Goal: Task Accomplishment & Management: Manage account settings

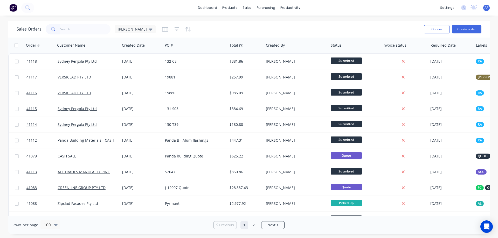
click at [87, 30] on input "text" at bounding box center [85, 29] width 51 height 10
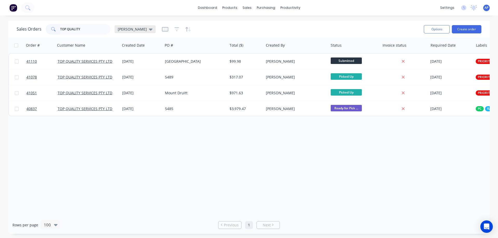
type input "TOP QUALITY"
click at [149, 29] on icon at bounding box center [151, 30] width 4 height 2
click at [137, 93] on button "Archived" at bounding box center [145, 94] width 59 height 6
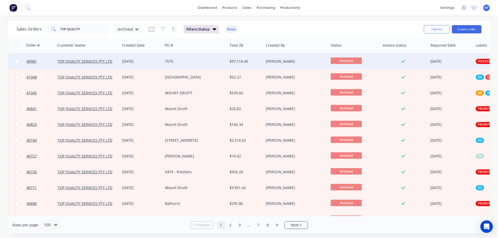
click at [116, 62] on div "TOP QUALITY SERVICES PTY LTD" at bounding box center [88, 61] width 60 height 5
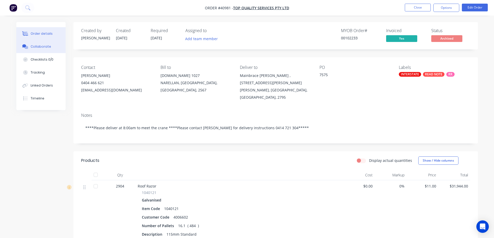
click at [48, 45] on div "Collaborate" at bounding box center [41, 46] width 20 height 5
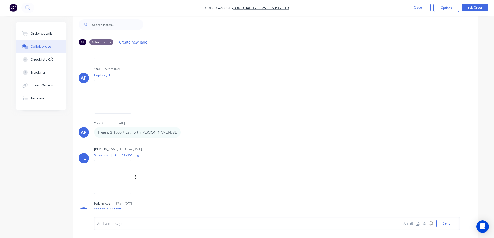
scroll to position [198, 0]
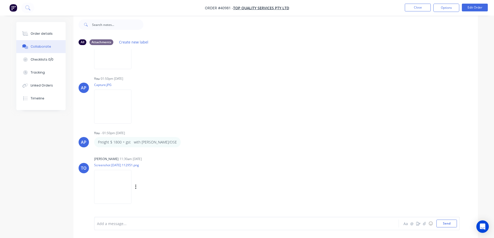
click at [101, 182] on img at bounding box center [112, 187] width 37 height 34
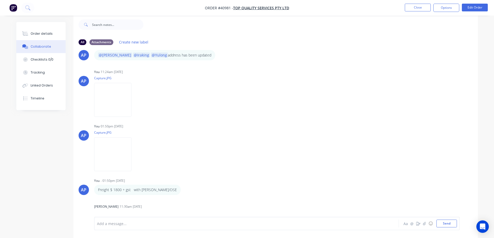
scroll to position [146, 0]
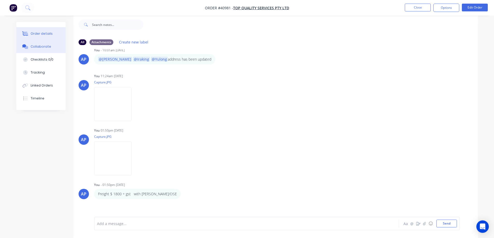
click at [54, 31] on button "Order details" at bounding box center [40, 33] width 49 height 13
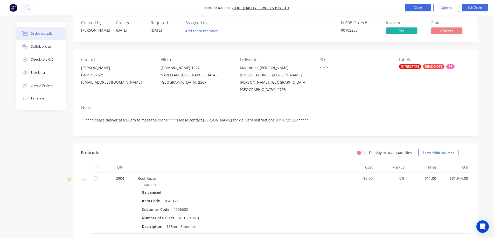
click at [410, 6] on button "Close" at bounding box center [418, 8] width 26 height 8
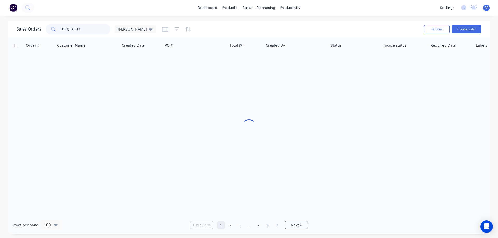
drag, startPoint x: 48, startPoint y: 32, endPoint x: 45, endPoint y: 33, distance: 3.7
click at [45, 33] on div "Sales Orders TOP QUALITY Angela" at bounding box center [86, 29] width 139 height 10
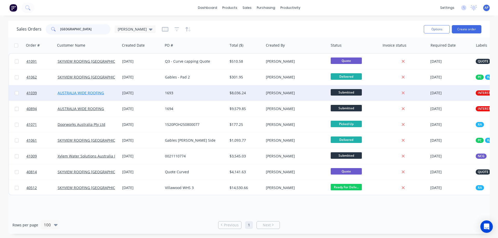
type input "AUSTRALIA"
click at [94, 94] on link "AUSTRALIA WIDE ROOFING" at bounding box center [81, 93] width 46 height 5
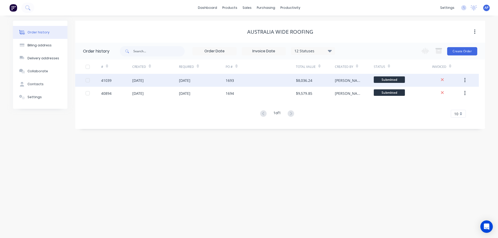
click at [144, 81] on div "[DATE]" at bounding box center [137, 80] width 11 height 5
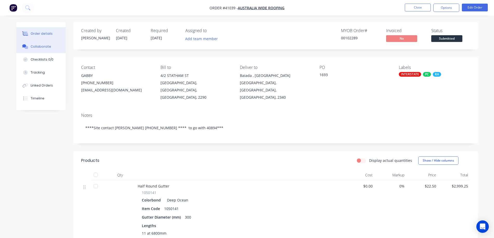
click at [46, 46] on div "Collaborate" at bounding box center [41, 46] width 20 height 5
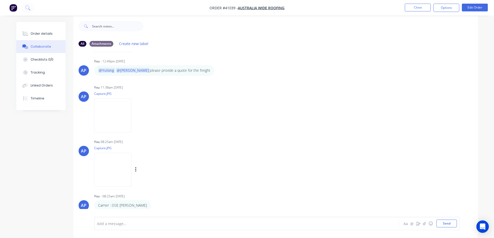
scroll to position [8, 0]
click at [131, 172] on img at bounding box center [112, 168] width 37 height 34
click at [131, 113] on img at bounding box center [112, 114] width 37 height 34
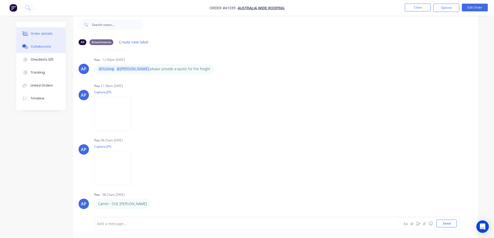
click at [53, 37] on button "Order details" at bounding box center [40, 33] width 49 height 13
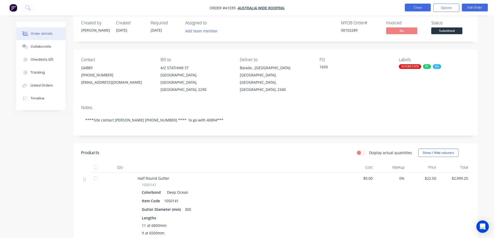
click at [410, 6] on button "Close" at bounding box center [418, 8] width 26 height 8
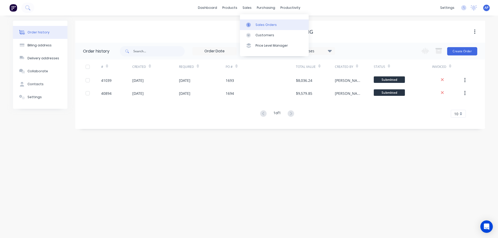
click at [264, 24] on div "Sales Orders" at bounding box center [265, 25] width 21 height 5
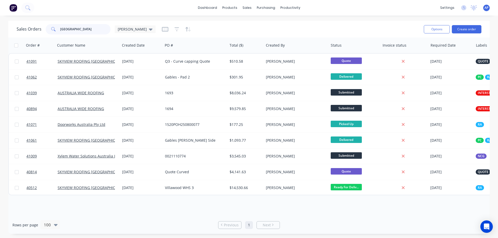
drag, startPoint x: 80, startPoint y: 32, endPoint x: 54, endPoint y: 31, distance: 26.7
click at [54, 31] on div "AUSTRALIA" at bounding box center [78, 29] width 65 height 10
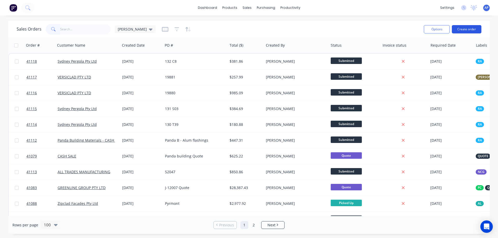
click at [459, 28] on button "Create order" at bounding box center [467, 29] width 30 height 8
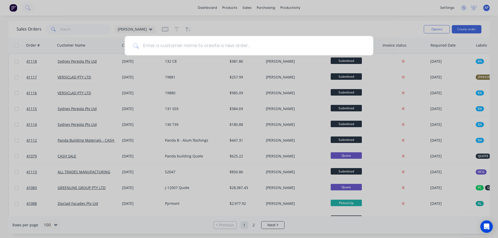
click at [197, 50] on input at bounding box center [252, 45] width 226 height 19
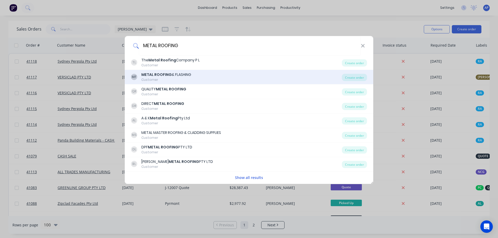
type input "METAL ROOFING"
click at [175, 78] on div "Customer" at bounding box center [166, 80] width 50 height 5
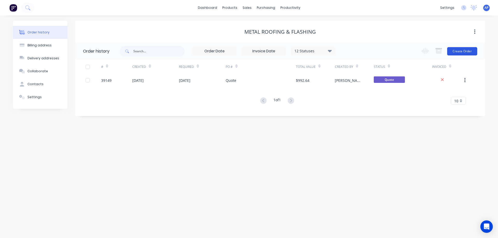
click at [464, 51] on button "Create Order" at bounding box center [462, 51] width 30 height 8
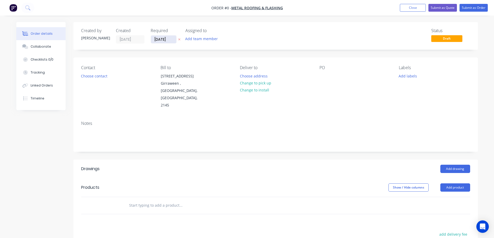
click at [161, 39] on input "[DATE]" at bounding box center [163, 40] width 25 height 8
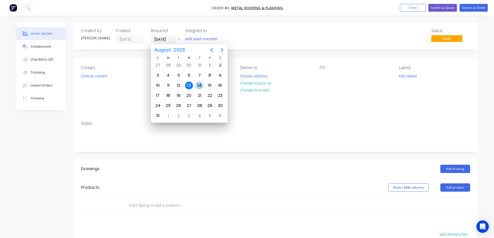
click at [198, 84] on div "14" at bounding box center [200, 86] width 8 height 8
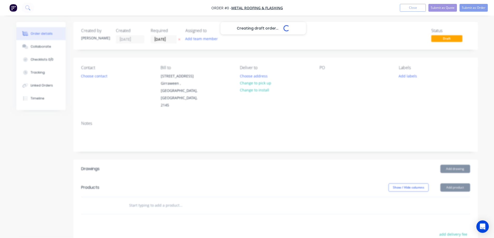
type input "14/08/25"
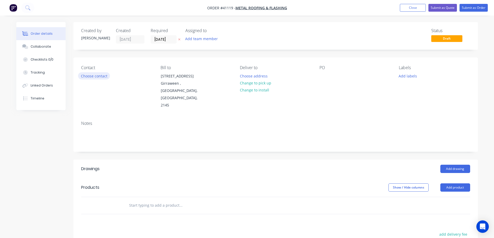
click at [100, 76] on button "Choose contact" at bounding box center [94, 75] width 32 height 7
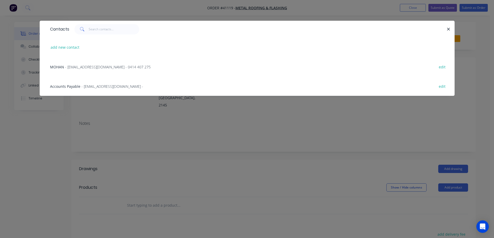
click at [97, 67] on span "- sales@mrfroofing.com.au - 0414 407 275" at bounding box center [108, 67] width 86 height 5
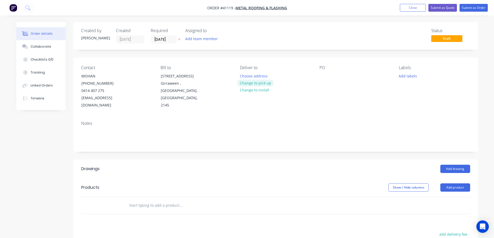
click at [260, 84] on button "Change to pick up" at bounding box center [255, 83] width 37 height 7
click at [327, 76] on div at bounding box center [324, 76] width 8 height 8
click at [333, 76] on div "CORE2" at bounding box center [330, 76] width 20 height 8
click at [405, 75] on button "Add labels" at bounding box center [408, 75] width 24 height 7
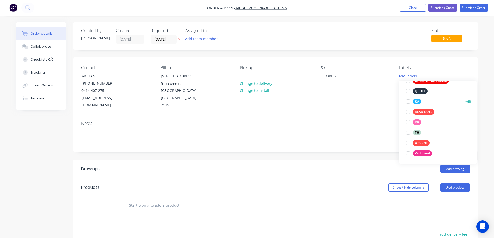
click at [410, 102] on div at bounding box center [408, 101] width 10 height 10
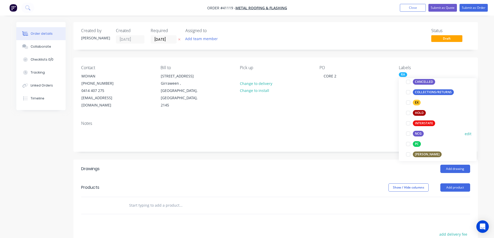
scroll to position [88, 0]
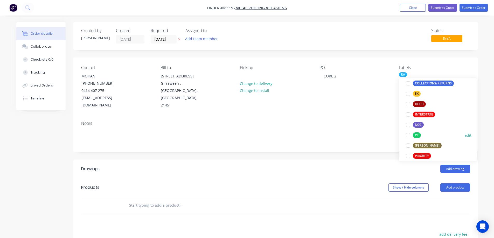
drag, startPoint x: 408, startPoint y: 136, endPoint x: 453, endPoint y: 102, distance: 55.7
click at [408, 135] on div at bounding box center [408, 135] width 10 height 10
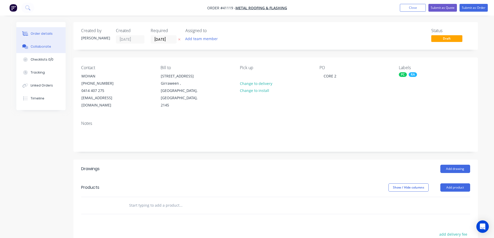
click at [41, 45] on div "Collaborate" at bounding box center [41, 46] width 20 height 5
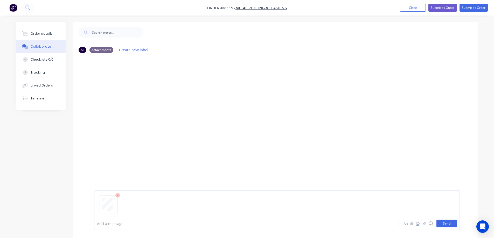
click at [443, 223] on button "Send" at bounding box center [446, 224] width 20 height 8
click at [46, 33] on div "Order details" at bounding box center [42, 33] width 22 height 5
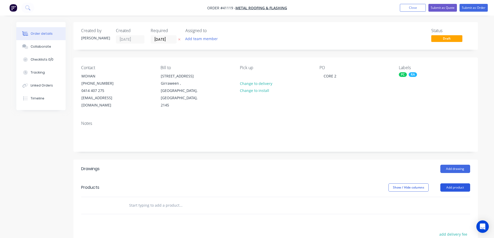
click at [447, 184] on button "Add product" at bounding box center [455, 188] width 30 height 8
click at [448, 197] on div "Product catalogue" at bounding box center [446, 201] width 40 height 8
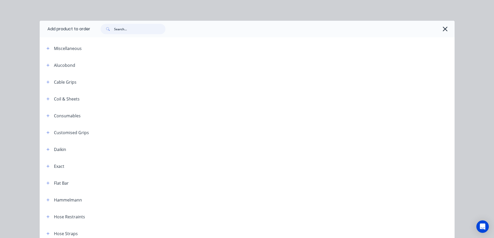
click at [121, 32] on input "text" at bounding box center [139, 29] width 51 height 10
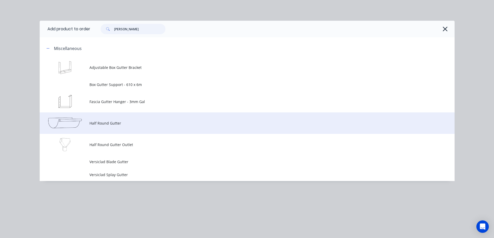
type input "gutt"
click at [93, 125] on span "Half Round Gutter" at bounding box center [235, 123] width 292 height 5
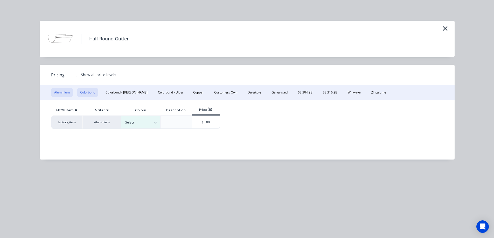
click at [91, 88] on button "Colorbond" at bounding box center [87, 92] width 21 height 9
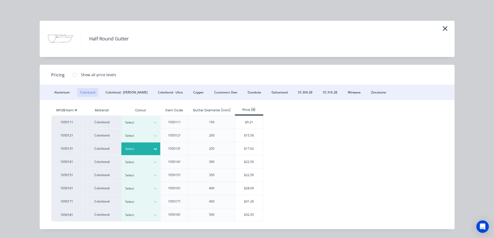
click at [151, 149] on div at bounding box center [155, 149] width 9 height 8
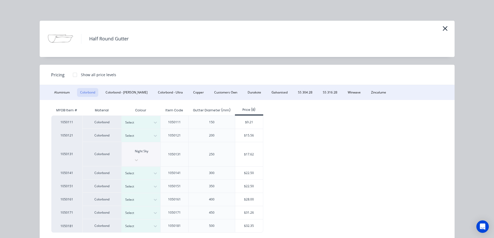
click at [246, 150] on div "$17.62" at bounding box center [249, 154] width 28 height 24
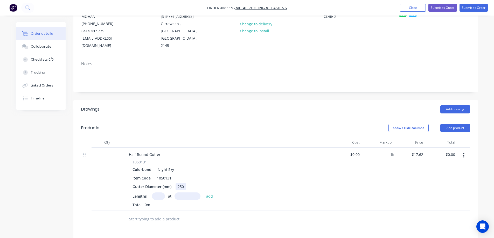
scroll to position [78, 0]
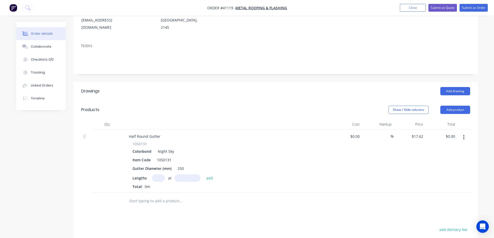
click at [162, 175] on input "text" at bounding box center [158, 179] width 13 height 8
type input "6"
type input "6200"
click at [204, 175] on button "add" at bounding box center [210, 178] width 12 height 7
type input "$655.46"
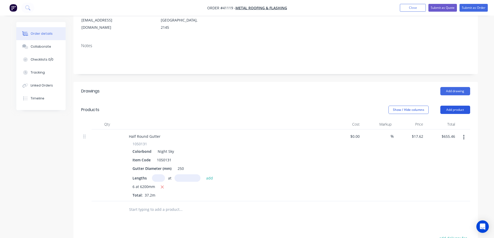
click at [464, 106] on button "Add product" at bounding box center [455, 110] width 30 height 8
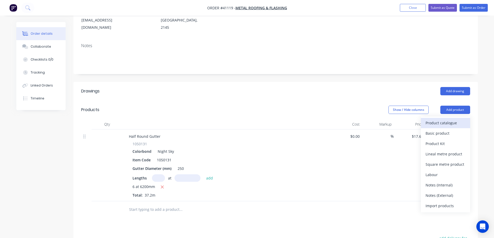
click at [458, 119] on div "Product catalogue" at bounding box center [446, 123] width 40 height 8
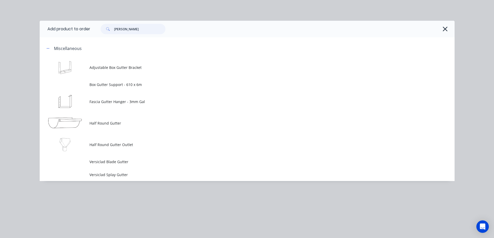
drag, startPoint x: 129, startPoint y: 32, endPoint x: 110, endPoint y: 30, distance: 18.8
click at [110, 30] on div "gutt" at bounding box center [133, 29] width 65 height 10
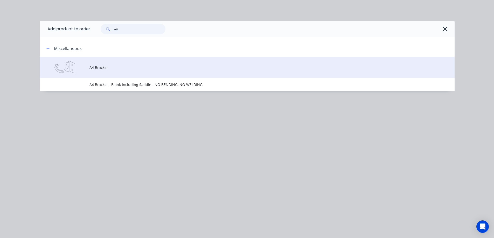
type input "a4"
click at [132, 68] on span "A4 Bracket" at bounding box center [235, 67] width 292 height 5
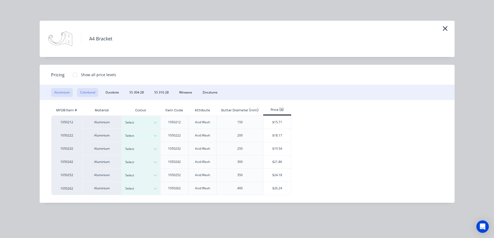
click at [92, 91] on button "Colorbond" at bounding box center [87, 92] width 21 height 9
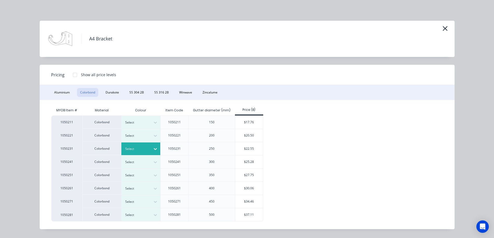
click at [149, 151] on div "Select" at bounding box center [136, 149] width 29 height 7
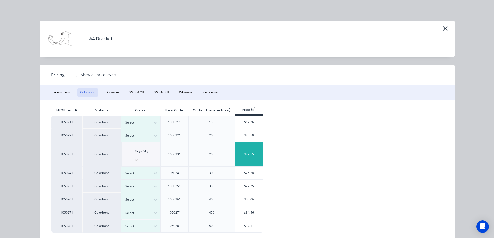
click at [245, 147] on div "$22.55" at bounding box center [249, 154] width 28 height 24
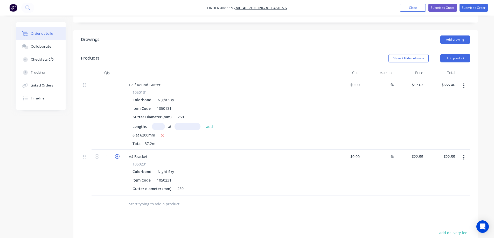
scroll to position [130, 0]
click at [112, 153] on input "1" at bounding box center [106, 157] width 13 height 8
type input "48"
type input "$1,082.40"
click at [282, 168] on div "Colorbond Night Sky" at bounding box center [227, 172] width 188 height 8
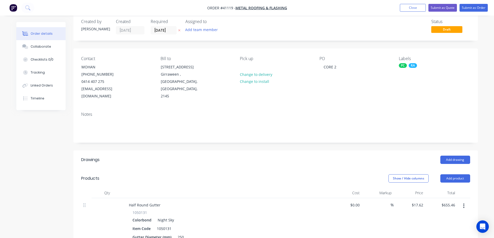
scroll to position [0, 0]
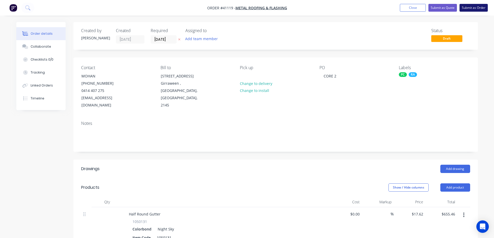
click at [473, 8] on button "Submit as Order" at bounding box center [474, 8] width 28 height 8
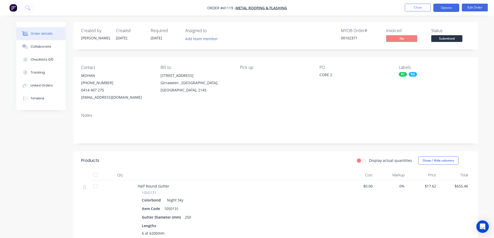
click at [445, 6] on button "Options" at bounding box center [446, 8] width 26 height 8
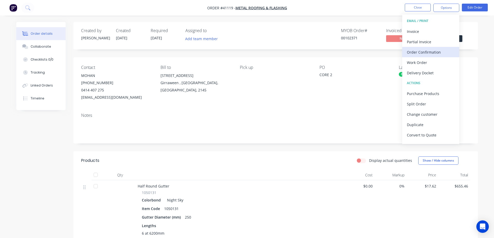
click at [428, 53] on div "Order Confirmation" at bounding box center [431, 52] width 48 height 8
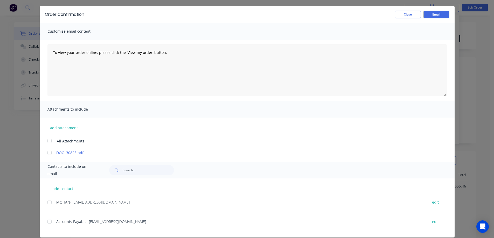
scroll to position [22, 0]
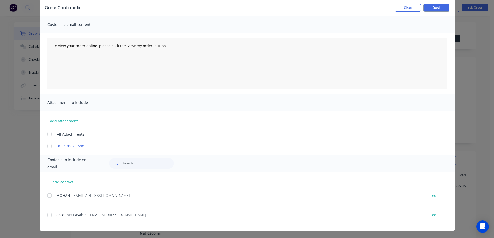
click at [46, 196] on div at bounding box center [49, 196] width 10 height 10
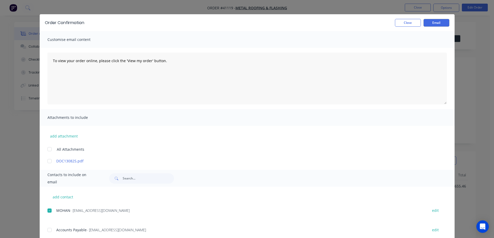
scroll to position [0, 0]
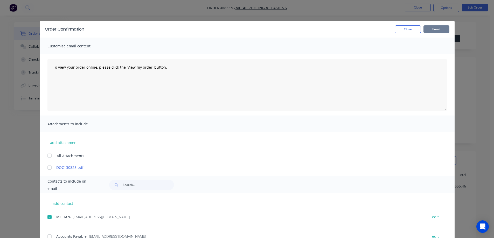
click at [434, 28] on button "Email" at bounding box center [437, 29] width 26 height 8
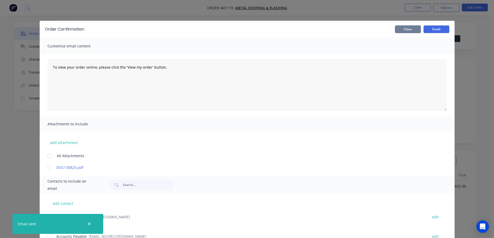
click at [413, 29] on button "Close" at bounding box center [408, 29] width 26 height 8
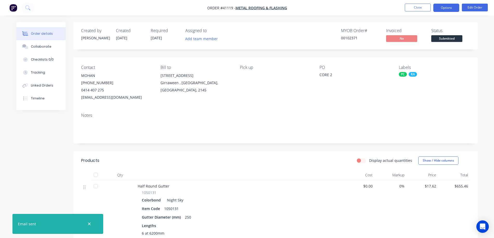
click at [440, 7] on button "Options" at bounding box center [446, 8] width 26 height 8
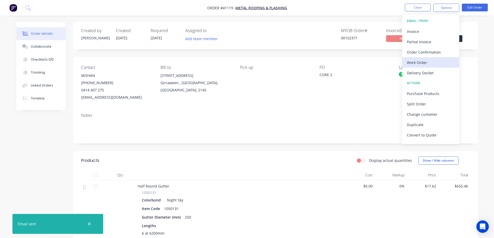
click at [423, 62] on div "Work Order" at bounding box center [431, 63] width 48 height 8
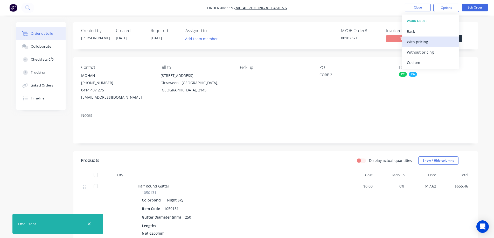
click at [428, 40] on div "With pricing" at bounding box center [431, 42] width 48 height 8
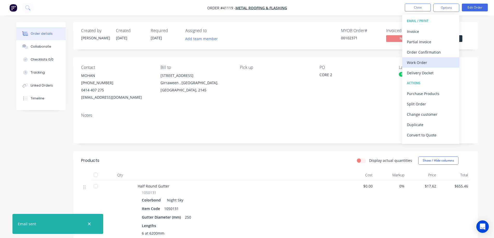
click at [417, 61] on div "Work Order" at bounding box center [431, 63] width 48 height 8
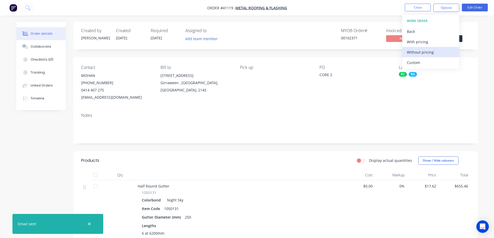
click at [428, 53] on div "Without pricing" at bounding box center [431, 52] width 48 height 8
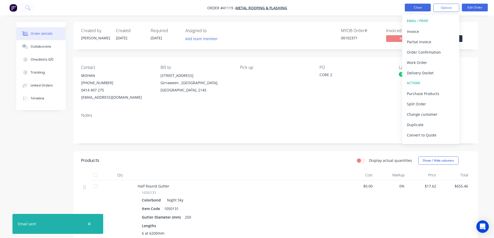
click at [425, 8] on button "Close" at bounding box center [418, 8] width 26 height 8
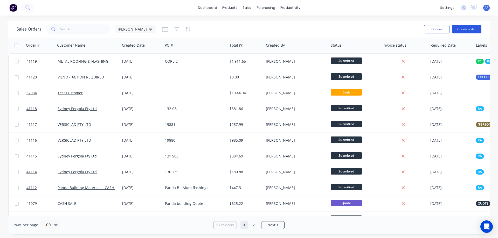
click at [462, 28] on button "Create order" at bounding box center [467, 29] width 30 height 8
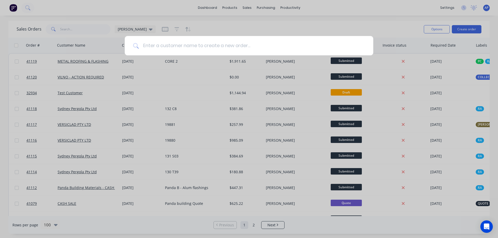
click at [190, 43] on input at bounding box center [252, 45] width 226 height 19
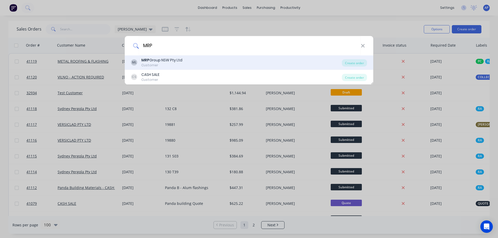
type input "MRP"
click at [171, 61] on div "MRP Group NSW Pty Ltd" at bounding box center [161, 60] width 41 height 5
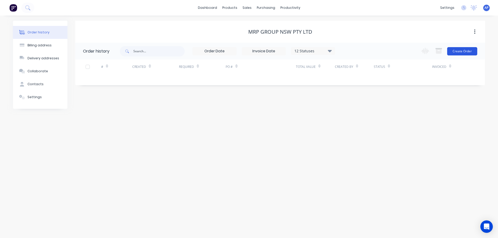
click at [461, 51] on button "Create Order" at bounding box center [462, 51] width 30 height 8
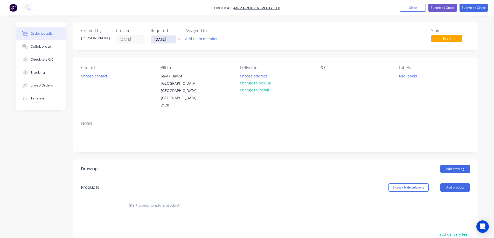
click at [159, 39] on input "[DATE]" at bounding box center [163, 40] width 25 height 8
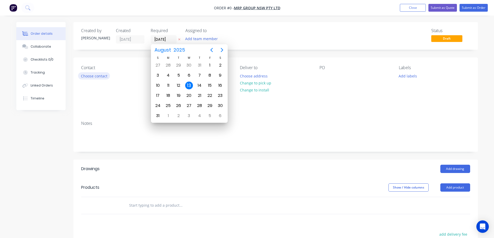
click at [103, 75] on button "Choose contact" at bounding box center [94, 75] width 32 height 7
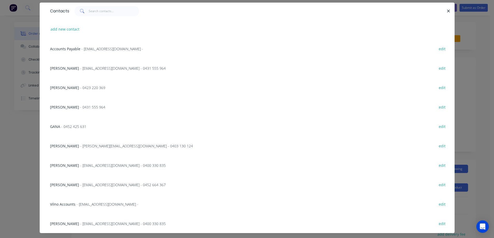
scroll to position [28, 0]
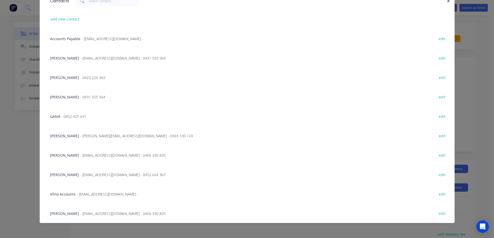
click at [114, 213] on span "- ela@mrpgroupnsw.com.au - 0400 330 835" at bounding box center [123, 213] width 86 height 5
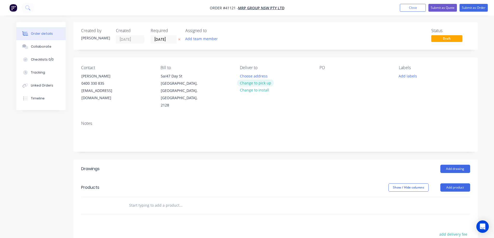
click at [248, 83] on button "Change to pick up" at bounding box center [255, 83] width 37 height 7
click at [325, 78] on div at bounding box center [324, 76] width 8 height 8
click at [405, 76] on button "Add labels" at bounding box center [408, 75] width 24 height 7
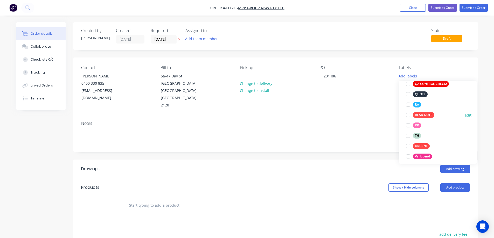
scroll to position [166, 0]
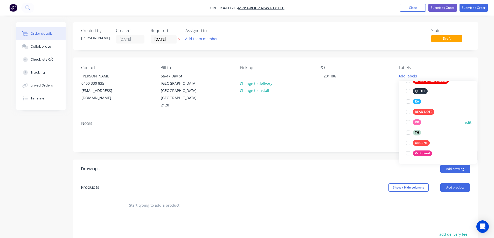
click at [409, 122] on div at bounding box center [408, 122] width 10 height 10
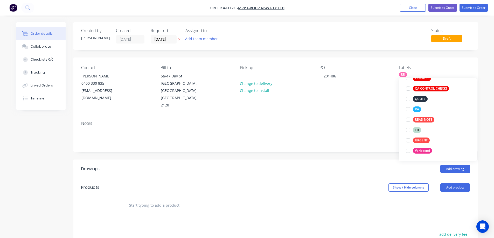
scroll to position [0, 0]
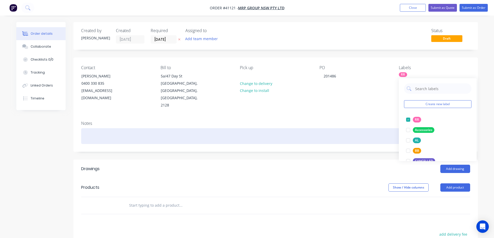
click at [91, 128] on div at bounding box center [275, 136] width 389 height 16
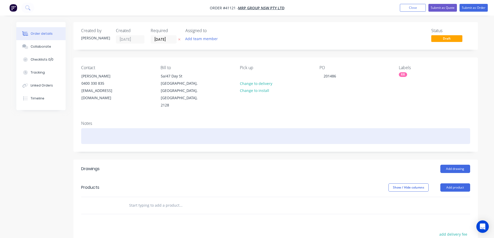
paste div
click at [85, 128] on div "Frankie 0449 588 006" at bounding box center [275, 136] width 389 height 16
click at [135, 128] on div "***Frankie 0449 588 006" at bounding box center [275, 136] width 389 height 16
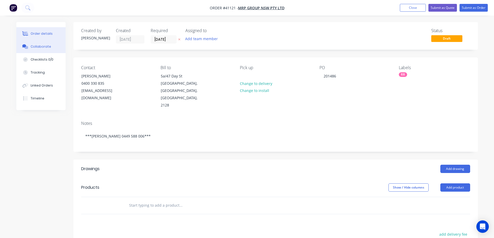
click at [46, 45] on div "Collaborate" at bounding box center [41, 46] width 20 height 5
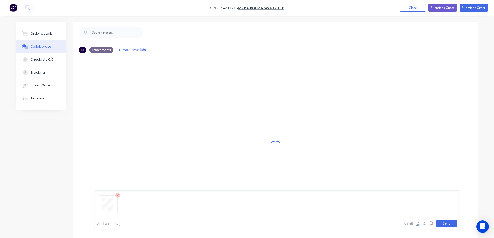
click at [445, 222] on button "Send" at bounding box center [446, 224] width 20 height 8
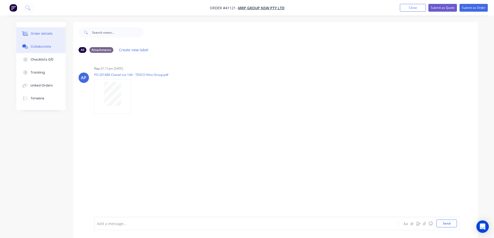
click at [49, 34] on div "Order details" at bounding box center [42, 33] width 22 height 5
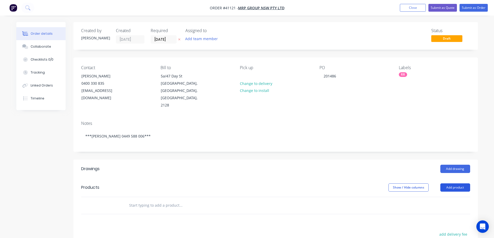
click at [449, 184] on button "Add product" at bounding box center [455, 188] width 30 height 8
click at [440, 197] on div "Product catalogue" at bounding box center [446, 201] width 40 height 8
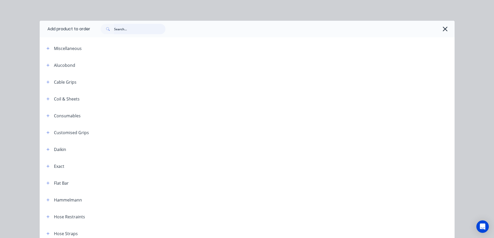
click at [125, 32] on input "text" at bounding box center [139, 29] width 51 height 10
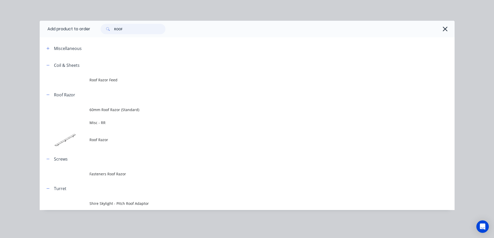
type input "ROOF"
click at [116, 137] on td "Roof Razor" at bounding box center [271, 140] width 365 height 22
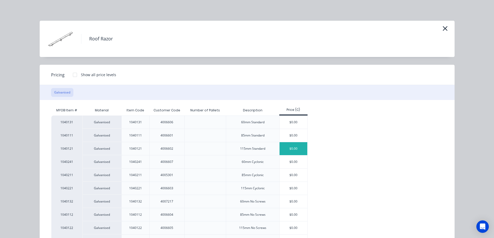
click at [289, 149] on div "$0.00" at bounding box center [294, 148] width 28 height 13
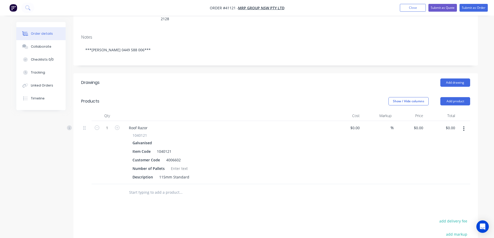
scroll to position [104, 0]
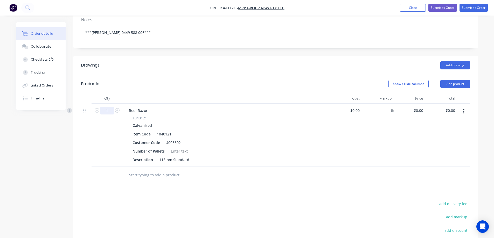
click at [109, 107] on input "1" at bounding box center [106, 111] width 13 height 8
type input "2"
type input "540"
click at [183, 148] on div at bounding box center [179, 152] width 21 height 8
click at [216, 148] on div "Number of Pallets 3 ( 90 PACKS )" at bounding box center [225, 152] width 190 height 8
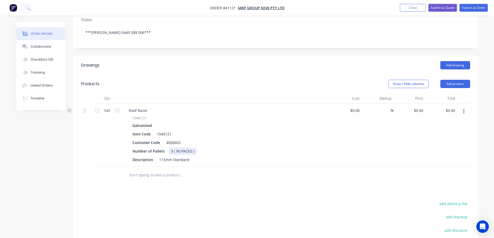
click at [173, 148] on div "3 ( 90 PACKS )" at bounding box center [183, 152] width 28 height 8
click at [109, 107] on input "540" at bounding box center [106, 111] width 13 height 8
type input "90"
click at [198, 107] on div "Roof Razor" at bounding box center [226, 111] width 203 height 8
drag, startPoint x: 195, startPoint y: 138, endPoint x: 170, endPoint y: 138, distance: 25.4
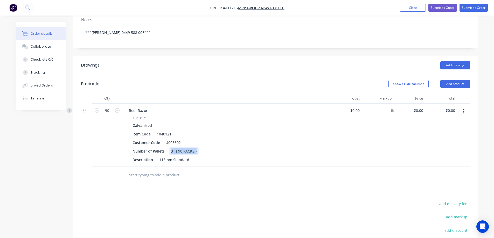
click at [170, 148] on div "3 ( 90 PACKS )" at bounding box center [184, 152] width 30 height 8
click at [175, 148] on div "16 PACKS" at bounding box center [179, 152] width 20 height 8
click at [223, 148] on div "Number of Pallets 15PACKS" at bounding box center [225, 152] width 190 height 8
click at [173, 148] on div "15PACKS" at bounding box center [178, 152] width 19 height 8
click at [179, 148] on div "15PACKS" at bounding box center [178, 152] width 19 height 8
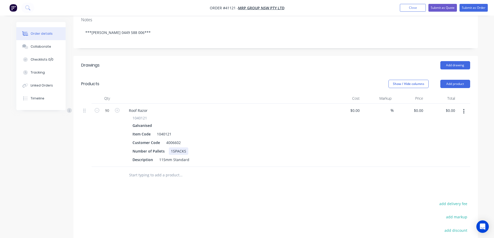
click at [175, 148] on div "15PACKS" at bounding box center [178, 152] width 19 height 8
click at [216, 132] on div "1040121 Galvanised Item Code 1040121 Customer Code 4006602 Number of Pallets 15…" at bounding box center [226, 139] width 203 height 48
click at [421, 107] on input "0" at bounding box center [419, 111] width 12 height 8
type input "$7.65"
type input "$688.50"
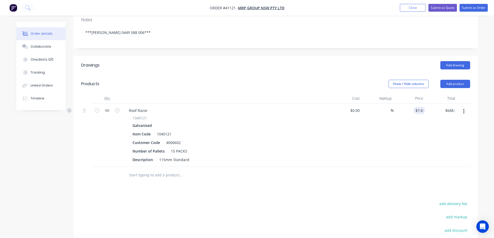
click at [435, 117] on div "$688.50 $0.00" at bounding box center [441, 135] width 32 height 63
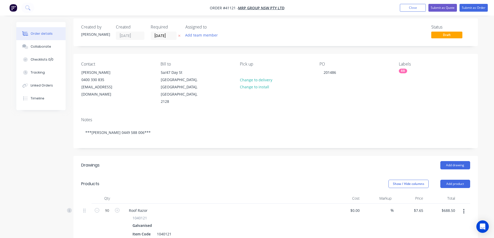
scroll to position [0, 0]
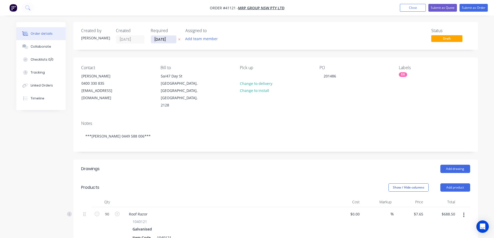
click at [162, 40] on input "[DATE]" at bounding box center [163, 40] width 25 height 8
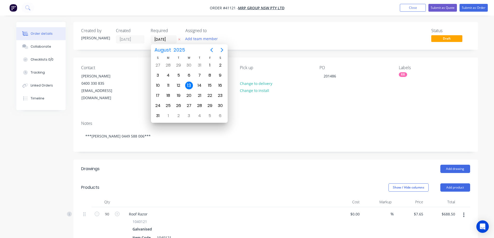
click at [189, 84] on div "13" at bounding box center [189, 86] width 8 height 8
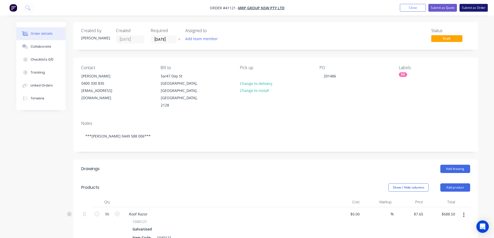
click at [464, 7] on button "Submit as Order" at bounding box center [474, 8] width 28 height 8
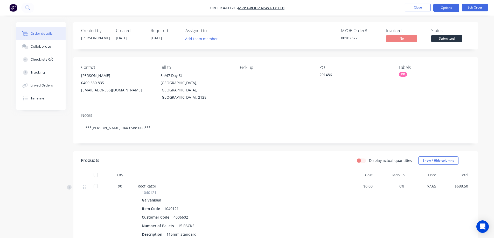
click at [442, 8] on button "Options" at bounding box center [446, 8] width 26 height 8
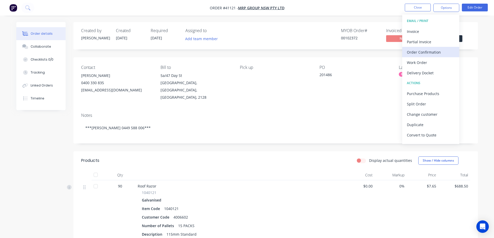
click at [435, 50] on div "Order Confirmation" at bounding box center [431, 52] width 48 height 8
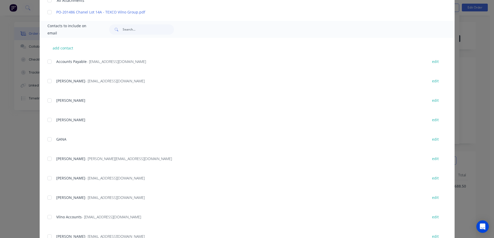
scroll to position [177, 0]
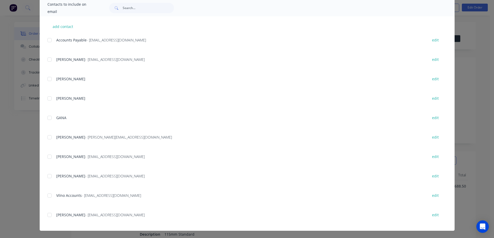
click at [47, 215] on div at bounding box center [49, 215] width 10 height 10
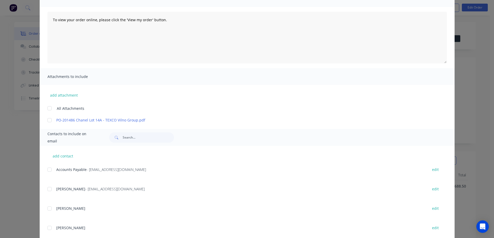
scroll to position [0, 0]
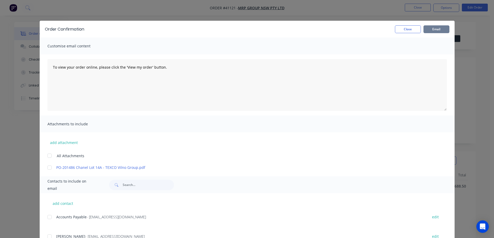
click at [429, 29] on button "Email" at bounding box center [437, 29] width 26 height 8
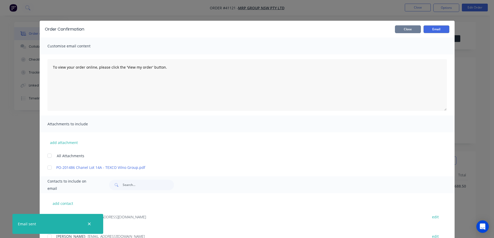
click at [410, 29] on button "Close" at bounding box center [408, 29] width 26 height 8
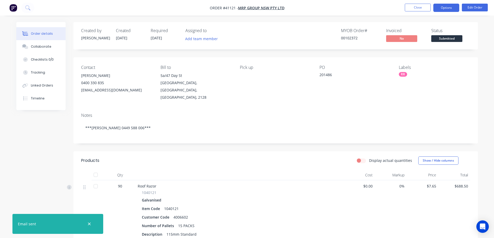
click at [439, 9] on button "Options" at bounding box center [446, 8] width 26 height 8
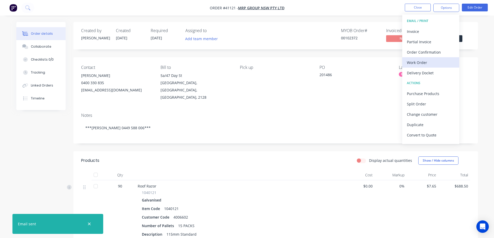
click at [421, 61] on div "Work Order" at bounding box center [431, 63] width 48 height 8
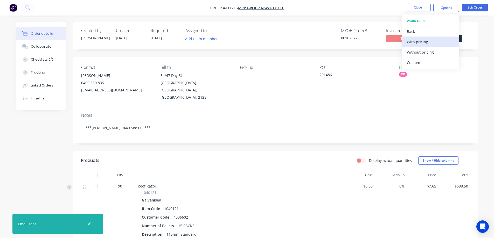
click at [424, 44] on div "With pricing" at bounding box center [431, 42] width 48 height 8
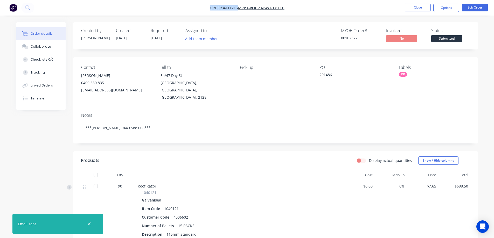
drag, startPoint x: 210, startPoint y: 8, endPoint x: 288, endPoint y: 7, distance: 78.3
click at [288, 7] on nav "Order #41121 - MRP Group NSW Pty Ltd Close Options Edit Order" at bounding box center [247, 8] width 494 height 16
click at [417, 8] on button "Close" at bounding box center [418, 8] width 26 height 8
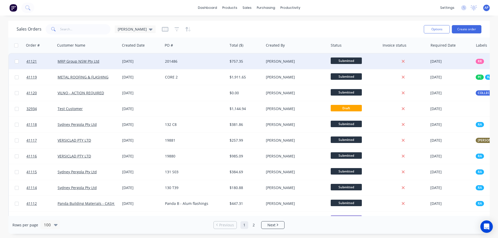
click at [194, 62] on div "201486" at bounding box center [194, 61] width 58 height 5
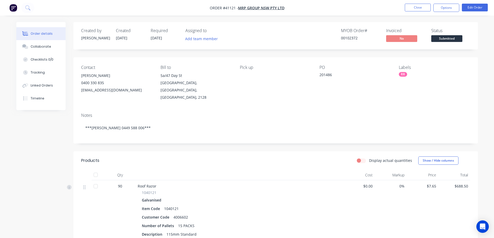
drag, startPoint x: 289, startPoint y: 9, endPoint x: 221, endPoint y: 11, distance: 68.2
click at [237, 9] on nav "Order #41121 - MRP Group NSW Pty Ltd Close Options Edit Order" at bounding box center [247, 8] width 494 height 16
drag, startPoint x: 209, startPoint y: 8, endPoint x: 286, endPoint y: 9, distance: 77.0
click at [286, 9] on nav "Order #41121 - MRP Group NSW Pty Ltd Close Options Edit Order" at bounding box center [247, 8] width 494 height 16
copy div "Order #41121 - MRP Group NSW Pty Ltd Close Options Edit Order"
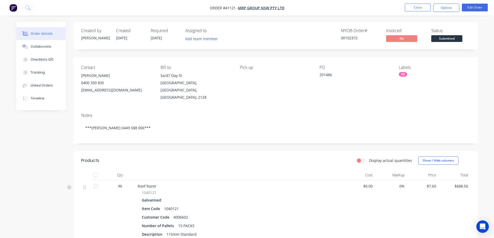
click at [269, 70] on div "Pick up" at bounding box center [275, 67] width 71 height 5
click at [436, 7] on button "Options" at bounding box center [446, 8] width 26 height 8
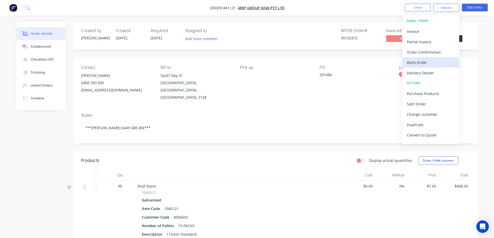
click at [422, 62] on div "Work Order" at bounding box center [431, 63] width 48 height 8
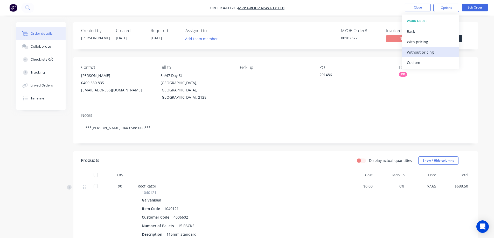
click at [432, 52] on div "Without pricing" at bounding box center [431, 52] width 48 height 8
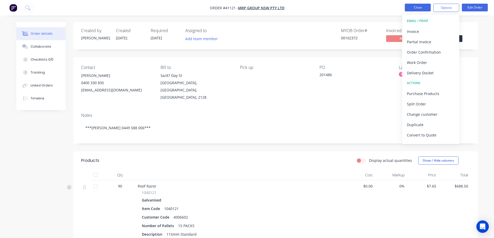
click at [416, 7] on button "Close" at bounding box center [418, 8] width 26 height 8
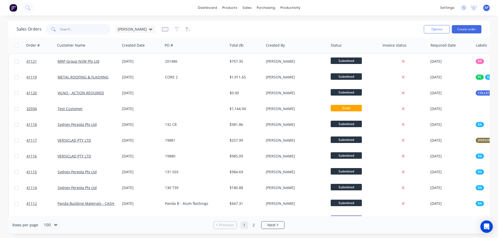
click at [88, 32] on input "text" at bounding box center [85, 29] width 51 height 10
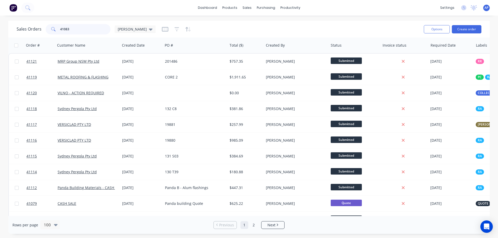
type input "41083"
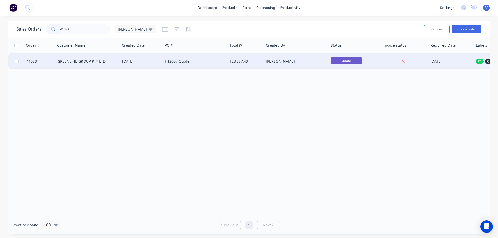
click at [205, 63] on div "J-12007 Quote" at bounding box center [194, 61] width 58 height 5
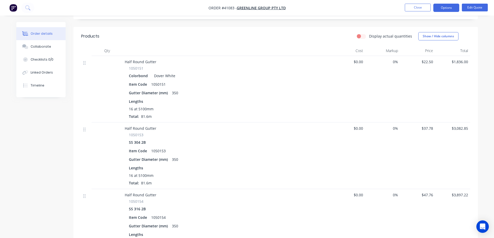
scroll to position [130, 0]
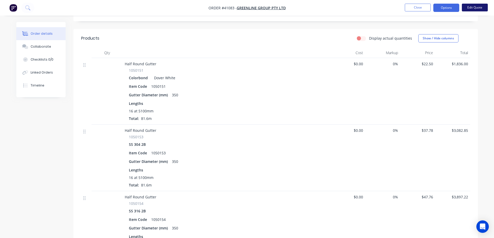
click at [472, 7] on button "Edit Quote" at bounding box center [475, 8] width 26 height 8
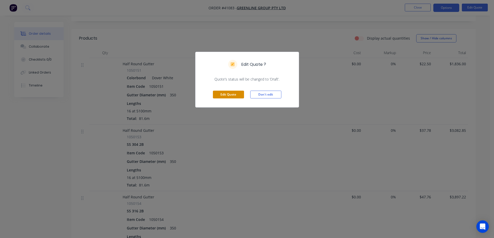
click at [232, 94] on button "Edit Quote" at bounding box center [228, 95] width 31 height 8
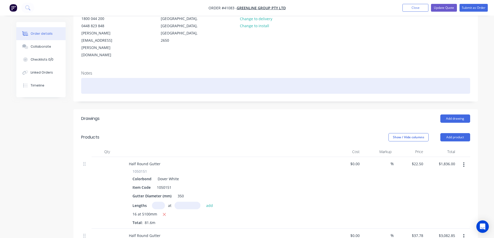
scroll to position [104, 0]
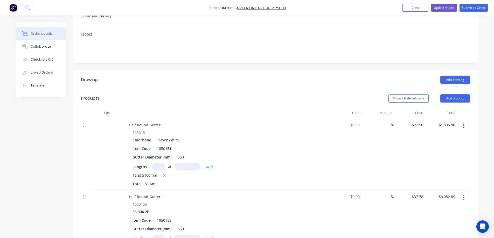
click at [465, 121] on button "button" at bounding box center [464, 125] width 12 height 9
click at [441, 167] on div "Delete" at bounding box center [446, 171] width 40 height 8
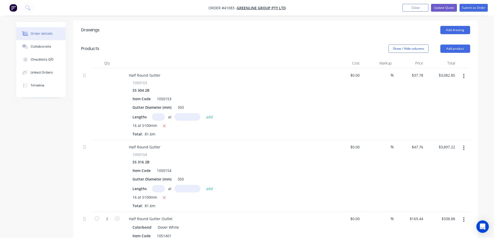
scroll to position [156, 0]
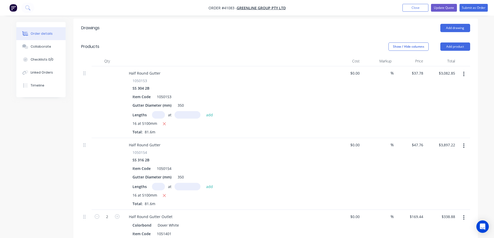
click at [463, 141] on button "button" at bounding box center [464, 145] width 12 height 9
click at [450, 187] on div "Delete" at bounding box center [446, 191] width 40 height 8
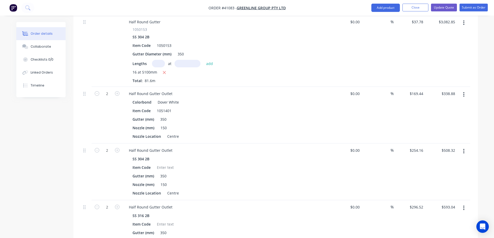
scroll to position [207, 0]
click at [463, 91] on icon "button" at bounding box center [463, 94] width 1 height 6
click at [447, 135] on div "Delete" at bounding box center [446, 139] width 40 height 8
click at [463, 146] on button "button" at bounding box center [464, 150] width 12 height 9
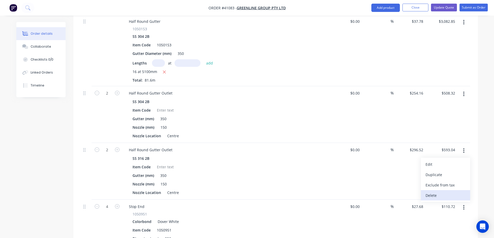
click at [444, 192] on div "Delete" at bounding box center [446, 196] width 40 height 8
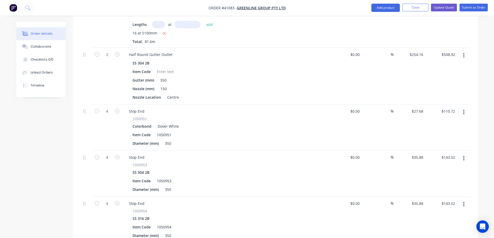
scroll to position [259, 0]
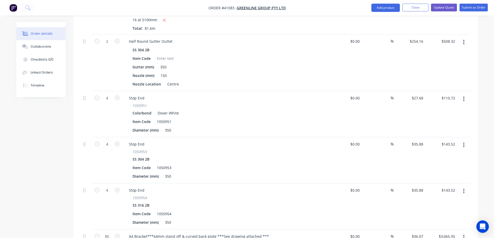
click at [465, 94] on button "button" at bounding box center [464, 98] width 12 height 9
click at [440, 140] on div "Delete" at bounding box center [446, 144] width 40 height 8
click at [462, 141] on button "button" at bounding box center [464, 145] width 12 height 9
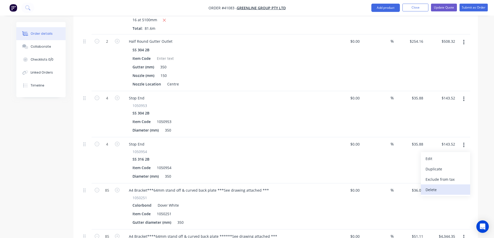
click at [441, 186] on div "Delete" at bounding box center [446, 190] width 40 height 8
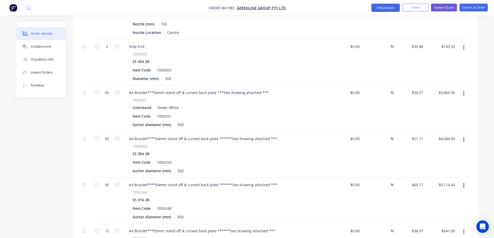
scroll to position [311, 0]
click at [464, 91] on icon "button" at bounding box center [463, 94] width 1 height 6
click at [453, 134] on div "Delete" at bounding box center [446, 138] width 40 height 8
click at [464, 137] on icon "button" at bounding box center [463, 140] width 1 height 6
click at [447, 181] on div "Delete" at bounding box center [446, 185] width 40 height 8
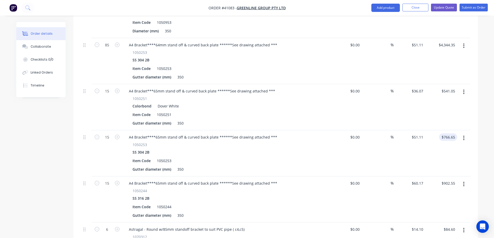
scroll to position [363, 0]
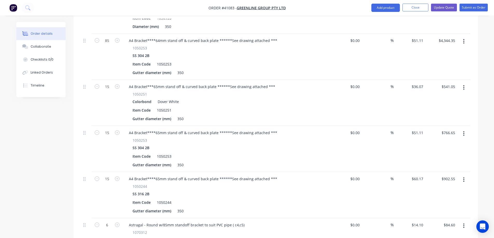
click at [464, 85] on icon "button" at bounding box center [463, 87] width 1 height 5
click at [451, 129] on div "Delete" at bounding box center [446, 133] width 40 height 8
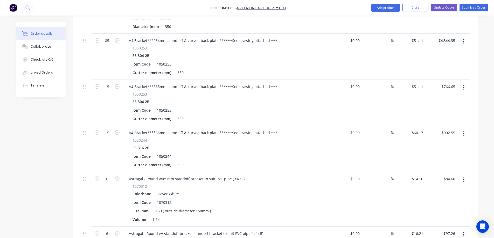
click at [464, 131] on icon "button" at bounding box center [463, 134] width 1 height 6
click at [453, 175] on div "Delete" at bounding box center [446, 179] width 40 height 8
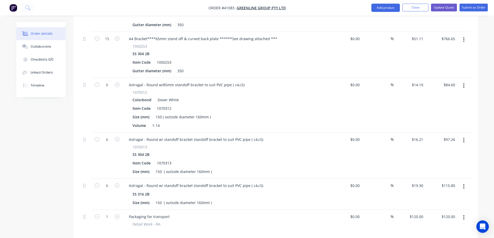
scroll to position [415, 0]
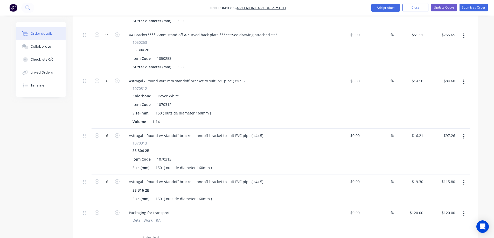
click at [464, 80] on icon "button" at bounding box center [463, 82] width 1 height 5
click at [446, 123] on div "Delete" at bounding box center [446, 127] width 40 height 8
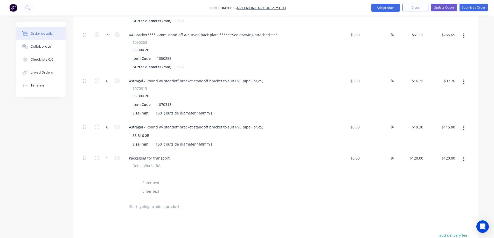
click at [465, 123] on button "button" at bounding box center [464, 127] width 12 height 9
click at [440, 169] on div "Delete" at bounding box center [446, 173] width 40 height 8
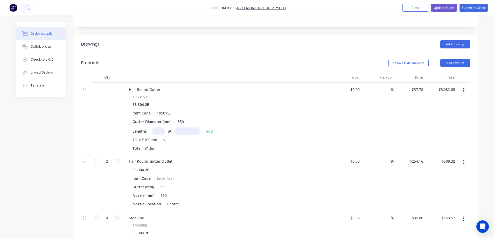
scroll to position [130, 0]
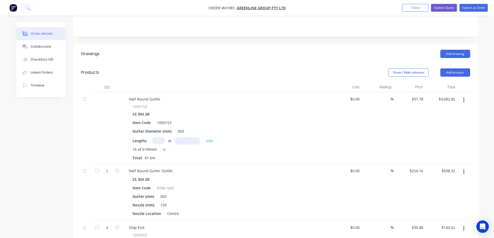
click at [463, 97] on icon "button" at bounding box center [463, 100] width 1 height 6
click at [447, 110] on div "Edit" at bounding box center [446, 114] width 40 height 8
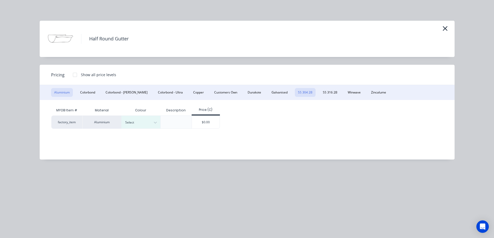
click at [295, 92] on button "SS 304 2B" at bounding box center [305, 92] width 21 height 9
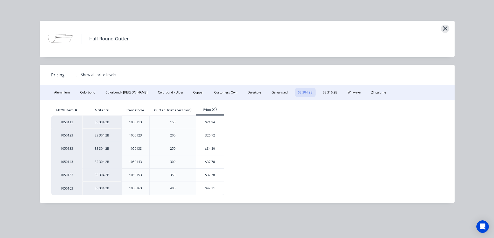
click at [444, 29] on icon "button" at bounding box center [444, 28] width 5 height 7
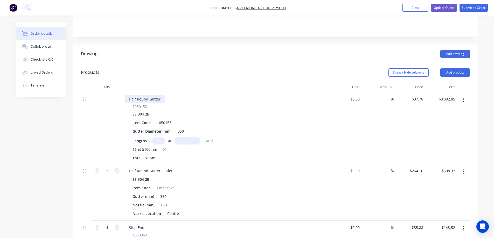
click at [161, 95] on div "Half Round Gutter" at bounding box center [145, 99] width 40 height 8
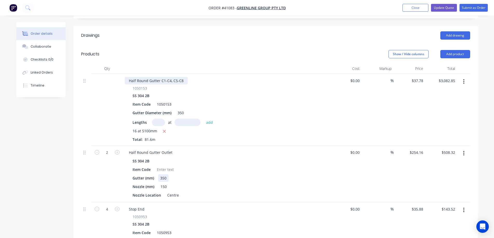
scroll to position [156, 0]
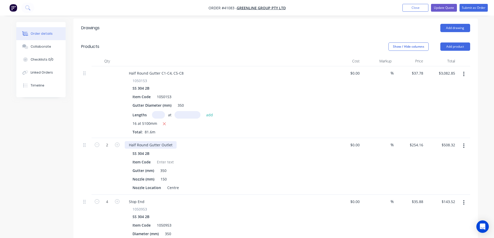
click at [173, 141] on div "Half Round Gutter Outlet" at bounding box center [151, 145] width 52 height 8
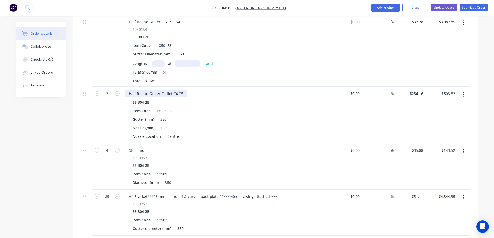
scroll to position [207, 0]
click at [465, 146] on button "button" at bounding box center [464, 150] width 12 height 9
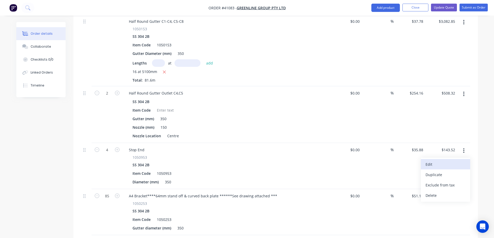
click at [435, 161] on div "Edit" at bounding box center [446, 165] width 40 height 8
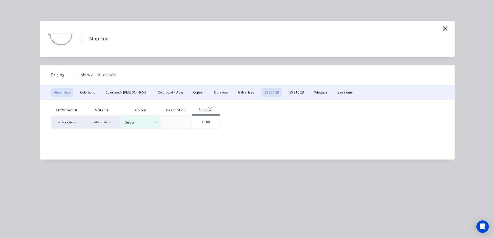
click at [261, 93] on button "SS 304 2B" at bounding box center [271, 92] width 21 height 9
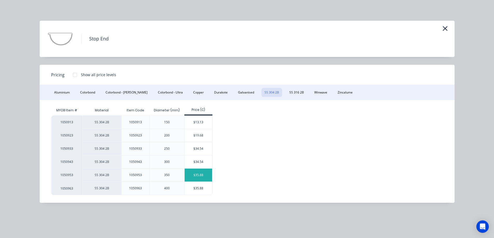
click at [198, 175] on div "$35.88" at bounding box center [199, 175] width 28 height 13
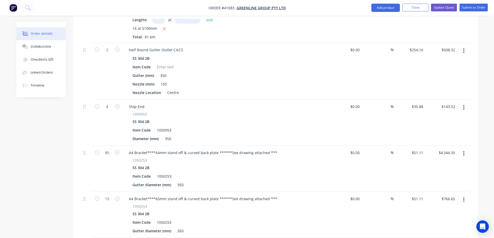
scroll to position [259, 0]
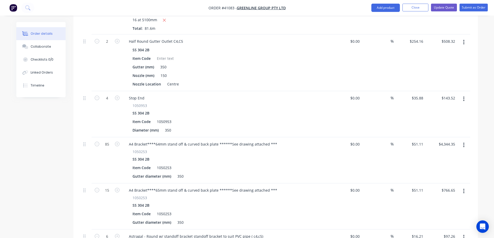
click at [464, 143] on icon "button" at bounding box center [463, 145] width 1 height 5
click at [443, 155] on div "Edit" at bounding box center [446, 159] width 40 height 8
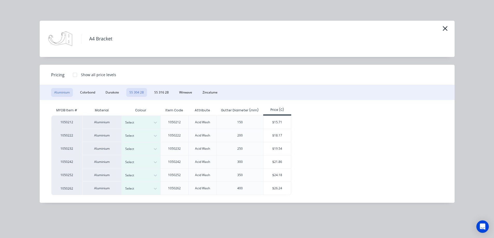
click at [137, 93] on button "SS 304 2B" at bounding box center [136, 92] width 21 height 9
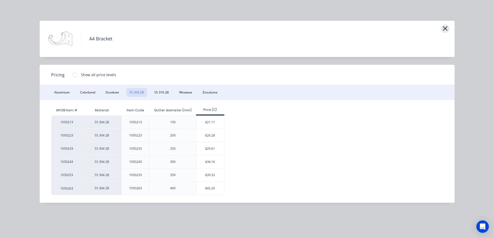
click at [446, 27] on icon "button" at bounding box center [444, 28] width 5 height 7
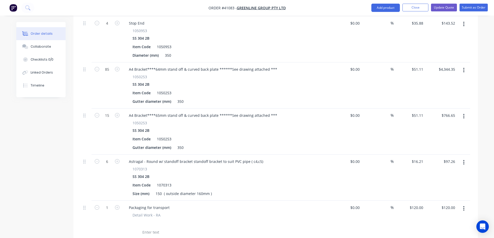
scroll to position [337, 0]
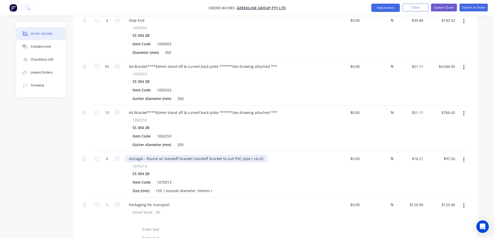
click at [163, 155] on div "Astragal - Round w/ standoff bracket standoff bracket to suit PVC pipe ( c4,c5)" at bounding box center [196, 159] width 143 height 8
click at [245, 179] on div "Item Code 1070313" at bounding box center [225, 183] width 190 height 8
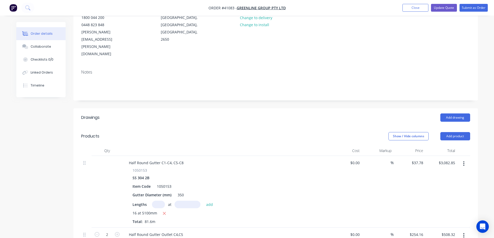
scroll to position [26, 0]
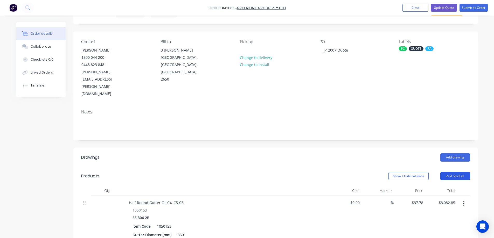
click at [457, 172] on button "Add product" at bounding box center [455, 176] width 30 height 8
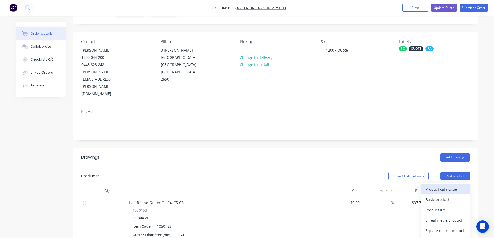
click at [451, 186] on div "Product catalogue" at bounding box center [446, 190] width 40 height 8
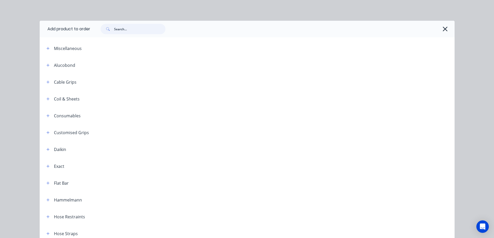
click at [131, 30] on input "text" at bounding box center [139, 29] width 51 height 10
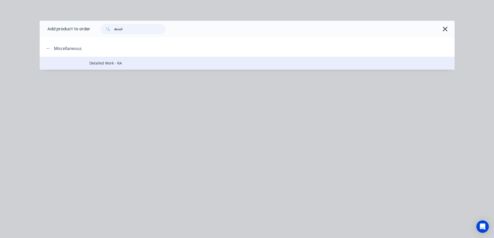
type input "detail"
click at [121, 61] on span "Detailed Work - RA" at bounding box center [235, 62] width 292 height 5
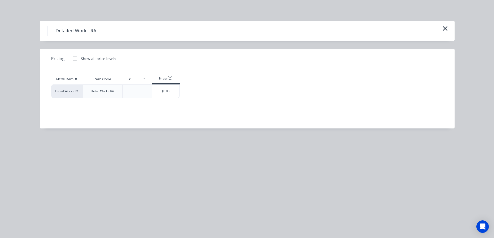
click at [75, 59] on div at bounding box center [75, 58] width 10 height 10
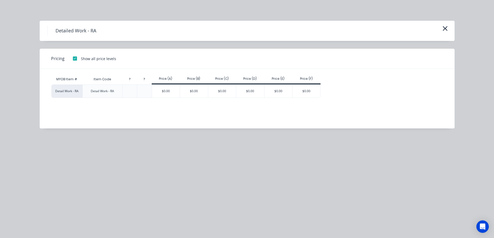
click at [161, 90] on div "$0.00" at bounding box center [166, 91] width 28 height 13
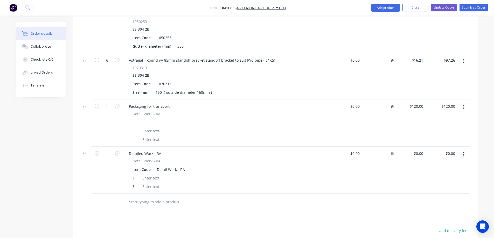
scroll to position [467, 0]
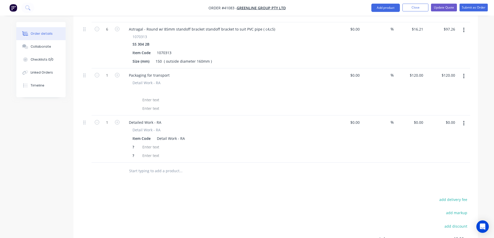
click at [463, 72] on button "button" at bounding box center [464, 76] width 12 height 9
click at [442, 96] on div "Duplicate" at bounding box center [446, 100] width 40 height 8
click at [464, 74] on icon "button" at bounding box center [463, 76] width 1 height 5
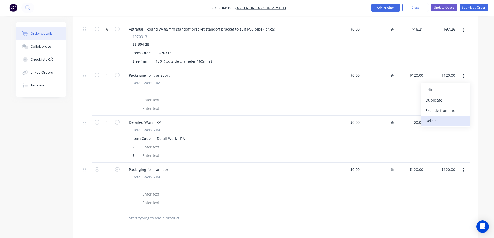
click at [443, 117] on div "Delete" at bounding box center [446, 121] width 40 height 8
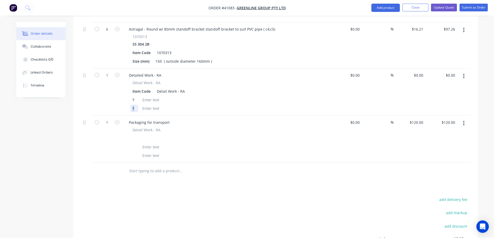
drag, startPoint x: 135, startPoint y: 85, endPoint x: 128, endPoint y: 87, distance: 7.4
click at [128, 87] on div "Detail Work - RA Item Code Detail Work - RA ? ?" at bounding box center [226, 96] width 203 height 32
drag, startPoint x: 136, startPoint y: 80, endPoint x: 133, endPoint y: 80, distance: 2.6
click at [133, 96] on div "?" at bounding box center [134, 100] width 8 height 8
drag, startPoint x: 151, startPoint y: 70, endPoint x: 130, endPoint y: 71, distance: 20.2
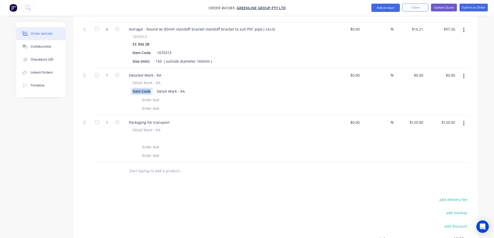
click at [130, 88] on div "Item Code" at bounding box center [141, 92] width 22 height 8
drag, startPoint x: 171, startPoint y: 70, endPoint x: 138, endPoint y: 72, distance: 33.0
click at [138, 88] on div "Detail Work - RA" at bounding box center [225, 92] width 190 height 8
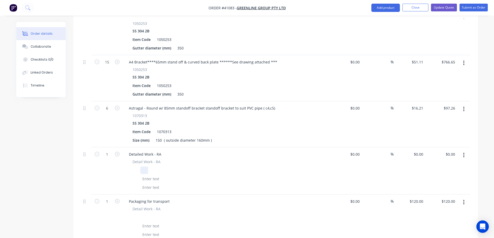
scroll to position [389, 0]
drag, startPoint x: 163, startPoint y: 131, endPoint x: 123, endPoint y: 134, distance: 39.8
click at [123, 146] on div "Detailed Work - RA Detail Work - RA" at bounding box center [226, 169] width 207 height 47
click at [133, 158] on div "Detail Work - RA" at bounding box center [226, 174] width 203 height 32
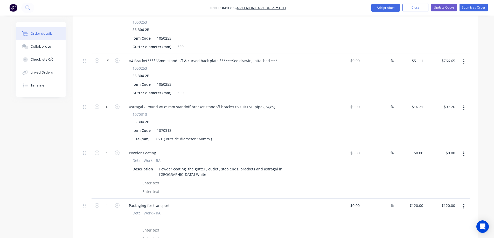
click at [174, 199] on div "Packaging for transport Detail Work - RA" at bounding box center [226, 222] width 207 height 47
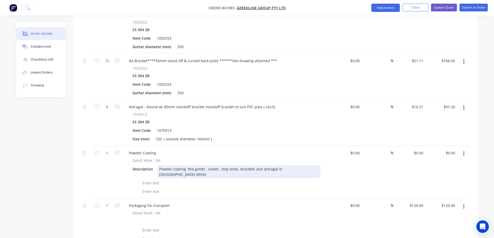
click at [217, 165] on div "Powder coating the gutter , outlet , stop ends. brackets and astragal in Dover …" at bounding box center [238, 171] width 163 height 13
click at [276, 165] on div "Powder coating the gutter , outlets , stop ends. brackets and astragal in Dover…" at bounding box center [238, 171] width 163 height 13
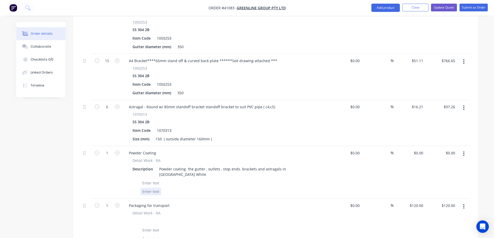
click at [293, 188] on div at bounding box center [225, 192] width 190 height 8
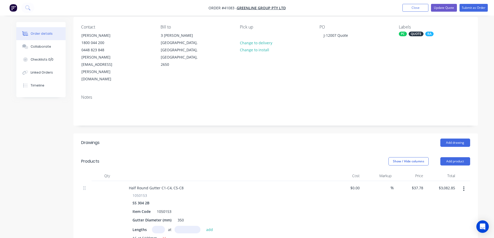
scroll to position [0, 0]
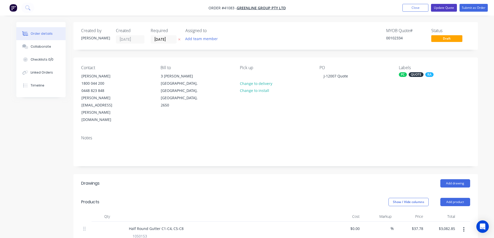
click at [437, 8] on button "Update Quote" at bounding box center [444, 8] width 26 height 8
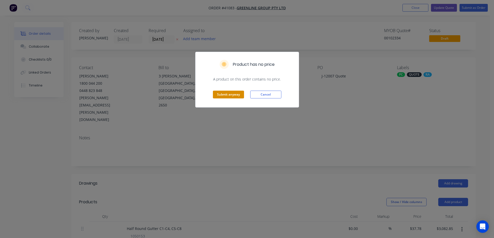
click at [235, 94] on button "Submit anyway" at bounding box center [228, 95] width 31 height 8
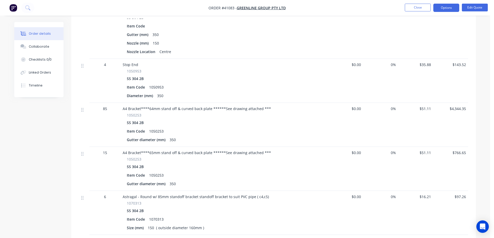
scroll to position [215, 0]
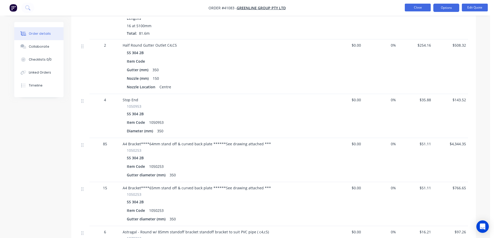
click at [415, 7] on button "Close" at bounding box center [418, 8] width 26 height 8
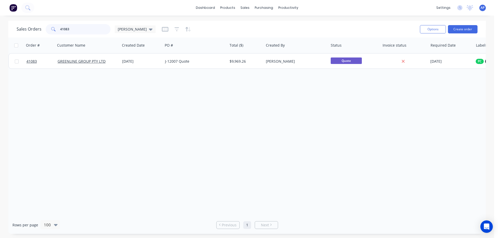
drag, startPoint x: 72, startPoint y: 30, endPoint x: 54, endPoint y: 30, distance: 18.7
click at [54, 30] on div "41083" at bounding box center [78, 29] width 65 height 10
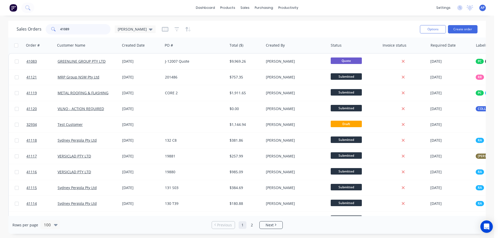
type input "41089"
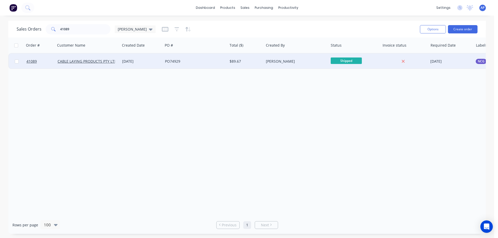
click at [189, 58] on div "PO74929" at bounding box center [195, 62] width 65 height 16
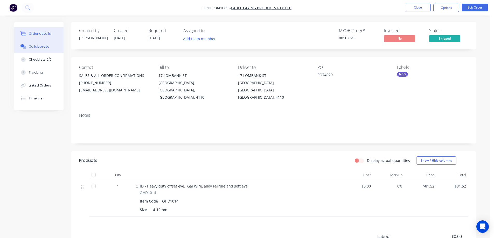
click at [42, 45] on div "Collaborate" at bounding box center [39, 46] width 20 height 5
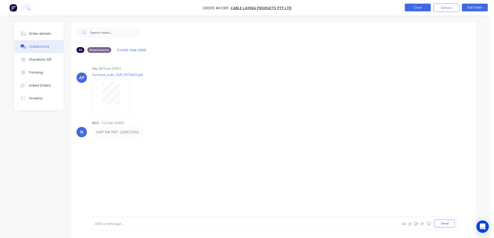
click at [418, 10] on button "Close" at bounding box center [418, 8] width 26 height 8
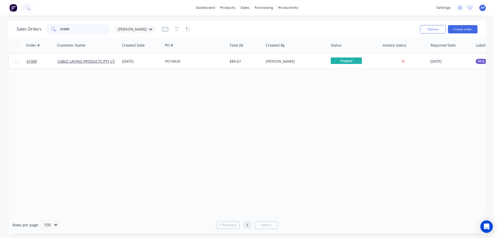
drag, startPoint x: 72, startPoint y: 29, endPoint x: 52, endPoint y: 31, distance: 19.8
click at [52, 31] on div "41089" at bounding box center [78, 29] width 65 height 10
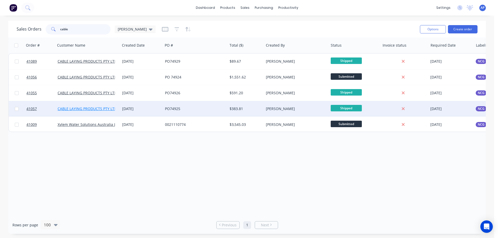
type input "cable"
click at [83, 107] on link "CABLE LAYING PRODUCTS PTY LTD" at bounding box center [87, 108] width 59 height 5
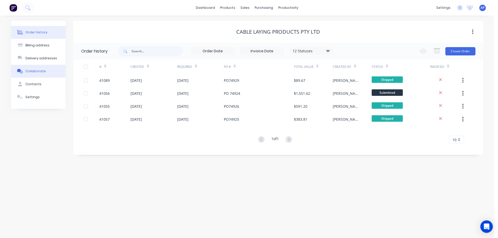
click at [34, 71] on div "Collaborate" at bounding box center [35, 71] width 20 height 5
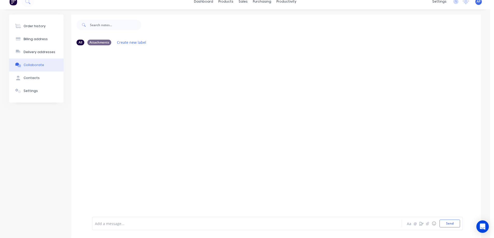
scroll to position [12, 0]
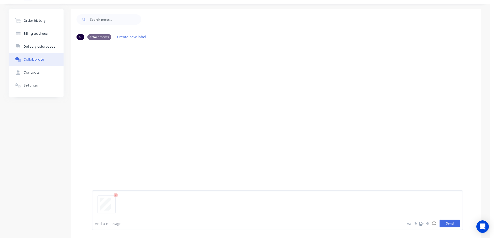
click at [447, 223] on button "Send" at bounding box center [450, 224] width 20 height 8
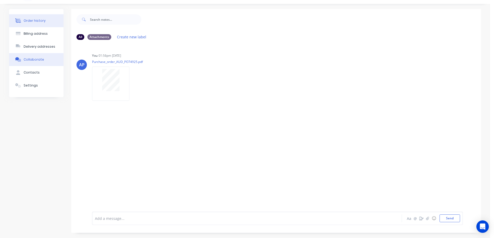
click at [44, 23] on button "Order history" at bounding box center [36, 20] width 54 height 13
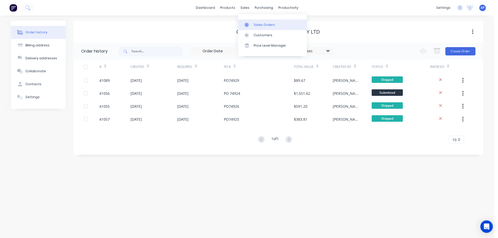
click at [261, 23] on div "Sales Orders" at bounding box center [264, 25] width 21 height 5
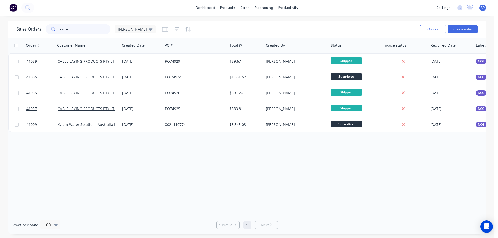
drag, startPoint x: 85, startPoint y: 28, endPoint x: 51, endPoint y: 31, distance: 34.4
click at [51, 31] on div "cable" at bounding box center [78, 29] width 65 height 10
type input "41089"
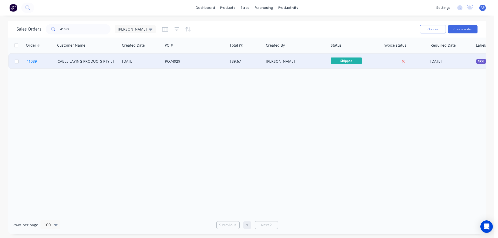
click at [36, 63] on span "41089" at bounding box center [31, 61] width 10 height 5
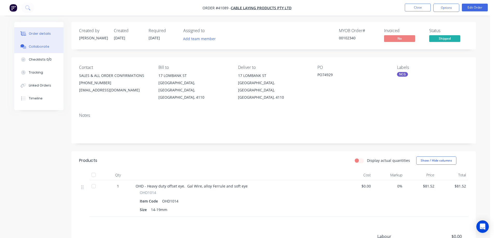
click at [34, 46] on div "Collaborate" at bounding box center [39, 46] width 20 height 5
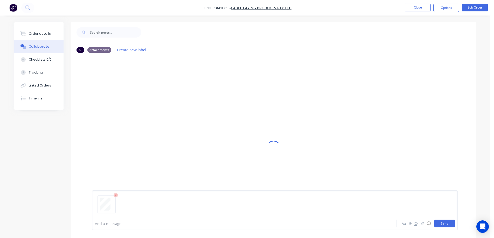
click at [441, 221] on button "Send" at bounding box center [444, 224] width 20 height 8
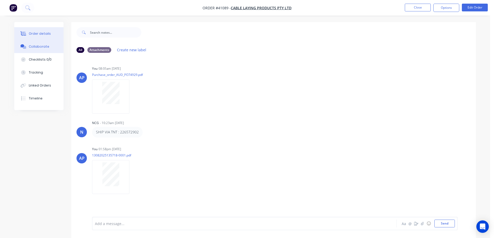
click at [46, 34] on div "Order details" at bounding box center [40, 33] width 22 height 5
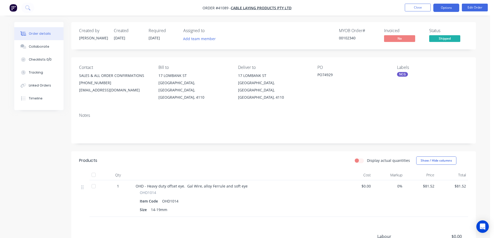
click at [445, 5] on button "Options" at bounding box center [446, 8] width 26 height 8
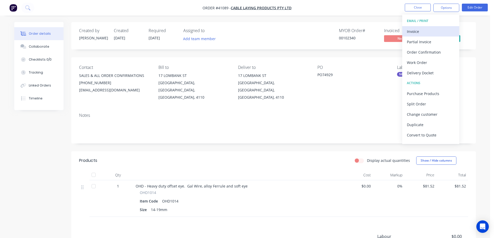
click at [429, 30] on div "Invoice" at bounding box center [431, 32] width 48 height 8
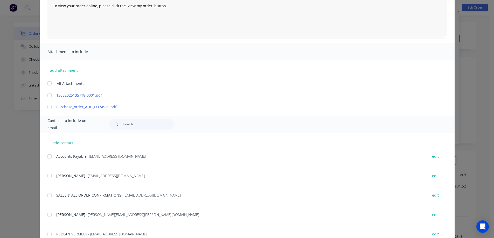
scroll to position [78, 0]
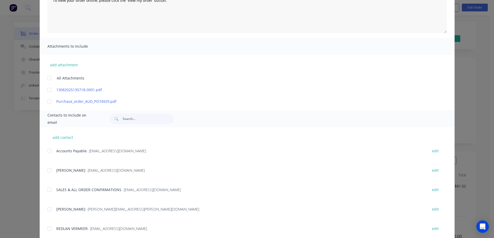
drag, startPoint x: 48, startPoint y: 152, endPoint x: 65, endPoint y: 152, distance: 17.6
click at [48, 151] on div at bounding box center [49, 151] width 10 height 10
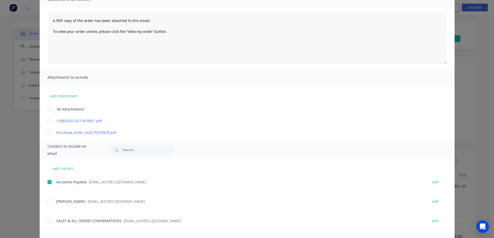
scroll to position [0, 0]
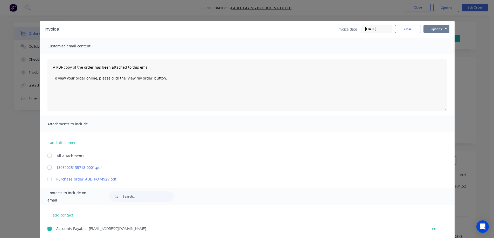
drag, startPoint x: 430, startPoint y: 28, endPoint x: 432, endPoint y: 32, distance: 4.4
click at [430, 28] on button "Options" at bounding box center [437, 29] width 26 height 8
click at [433, 54] on button "Email" at bounding box center [440, 55] width 33 height 9
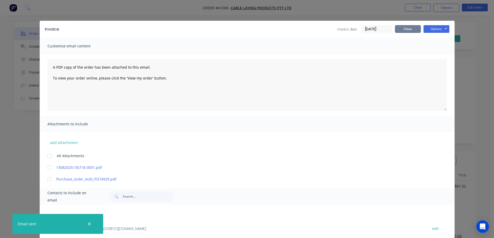
click at [402, 26] on button "Close" at bounding box center [408, 29] width 26 height 8
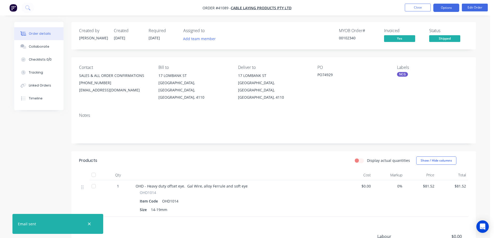
click at [440, 7] on button "Options" at bounding box center [446, 8] width 26 height 8
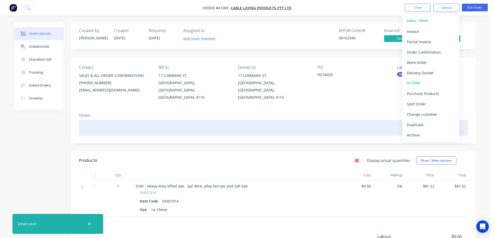
drag, startPoint x: 422, startPoint y: 134, endPoint x: 421, endPoint y: 124, distance: 9.9
click at [421, 132] on div "Archive" at bounding box center [431, 135] width 48 height 8
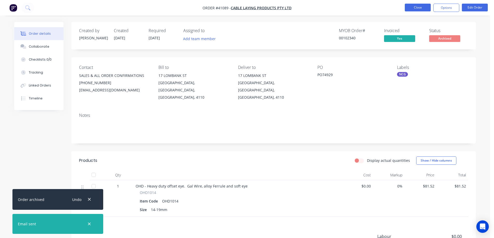
click at [412, 8] on button "Close" at bounding box center [418, 8] width 26 height 8
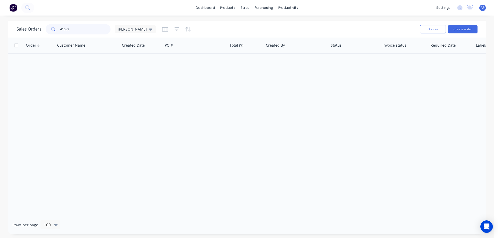
drag, startPoint x: 69, startPoint y: 29, endPoint x: 57, endPoint y: 30, distance: 12.2
click at [57, 30] on div "41089" at bounding box center [78, 29] width 65 height 10
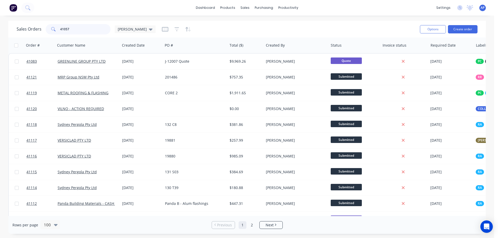
type input "41057"
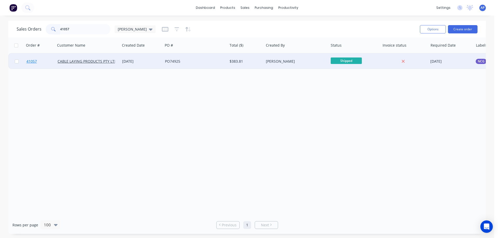
click at [34, 61] on span "41057" at bounding box center [31, 61] width 10 height 5
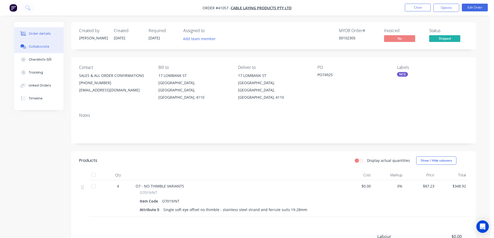
click at [43, 46] on div "Collaborate" at bounding box center [39, 46] width 20 height 5
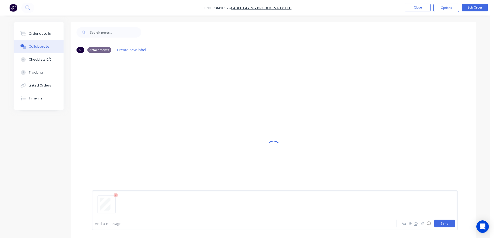
click at [440, 223] on button "Send" at bounding box center [444, 224] width 20 height 8
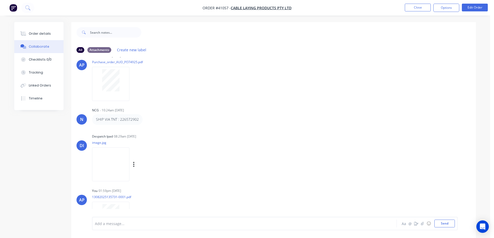
scroll to position [34, 0]
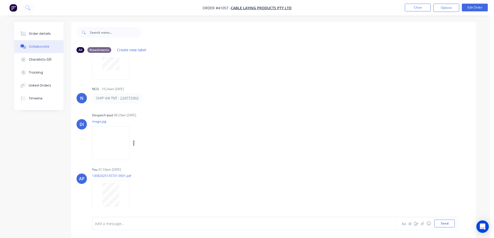
click at [118, 148] on img at bounding box center [110, 143] width 37 height 34
click at [135, 198] on button "button" at bounding box center [134, 198] width 2 height 8
click at [0, 0] on button "Delete" at bounding box center [0, 0] width 0 height 0
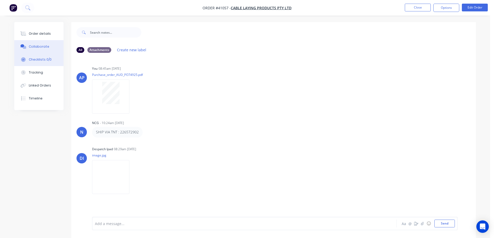
scroll to position [0, 0]
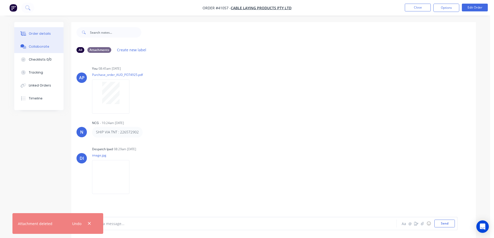
click at [44, 32] on div "Order details" at bounding box center [40, 33] width 22 height 5
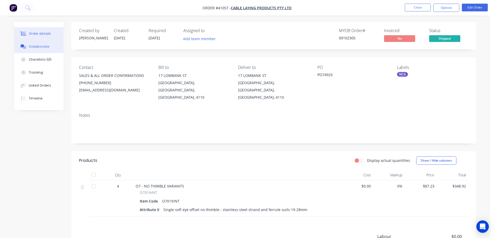
click at [34, 44] on div "Collaborate" at bounding box center [39, 46] width 20 height 5
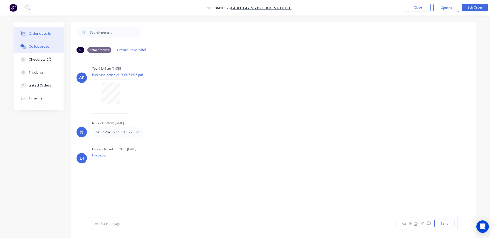
click at [47, 31] on div "Order details" at bounding box center [40, 33] width 22 height 5
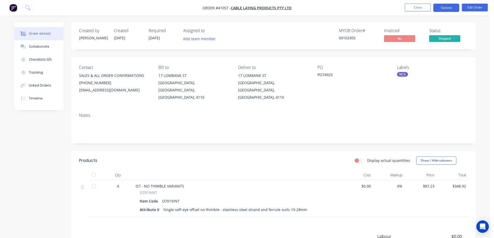
click at [436, 6] on button "Options" at bounding box center [446, 8] width 26 height 8
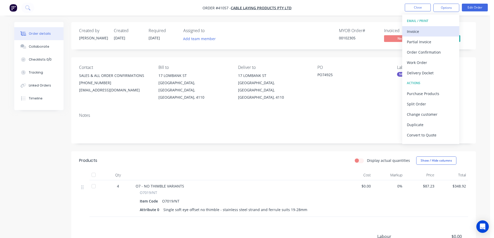
click at [425, 29] on div "Invoice" at bounding box center [431, 32] width 48 height 8
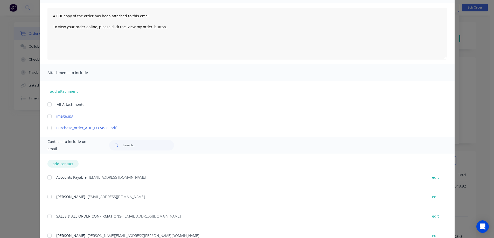
scroll to position [52, 0]
click at [48, 176] on div at bounding box center [49, 177] width 10 height 10
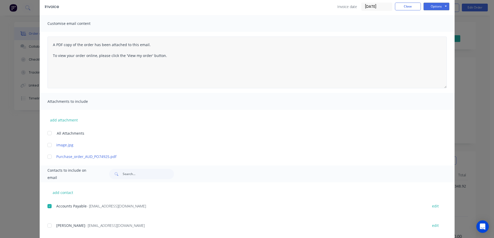
scroll to position [0, 0]
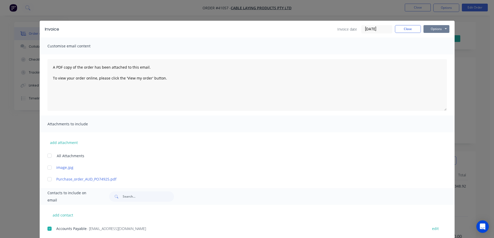
click at [429, 29] on button "Options" at bounding box center [437, 29] width 26 height 8
click at [432, 54] on button "Email" at bounding box center [440, 55] width 33 height 9
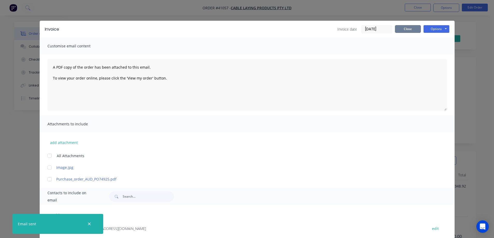
click at [401, 27] on button "Close" at bounding box center [408, 29] width 26 height 8
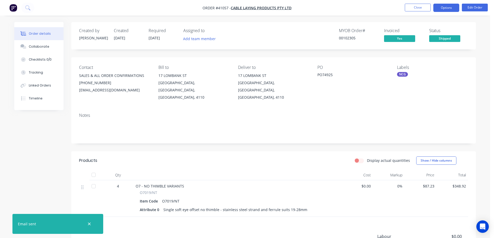
click at [440, 6] on button "Options" at bounding box center [446, 8] width 26 height 8
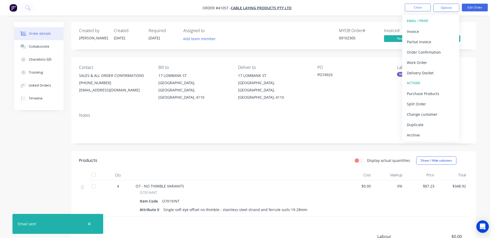
click at [427, 134] on div "Archive" at bounding box center [431, 135] width 48 height 8
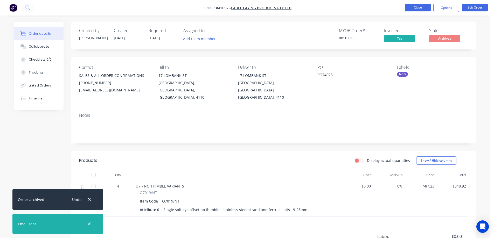
click at [420, 6] on button "Close" at bounding box center [418, 8] width 26 height 8
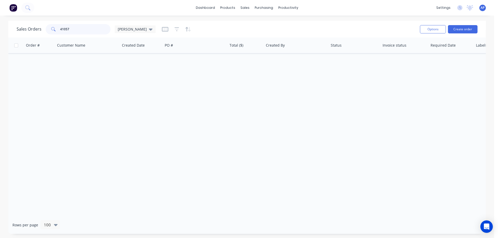
drag, startPoint x: 72, startPoint y: 31, endPoint x: 56, endPoint y: 32, distance: 16.2
click at [56, 32] on div "41057" at bounding box center [78, 29] width 65 height 10
type input "41055"
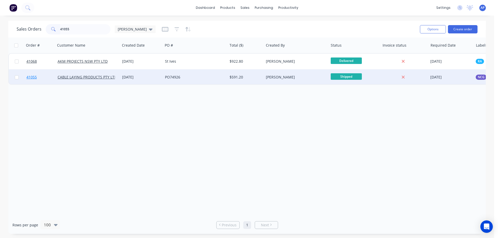
click at [32, 79] on span "41055" at bounding box center [31, 77] width 10 height 5
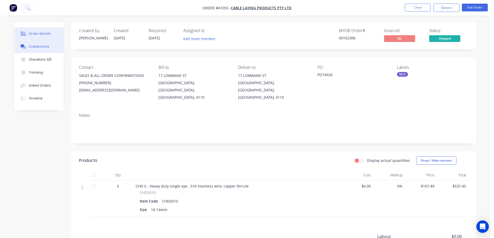
click at [35, 47] on div "Collaborate" at bounding box center [39, 46] width 20 height 5
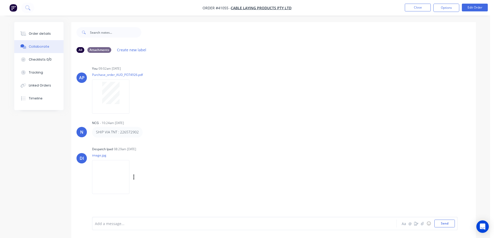
click at [111, 174] on img at bounding box center [110, 177] width 37 height 34
click at [39, 32] on div "Order details" at bounding box center [40, 33] width 22 height 5
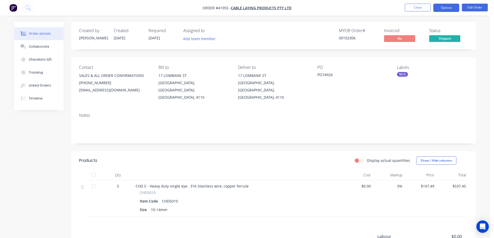
click at [439, 7] on button "Options" at bounding box center [446, 8] width 26 height 8
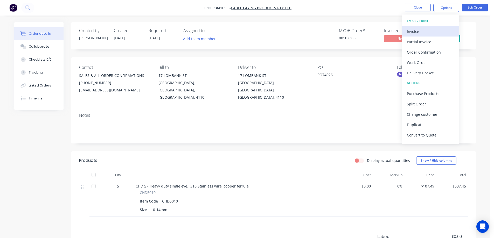
click at [425, 31] on div "Invoice" at bounding box center [431, 32] width 48 height 8
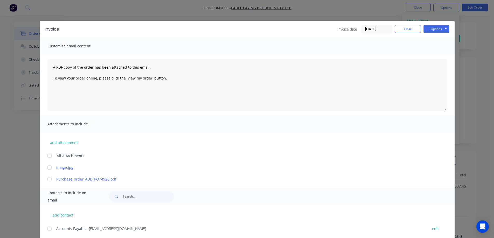
scroll to position [52, 0]
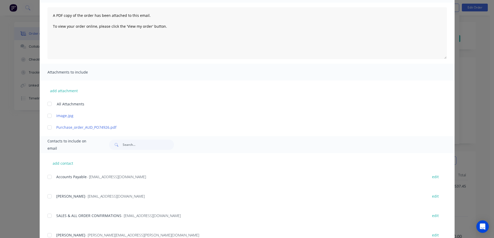
click at [47, 176] on div at bounding box center [49, 177] width 10 height 10
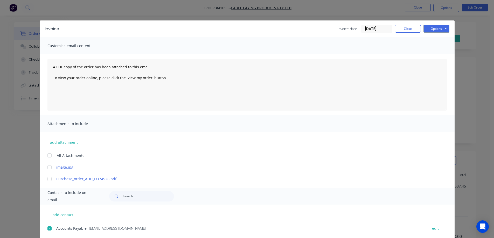
scroll to position [0, 0]
click at [431, 27] on button "Options" at bounding box center [437, 29] width 26 height 8
click at [433, 55] on button "Email" at bounding box center [440, 55] width 33 height 9
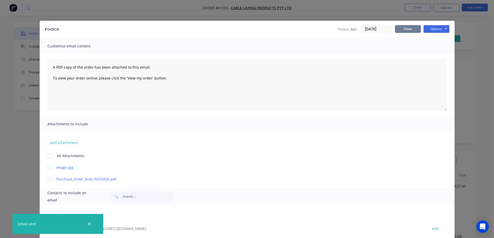
click at [408, 32] on button "Close" at bounding box center [408, 29] width 26 height 8
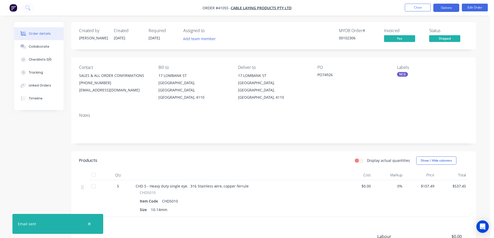
click at [440, 8] on button "Options" at bounding box center [446, 8] width 26 height 8
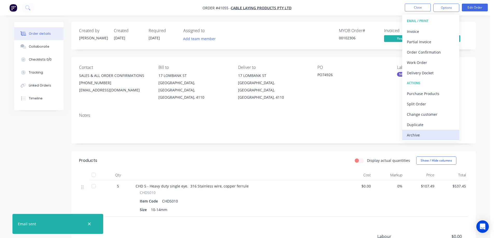
click at [419, 135] on div "Archive" at bounding box center [431, 135] width 48 height 8
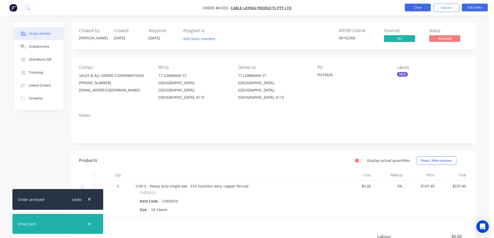
click at [422, 7] on button "Close" at bounding box center [418, 8] width 26 height 8
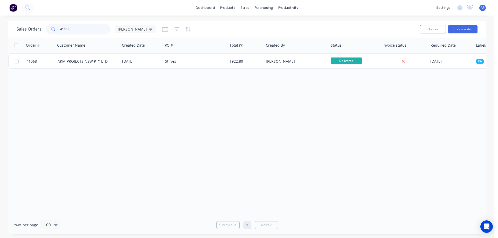
drag, startPoint x: 81, startPoint y: 34, endPoint x: 58, endPoint y: 32, distance: 23.1
click at [58, 32] on div "41055" at bounding box center [78, 29] width 65 height 10
type input "41036"
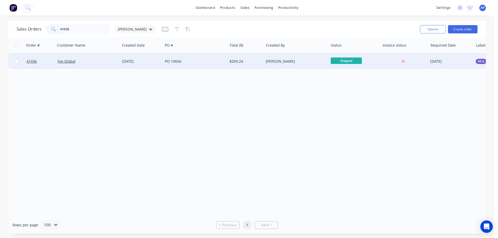
click at [86, 61] on div "Fox Global" at bounding box center [87, 61] width 58 height 5
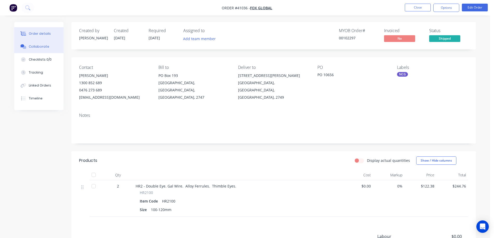
click at [47, 49] on button "Collaborate" at bounding box center [38, 46] width 49 height 13
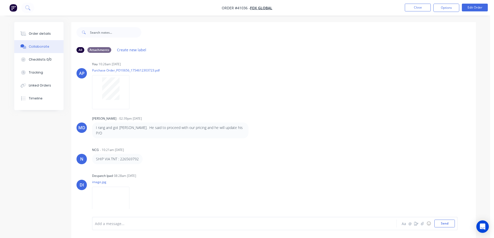
scroll to position [6, 0]
click at [119, 192] on img at bounding box center [110, 203] width 37 height 34
drag, startPoint x: 42, startPoint y: 34, endPoint x: 48, endPoint y: 33, distance: 5.9
click at [43, 34] on div "Order details" at bounding box center [40, 33] width 22 height 5
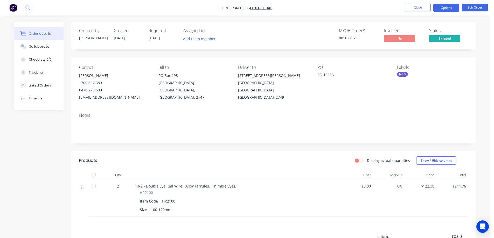
drag, startPoint x: 439, startPoint y: 6, endPoint x: 434, endPoint y: 11, distance: 7.0
click at [439, 6] on button "Options" at bounding box center [446, 8] width 26 height 8
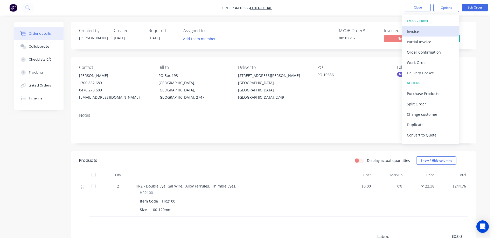
click at [426, 30] on div "Invoice" at bounding box center [431, 32] width 48 height 8
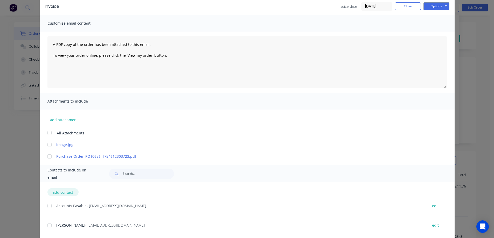
scroll to position [52, 0]
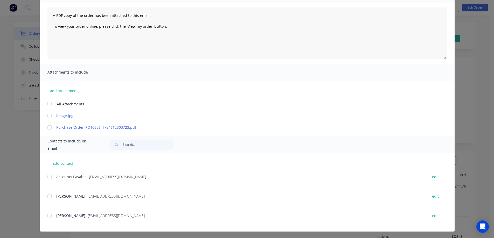
click at [50, 176] on div at bounding box center [49, 177] width 10 height 10
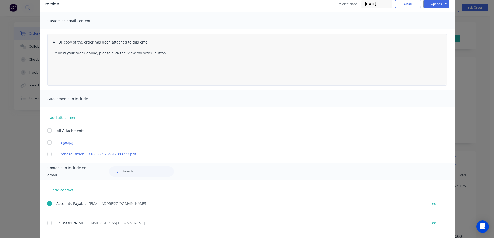
scroll to position [0, 0]
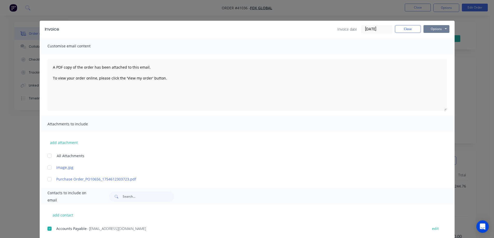
click at [432, 27] on button "Options" at bounding box center [437, 29] width 26 height 8
click at [434, 53] on button "Email" at bounding box center [440, 55] width 33 height 9
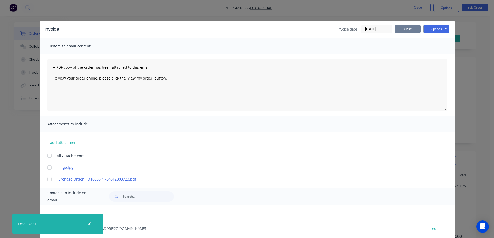
click at [404, 28] on button "Close" at bounding box center [408, 29] width 26 height 8
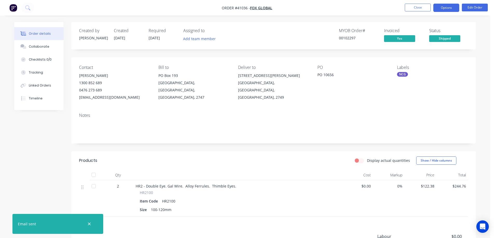
click at [441, 7] on button "Options" at bounding box center [446, 8] width 26 height 8
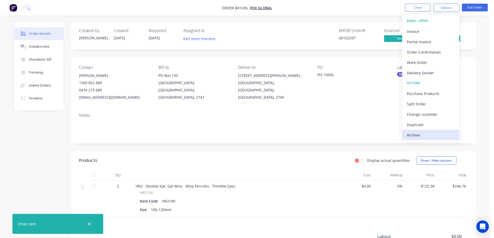
click at [411, 135] on div "Archive" at bounding box center [431, 135] width 48 height 8
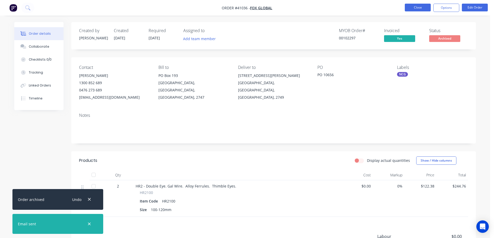
click at [411, 8] on button "Close" at bounding box center [418, 8] width 26 height 8
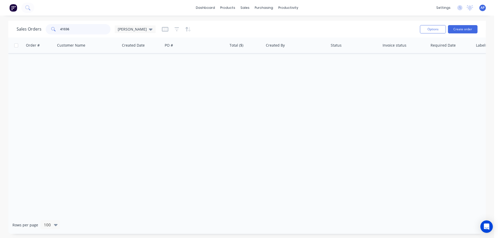
click at [59, 32] on div "41036" at bounding box center [78, 29] width 65 height 10
type input "41024"
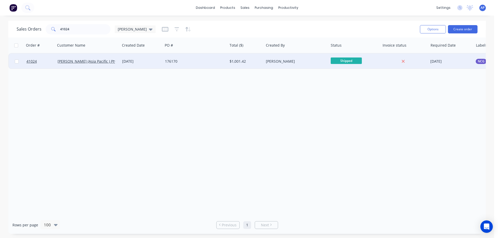
click at [151, 62] on div "08 Aug 2025" at bounding box center [141, 61] width 39 height 5
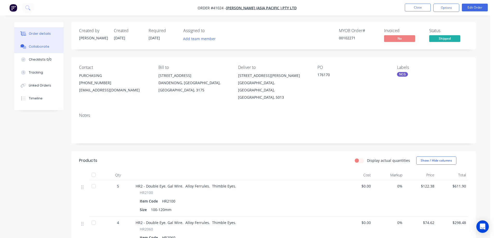
click at [45, 43] on button "Collaborate" at bounding box center [38, 46] width 49 height 13
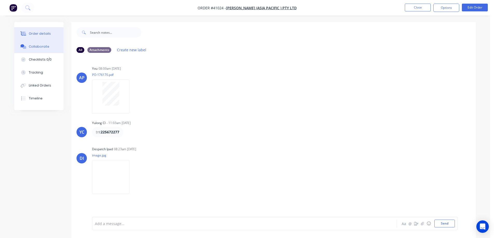
click at [29, 34] on div "Order details" at bounding box center [40, 33] width 22 height 5
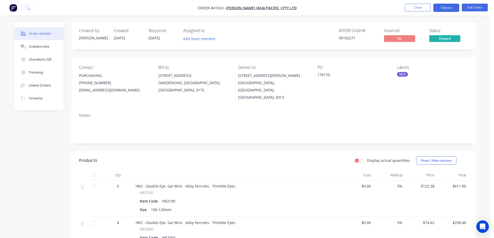
click at [439, 8] on button "Options" at bounding box center [446, 8] width 26 height 8
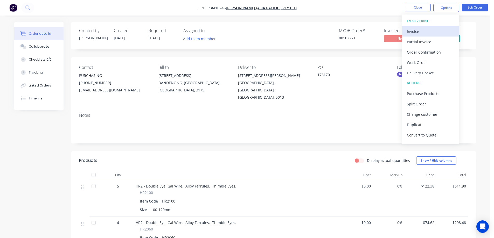
click at [425, 30] on div "Invoice" at bounding box center [431, 32] width 48 height 8
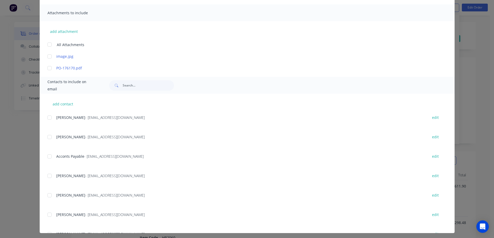
scroll to position [114, 0]
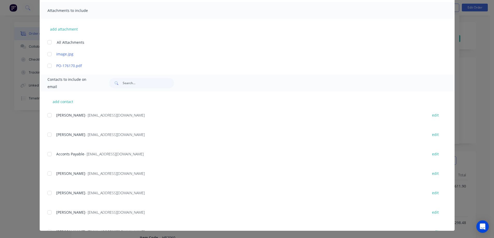
click at [48, 153] on div at bounding box center [49, 154] width 10 height 10
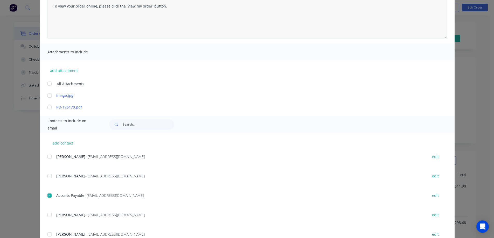
scroll to position [10, 0]
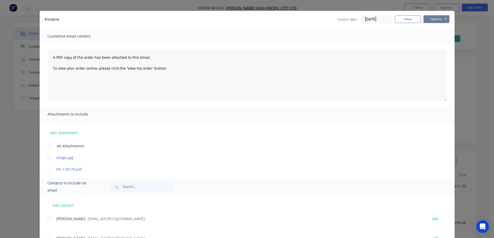
click at [429, 19] on button "Options" at bounding box center [437, 19] width 26 height 8
click at [436, 45] on button "Email" at bounding box center [440, 45] width 33 height 9
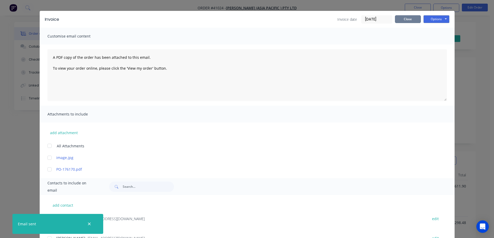
click at [406, 18] on button "Close" at bounding box center [408, 19] width 26 height 8
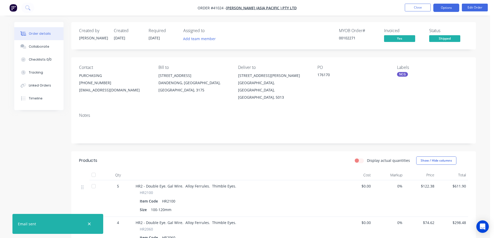
click at [438, 8] on button "Options" at bounding box center [446, 8] width 26 height 8
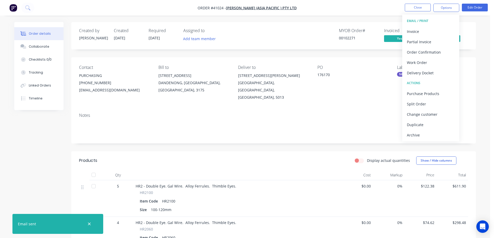
click at [407, 135] on button "Archive" at bounding box center [430, 135] width 57 height 10
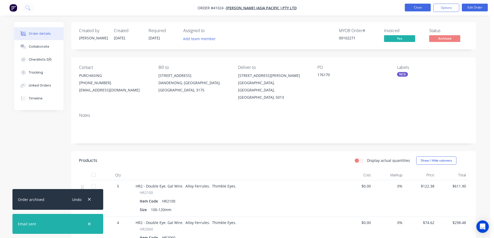
click at [421, 6] on button "Close" at bounding box center [418, 8] width 26 height 8
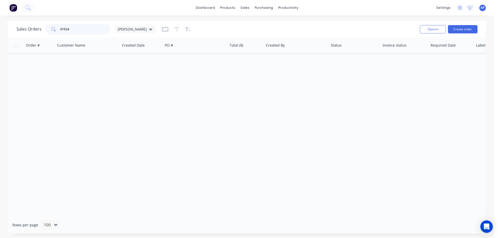
drag, startPoint x: 70, startPoint y: 30, endPoint x: 54, endPoint y: 32, distance: 16.2
click at [54, 32] on div "41024" at bounding box center [78, 29] width 65 height 10
type input "41015"
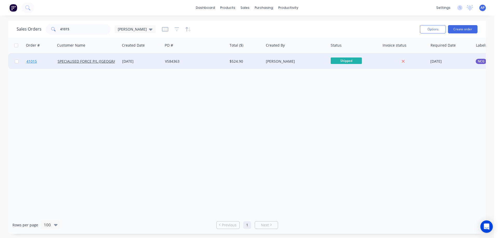
click at [30, 62] on span "41015" at bounding box center [31, 61] width 10 height 5
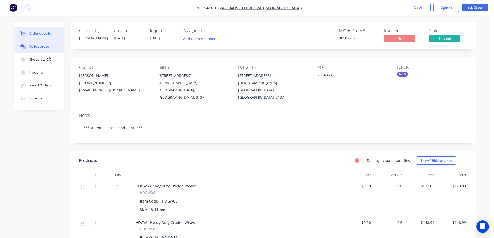
click at [46, 46] on div "Collaborate" at bounding box center [39, 46] width 20 height 5
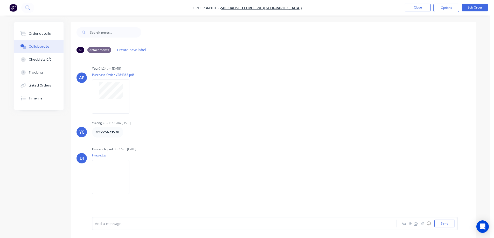
click at [49, 34] on button "Order details" at bounding box center [38, 33] width 49 height 13
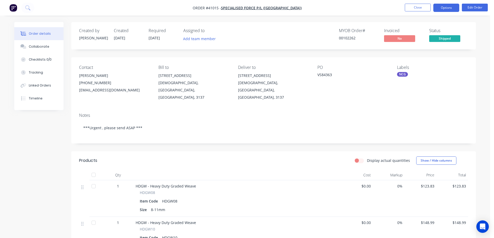
click at [436, 6] on button "Options" at bounding box center [446, 8] width 26 height 8
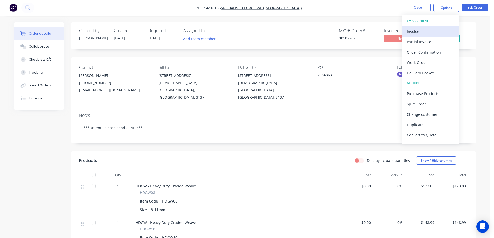
click at [422, 30] on div "Invoice" at bounding box center [431, 32] width 48 height 8
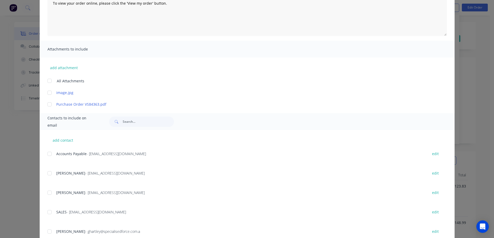
scroll to position [78, 0]
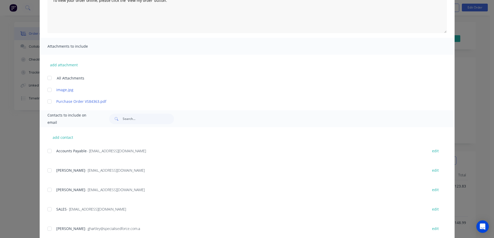
click at [49, 150] on div at bounding box center [49, 151] width 10 height 10
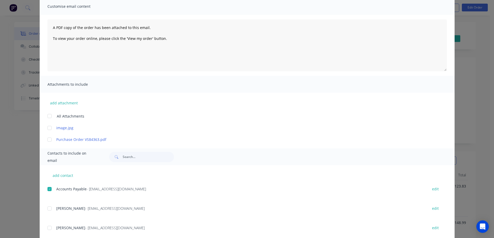
scroll to position [0, 0]
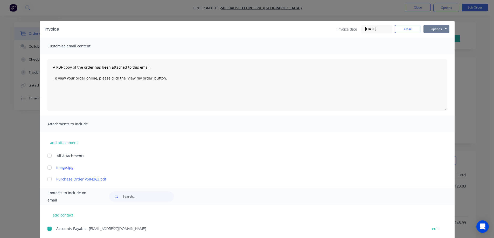
click at [434, 30] on button "Options" at bounding box center [437, 29] width 26 height 8
click at [432, 52] on button "Email" at bounding box center [440, 55] width 33 height 9
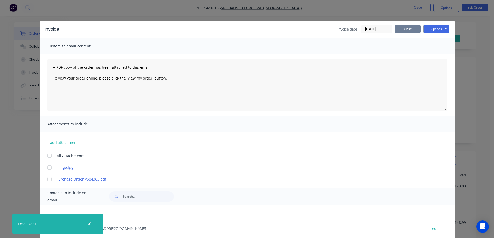
click at [398, 30] on button "Close" at bounding box center [408, 29] width 26 height 8
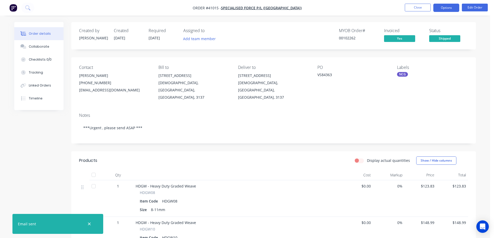
click at [441, 5] on button "Options" at bounding box center [446, 8] width 26 height 8
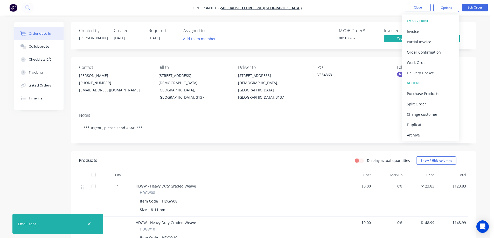
drag, startPoint x: 416, startPoint y: 135, endPoint x: 427, endPoint y: 99, distance: 37.8
click at [417, 135] on div "Archive" at bounding box center [431, 135] width 48 height 8
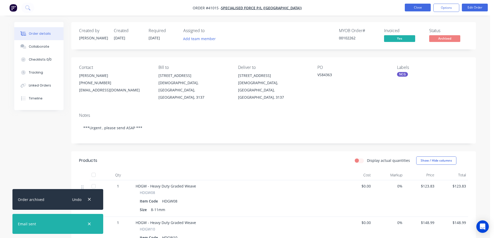
click at [421, 8] on button "Close" at bounding box center [418, 8] width 26 height 8
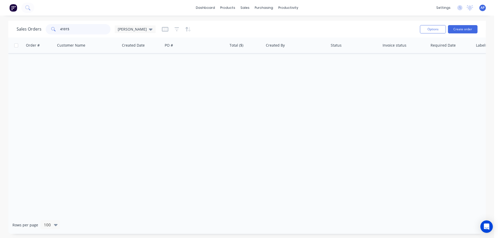
drag, startPoint x: 74, startPoint y: 30, endPoint x: 53, endPoint y: 31, distance: 20.5
click at [53, 31] on div "41015" at bounding box center [78, 29] width 65 height 10
type input "41006"
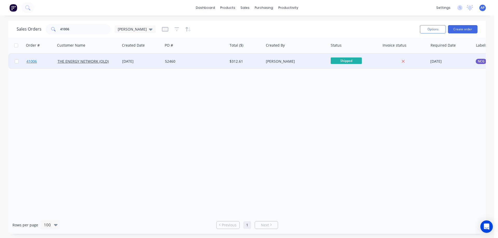
click at [34, 62] on span "41006" at bounding box center [31, 61] width 10 height 5
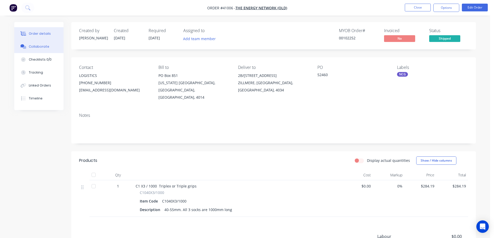
click at [41, 47] on div "Collaborate" at bounding box center [39, 46] width 20 height 5
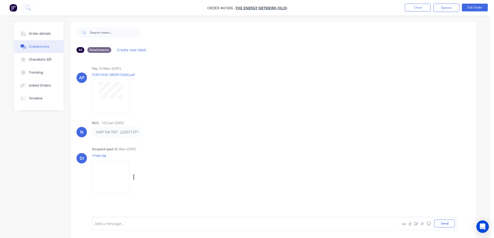
click at [114, 176] on img at bounding box center [110, 177] width 37 height 34
click at [38, 31] on button "Order details" at bounding box center [38, 33] width 49 height 13
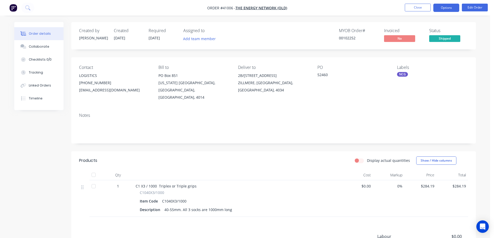
click at [438, 5] on button "Options" at bounding box center [446, 8] width 26 height 8
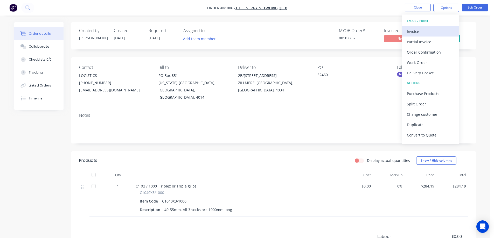
click at [424, 27] on button "Invoice" at bounding box center [430, 31] width 57 height 10
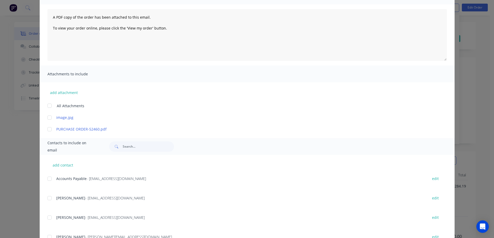
scroll to position [52, 0]
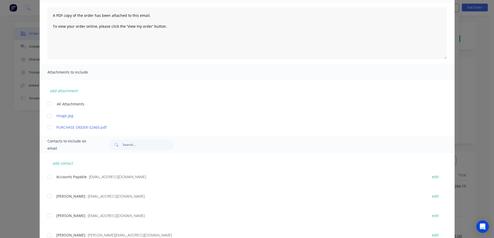
click at [48, 178] on div at bounding box center [49, 177] width 10 height 10
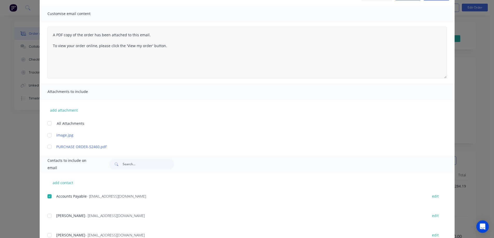
scroll to position [0, 0]
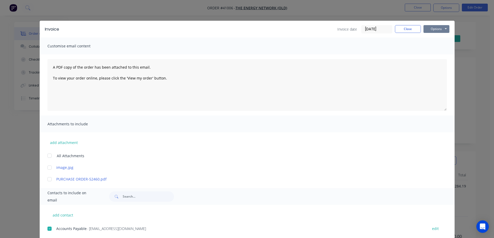
click at [432, 28] on button "Options" at bounding box center [437, 29] width 26 height 8
click at [436, 54] on button "Email" at bounding box center [440, 55] width 33 height 9
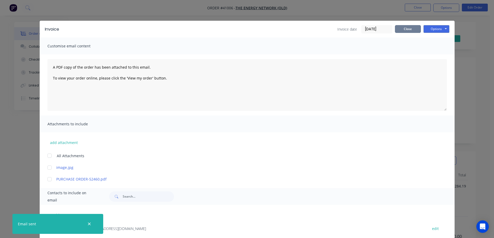
click at [395, 30] on button "Close" at bounding box center [408, 29] width 26 height 8
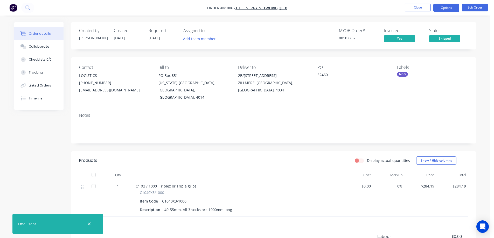
click at [447, 8] on button "Options" at bounding box center [446, 8] width 26 height 8
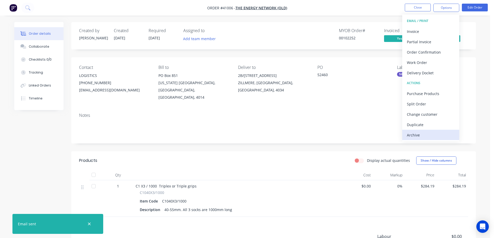
click at [424, 134] on div "Archive" at bounding box center [431, 135] width 48 height 8
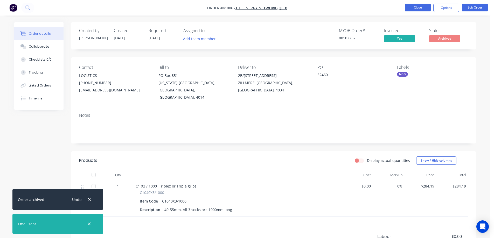
click at [421, 6] on button "Close" at bounding box center [418, 8] width 26 height 8
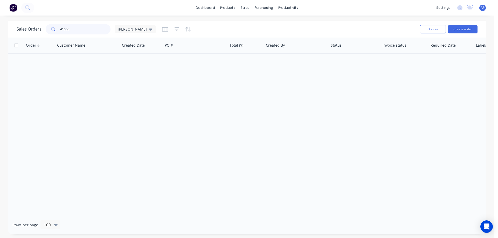
drag, startPoint x: 68, startPoint y: 29, endPoint x: 54, endPoint y: 30, distance: 14.0
click at [54, 30] on div "41006" at bounding box center [78, 29] width 65 height 10
type input "41001"
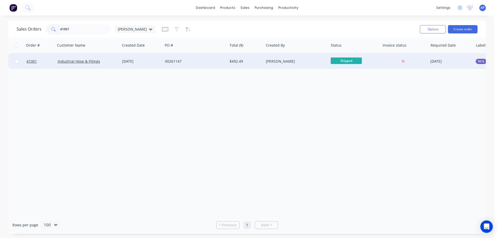
click at [194, 64] on div "00261147" at bounding box center [195, 62] width 65 height 16
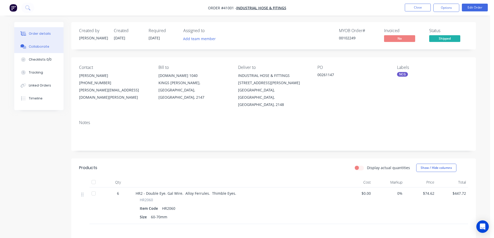
click at [50, 45] on button "Collaborate" at bounding box center [38, 46] width 49 height 13
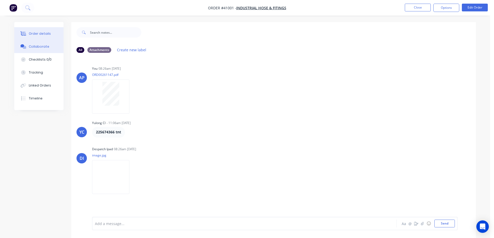
click at [52, 34] on button "Order details" at bounding box center [38, 33] width 49 height 13
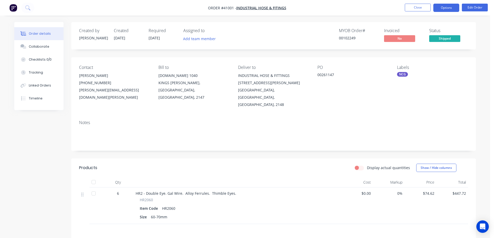
click at [439, 7] on button "Options" at bounding box center [446, 8] width 26 height 8
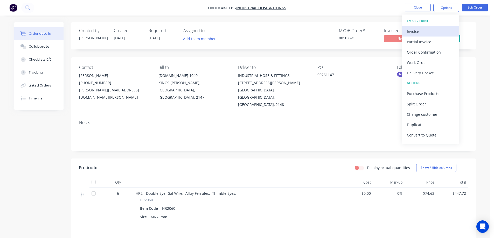
click at [424, 30] on div "Invoice" at bounding box center [431, 32] width 48 height 8
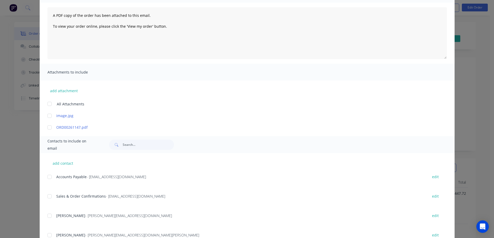
click at [48, 177] on div at bounding box center [49, 177] width 10 height 10
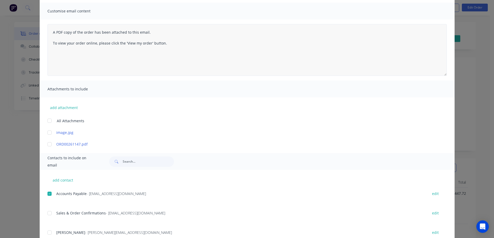
scroll to position [26, 0]
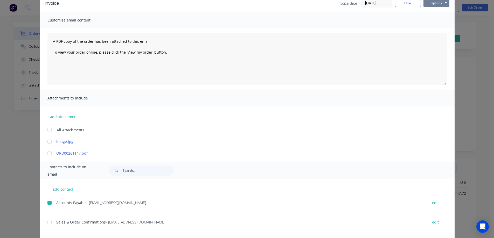
click at [427, 3] on button "Options" at bounding box center [437, 3] width 26 height 8
click at [431, 29] on button "Email" at bounding box center [440, 29] width 33 height 9
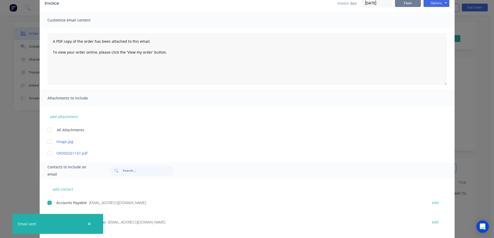
drag, startPoint x: 397, startPoint y: 4, endPoint x: 398, endPoint y: 9, distance: 4.9
click at [397, 4] on button "Close" at bounding box center [408, 3] width 26 height 8
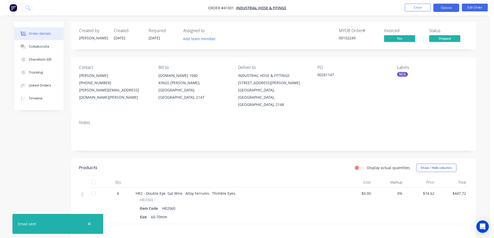
click at [439, 7] on button "Options" at bounding box center [446, 8] width 26 height 8
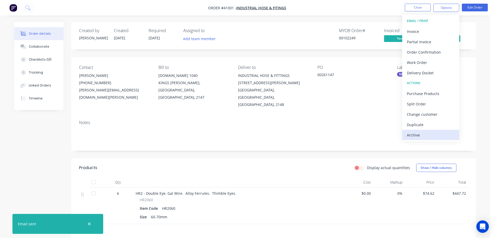
click at [419, 135] on div "Archive" at bounding box center [431, 135] width 48 height 8
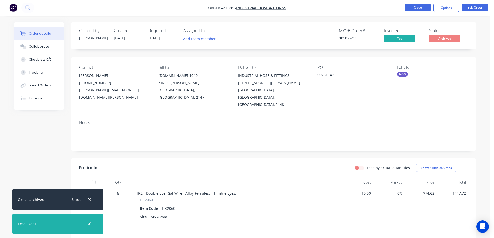
click at [415, 7] on button "Close" at bounding box center [418, 8] width 26 height 8
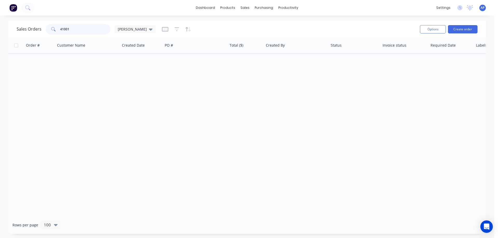
drag, startPoint x: 71, startPoint y: 29, endPoint x: 56, endPoint y: 31, distance: 14.9
click at [56, 31] on div "41001" at bounding box center [78, 29] width 65 height 10
drag, startPoint x: 77, startPoint y: 26, endPoint x: 56, endPoint y: 31, distance: 21.1
click at [56, 31] on div "410907" at bounding box center [78, 29] width 65 height 10
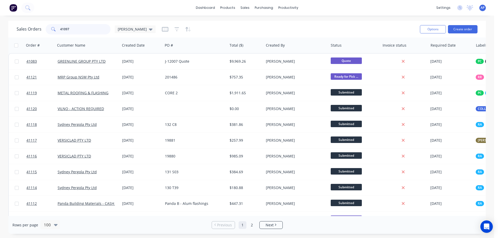
type input "41097"
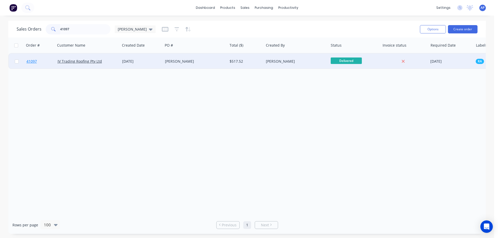
click at [41, 59] on link "41097" at bounding box center [41, 62] width 31 height 16
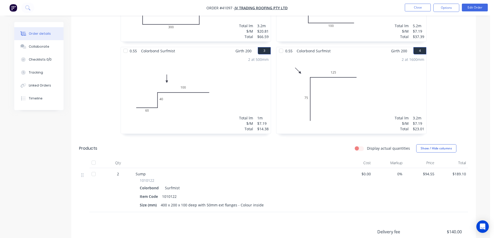
scroll to position [51, 0]
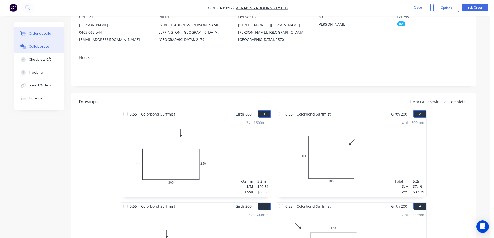
click at [51, 49] on button "Collaborate" at bounding box center [38, 46] width 49 height 13
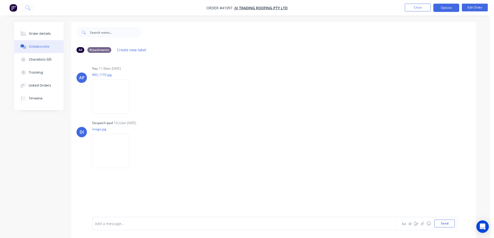
click at [439, 8] on button "Options" at bounding box center [446, 8] width 26 height 8
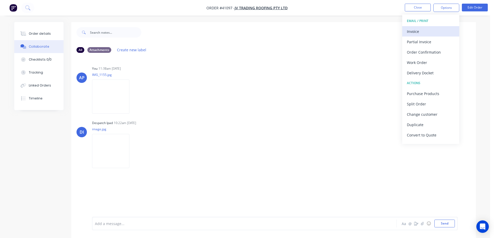
click at [419, 29] on div "Invoice" at bounding box center [431, 32] width 48 height 8
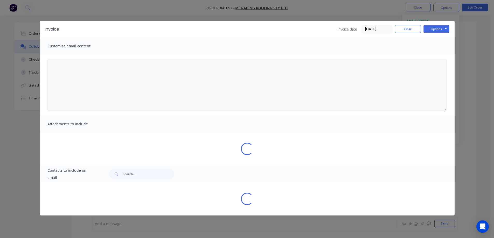
type textarea "A PDF copy of the order has been attached to this email. To view your order onl…"
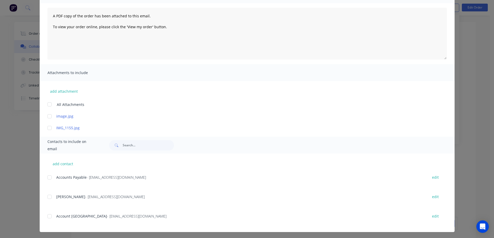
scroll to position [53, 0]
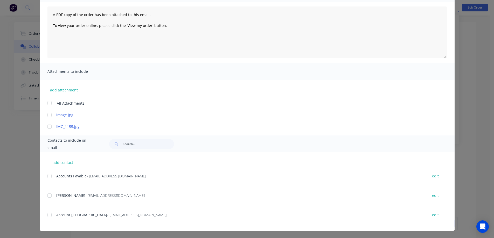
click at [47, 176] on div at bounding box center [49, 176] width 10 height 10
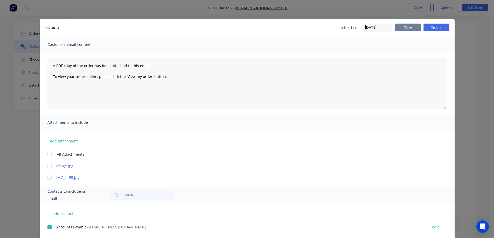
scroll to position [0, 0]
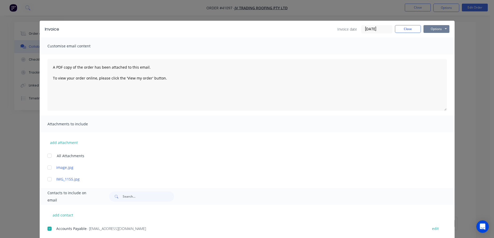
click at [427, 27] on button "Options" at bounding box center [437, 29] width 26 height 8
click at [433, 53] on button "Email" at bounding box center [440, 55] width 33 height 9
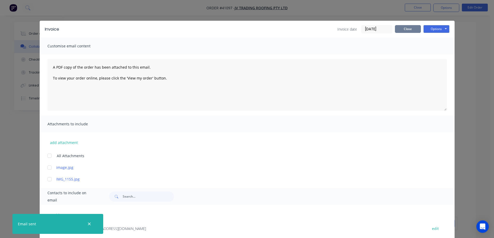
click at [398, 31] on button "Close" at bounding box center [408, 29] width 26 height 8
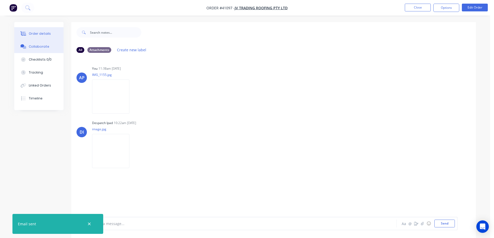
click at [43, 34] on div "Order details" at bounding box center [40, 33] width 22 height 5
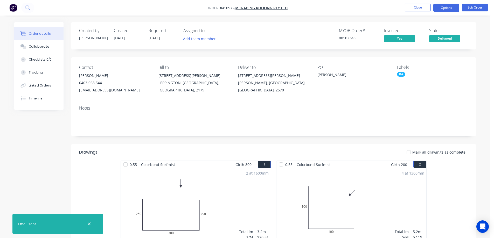
click at [447, 8] on button "Options" at bounding box center [446, 8] width 26 height 8
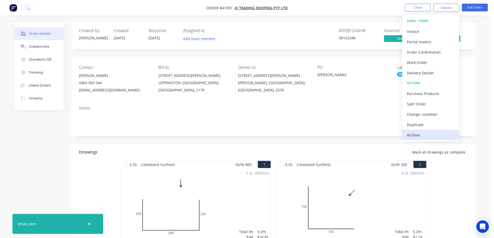
click at [423, 134] on div "Archive" at bounding box center [431, 135] width 48 height 8
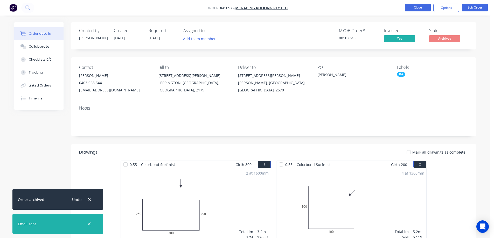
click at [419, 7] on button "Close" at bounding box center [418, 8] width 26 height 8
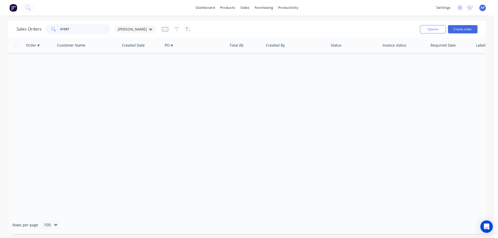
click at [47, 37] on div "Sales Orders 41097 Angela Options Create order" at bounding box center [246, 29] width 477 height 17
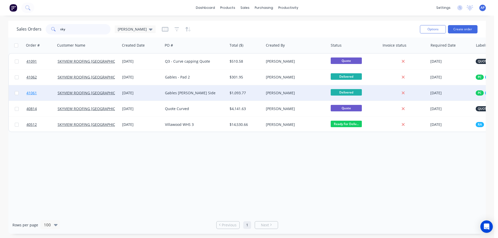
type input "sky"
click at [33, 93] on span "41061" at bounding box center [31, 93] width 10 height 5
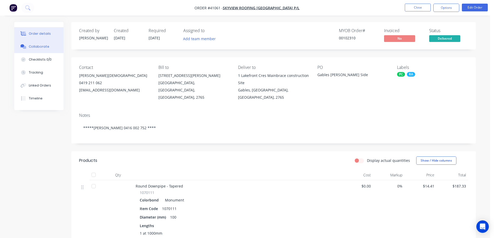
click at [46, 46] on div "Collaborate" at bounding box center [39, 46] width 20 height 5
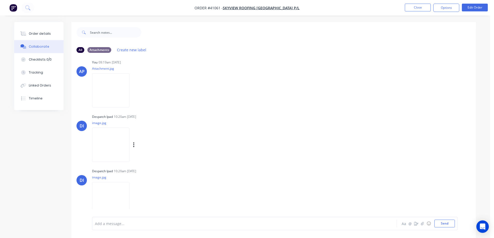
scroll to position [8, 0]
click at [106, 193] on img at bounding box center [110, 198] width 37 height 34
click at [50, 34] on button "Order details" at bounding box center [38, 33] width 49 height 13
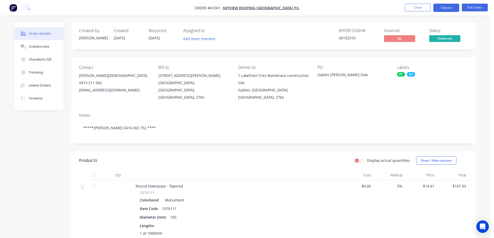
click at [440, 6] on button "Options" at bounding box center [446, 8] width 26 height 8
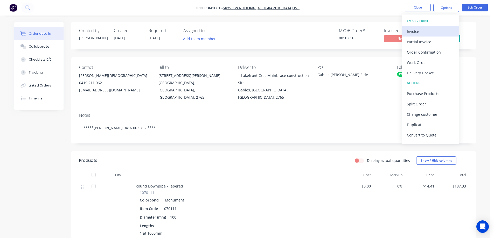
click at [415, 29] on div "Invoice" at bounding box center [431, 32] width 48 height 8
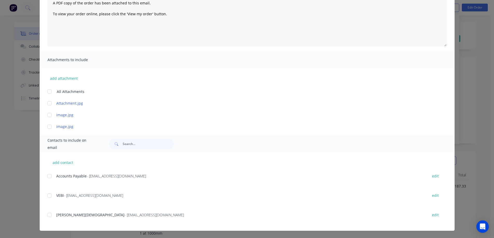
click at [47, 176] on div at bounding box center [49, 176] width 10 height 10
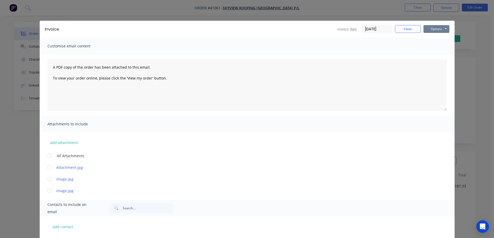
click at [431, 30] on button "Options" at bounding box center [437, 29] width 26 height 8
click at [435, 53] on button "Email" at bounding box center [440, 55] width 33 height 9
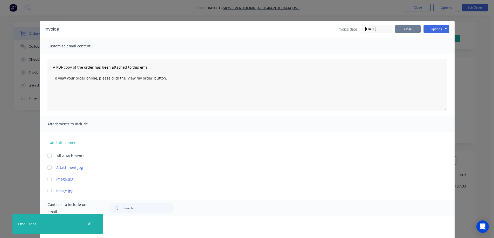
click at [407, 26] on button "Close" at bounding box center [408, 29] width 26 height 8
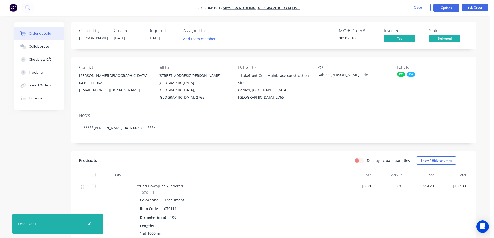
click at [441, 5] on button "Options" at bounding box center [446, 8] width 26 height 8
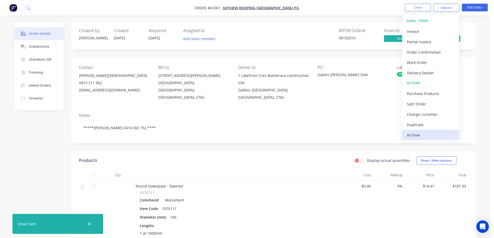
click at [415, 139] on div "Archive" at bounding box center [431, 135] width 48 height 8
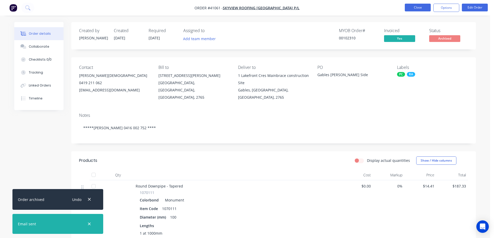
click at [420, 8] on button "Close" at bounding box center [418, 8] width 26 height 8
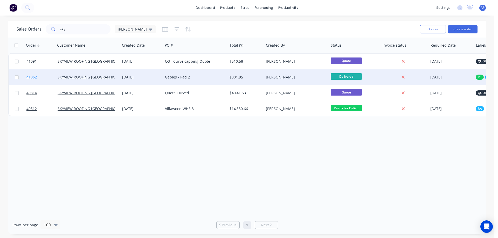
click at [35, 78] on span "41062" at bounding box center [31, 77] width 10 height 5
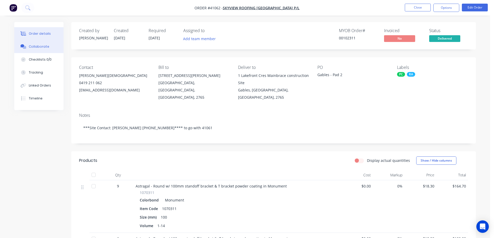
click at [38, 45] on div "Collaborate" at bounding box center [39, 46] width 20 height 5
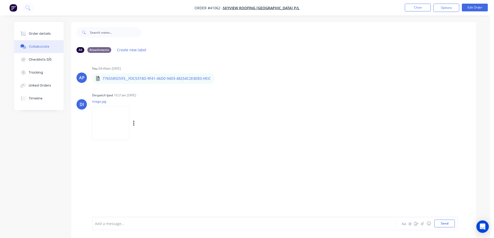
click at [113, 121] on img at bounding box center [110, 123] width 37 height 34
click at [45, 32] on div "Order details" at bounding box center [40, 33] width 22 height 5
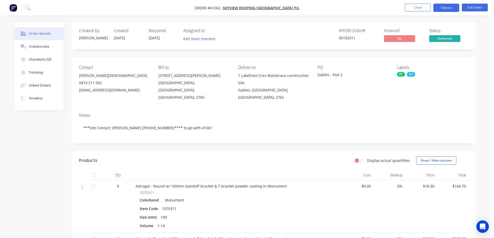
click at [441, 7] on button "Options" at bounding box center [446, 8] width 26 height 8
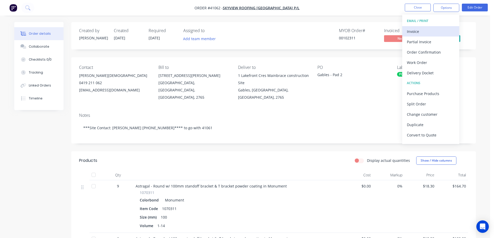
click at [421, 29] on div "Invoice" at bounding box center [431, 32] width 48 height 8
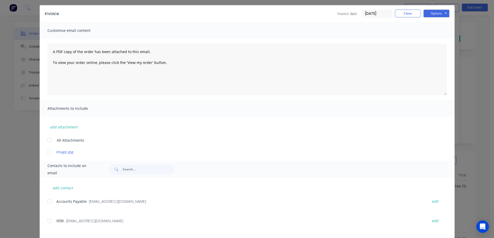
scroll to position [41, 0]
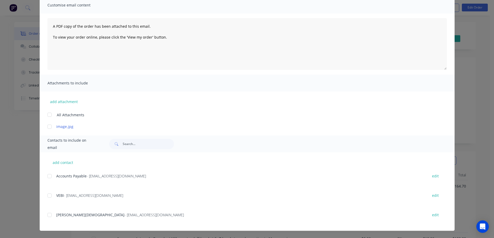
click at [48, 177] on div at bounding box center [49, 176] width 10 height 10
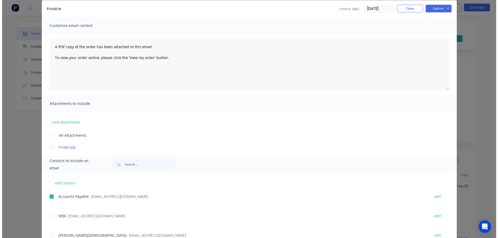
scroll to position [0, 0]
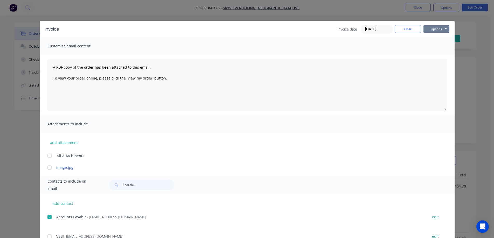
click at [427, 30] on button "Options" at bounding box center [437, 29] width 26 height 8
click at [428, 52] on button "Email" at bounding box center [440, 55] width 33 height 9
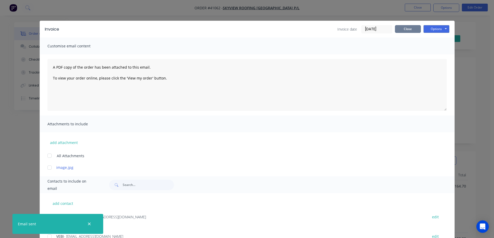
click at [410, 27] on button "Close" at bounding box center [408, 29] width 26 height 8
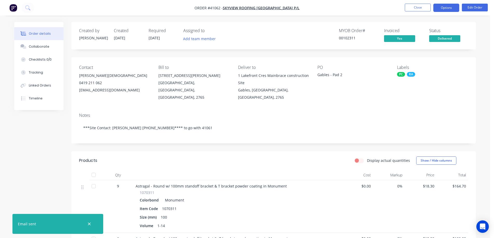
click at [440, 7] on button "Options" at bounding box center [446, 8] width 26 height 8
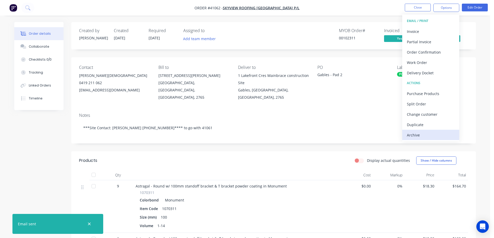
click at [411, 134] on div "Archive" at bounding box center [431, 135] width 48 height 8
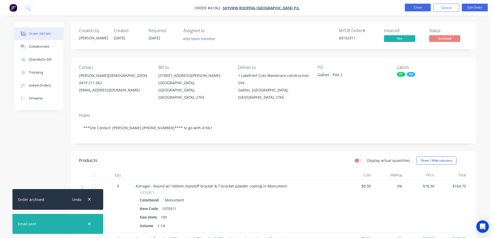
click at [425, 8] on button "Close" at bounding box center [418, 8] width 26 height 8
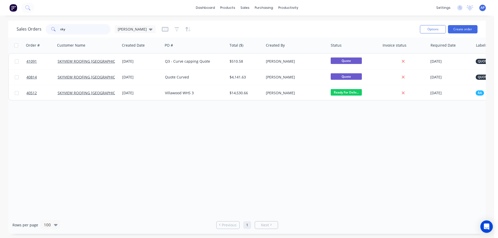
drag, startPoint x: 66, startPoint y: 31, endPoint x: 53, endPoint y: 30, distance: 13.3
click at [53, 30] on div "sky" at bounding box center [78, 29] width 65 height 10
type input "410"
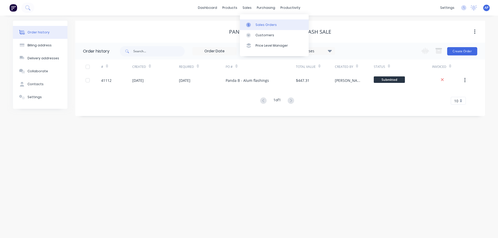
click at [262, 24] on div "Sales Orders" at bounding box center [265, 25] width 21 height 5
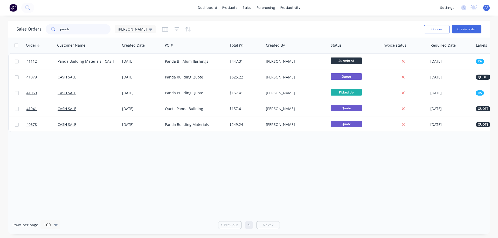
drag, startPoint x: 76, startPoint y: 30, endPoint x: 56, endPoint y: 30, distance: 20.2
click at [56, 30] on div "panda" at bounding box center [78, 29] width 65 height 10
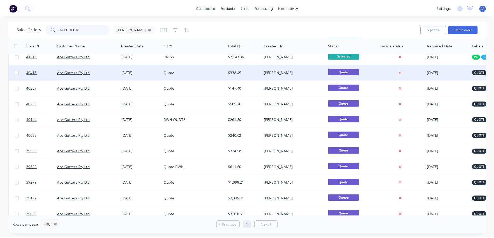
scroll to position [45, 0]
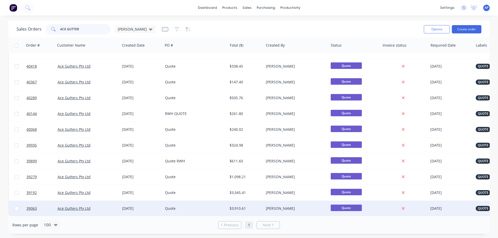
type input "ACE GUTTER"
click at [182, 206] on div "Quote" at bounding box center [194, 208] width 58 height 5
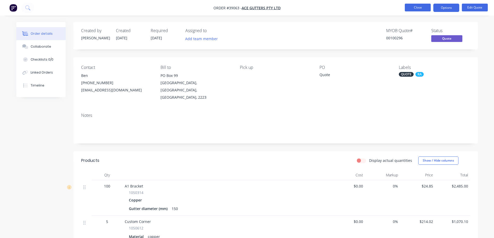
click at [414, 8] on button "Close" at bounding box center [418, 8] width 26 height 8
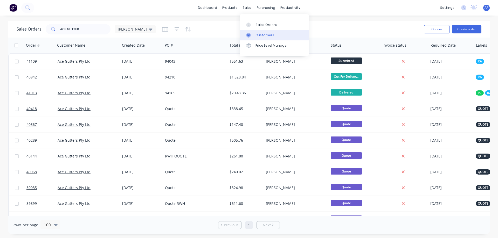
click at [265, 35] on div "Customers" at bounding box center [264, 35] width 19 height 5
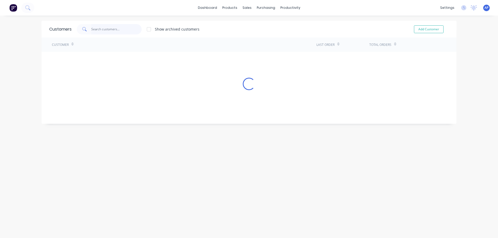
click at [97, 29] on input "text" at bounding box center [116, 29] width 51 height 10
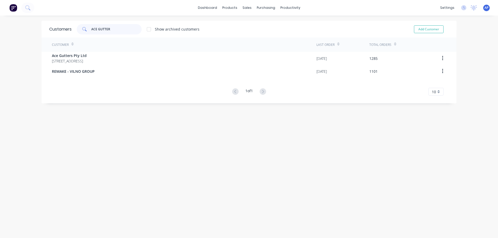
type input "ACE GUTTER"
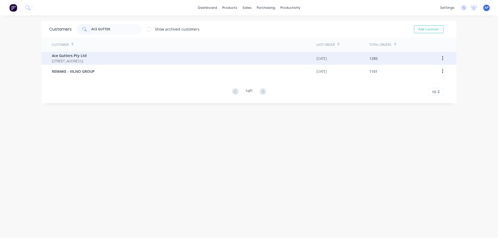
click at [84, 56] on span "Ace Gutters Pty Ltd" at bounding box center [69, 55] width 35 height 5
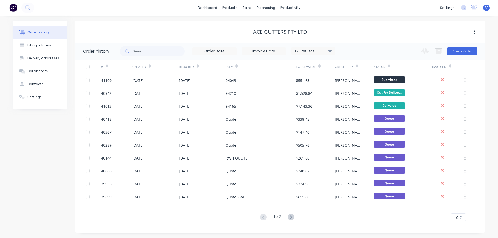
click at [290, 218] on icon at bounding box center [291, 217] width 6 height 6
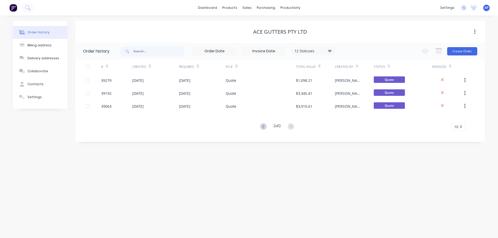
click at [332, 50] on icon at bounding box center [330, 51] width 4 height 2
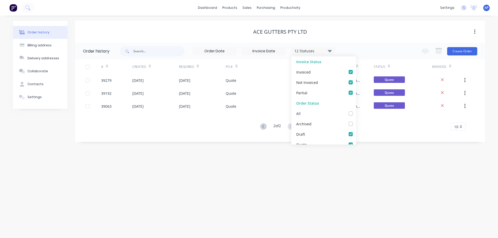
click at [356, 111] on label at bounding box center [356, 111] width 0 height 0
click at [356, 113] on input "checkbox" at bounding box center [358, 113] width 4 height 5
checkbox input "true"
click at [367, 152] on div "Order history Billing address Delivery addresses Collaborate Contacts Settings …" at bounding box center [249, 127] width 498 height 223
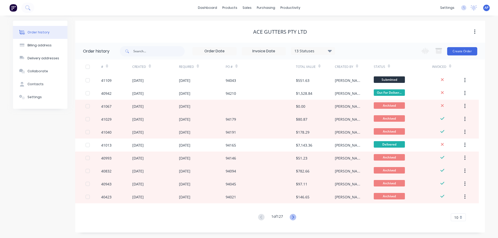
click at [294, 217] on icon at bounding box center [293, 217] width 6 height 6
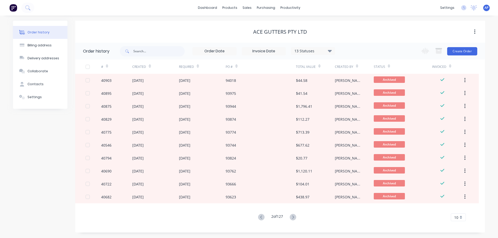
click at [294, 217] on icon at bounding box center [293, 217] width 6 height 6
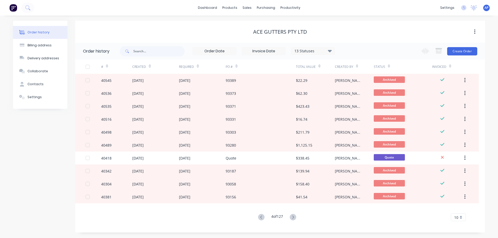
click at [294, 217] on icon at bounding box center [293, 217] width 6 height 6
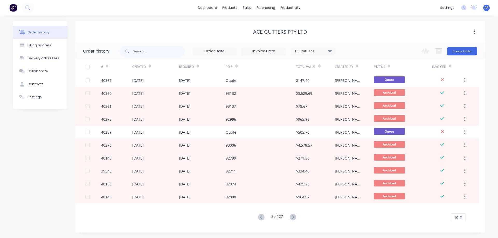
click at [294, 217] on icon at bounding box center [293, 217] width 6 height 6
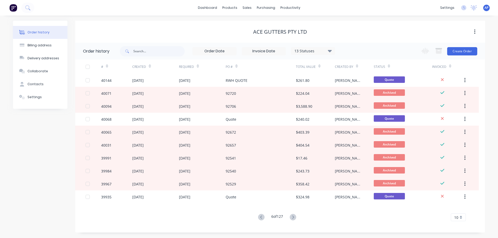
click at [294, 217] on icon at bounding box center [293, 217] width 6 height 6
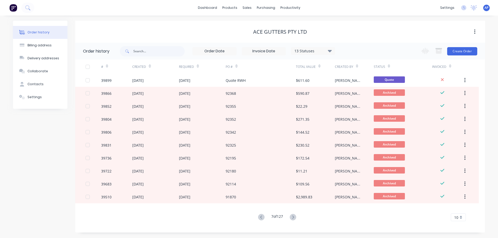
click at [294, 217] on icon at bounding box center [293, 217] width 6 height 6
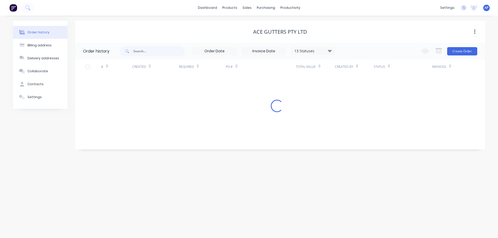
click at [294, 217] on div "Order history Billing address Delivery addresses Collaborate Contacts Settings …" at bounding box center [249, 127] width 498 height 223
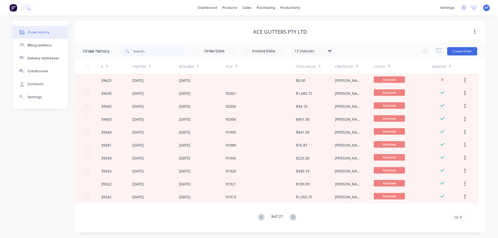
click at [294, 217] on icon at bounding box center [293, 217] width 6 height 6
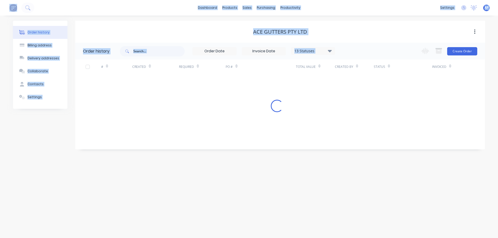
click at [294, 217] on div "Order history Billing address Delivery addresses Collaborate Contacts Settings …" at bounding box center [249, 127] width 498 height 223
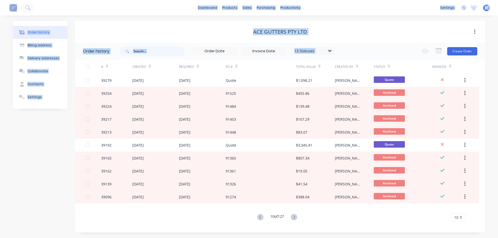
click at [294, 217] on icon at bounding box center [294, 217] width 6 height 6
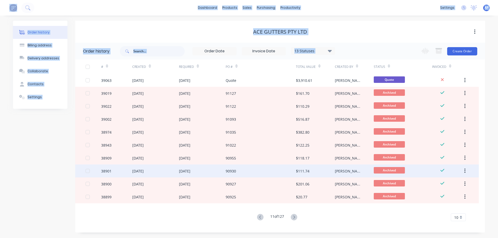
click at [243, 171] on div "90930" at bounding box center [261, 171] width 70 height 13
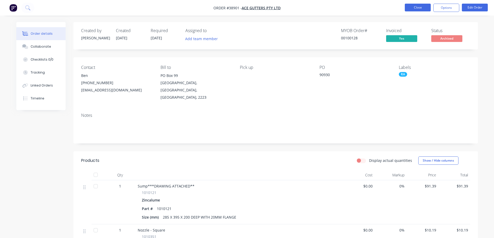
click at [411, 7] on button "Close" at bounding box center [418, 8] width 26 height 8
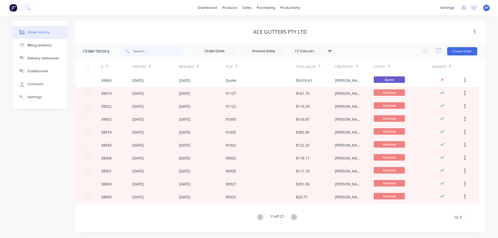
click at [215, 31] on div "Ace Gutters Pty Ltd" at bounding box center [280, 32] width 410 height 6
click at [293, 217] on icon at bounding box center [294, 217] width 6 height 6
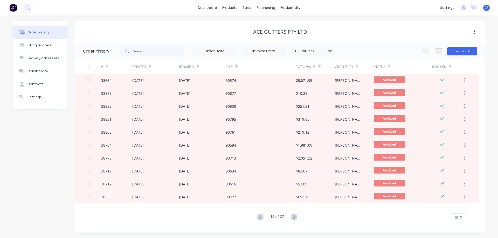
click at [293, 217] on icon at bounding box center [294, 217] width 6 height 6
click at [295, 217] on icon at bounding box center [294, 217] width 2 height 3
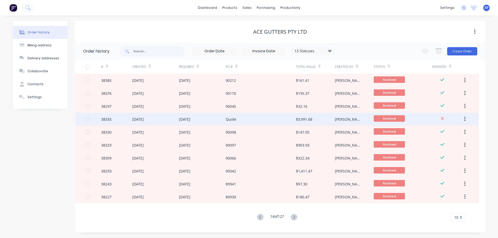
click at [247, 121] on div "Quote" at bounding box center [261, 119] width 70 height 13
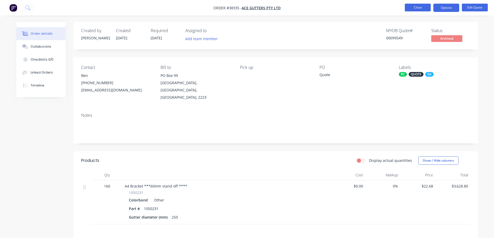
click at [410, 9] on button "Close" at bounding box center [418, 8] width 26 height 8
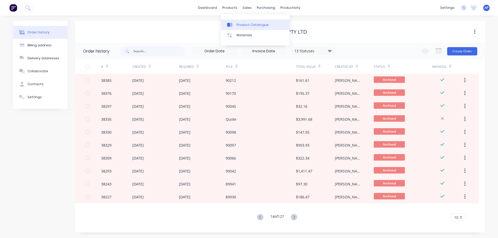
click at [246, 24] on div "Product Catalogue" at bounding box center [253, 25] width 32 height 5
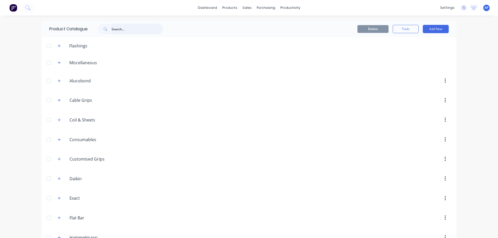
click at [117, 31] on input "text" at bounding box center [137, 29] width 51 height 10
type input "DOW"
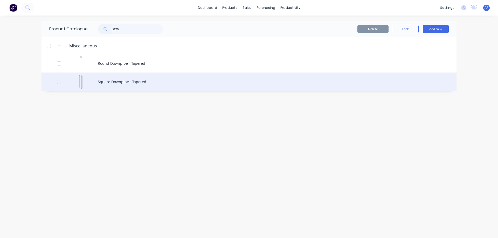
click at [134, 81] on div "Square Downpipe - Tapered" at bounding box center [248, 82] width 415 height 18
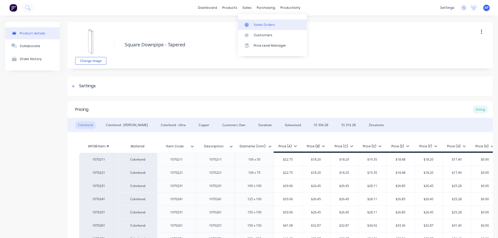
click at [267, 24] on div "Sales Orders" at bounding box center [264, 25] width 21 height 5
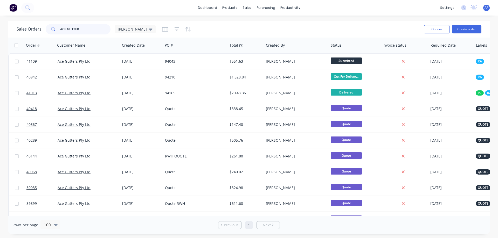
drag, startPoint x: 85, startPoint y: 31, endPoint x: 53, endPoint y: 33, distance: 32.5
click at [53, 33] on div "ACE GUTTER" at bounding box center [78, 29] width 65 height 10
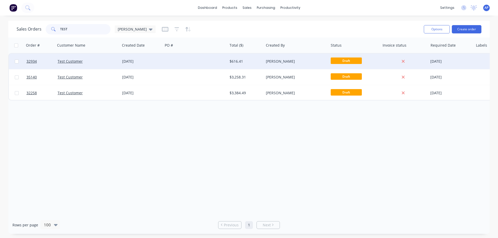
type input "TEST"
click at [150, 60] on div "[DATE]" at bounding box center [141, 61] width 39 height 5
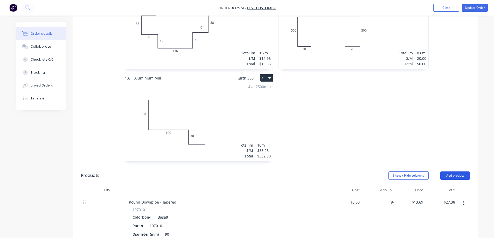
click at [457, 176] on button "Add product" at bounding box center [455, 176] width 30 height 8
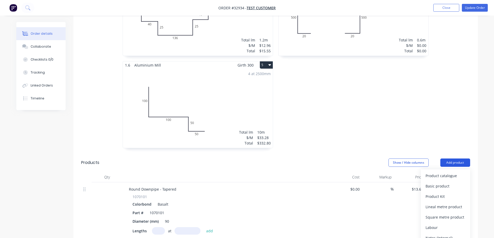
scroll to position [285, 0]
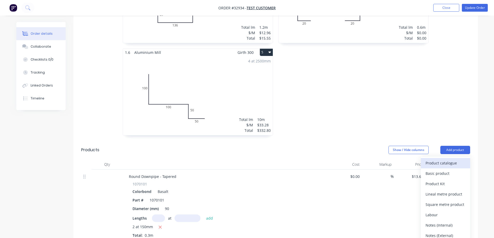
click at [447, 164] on div "Product catalogue" at bounding box center [446, 163] width 40 height 8
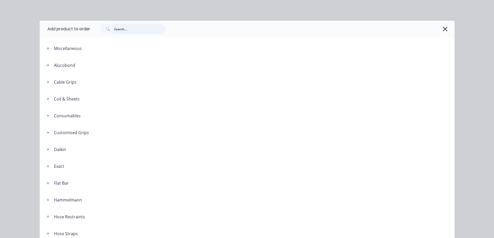
click at [131, 30] on input "text" at bounding box center [139, 29] width 51 height 10
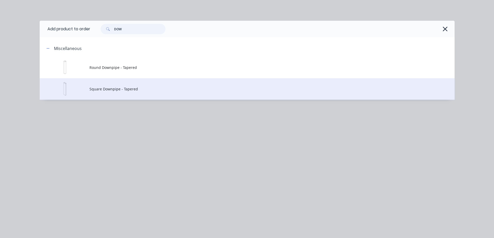
type input "DOW"
click at [122, 88] on span "Square Downpipe - Tapered" at bounding box center [235, 88] width 292 height 5
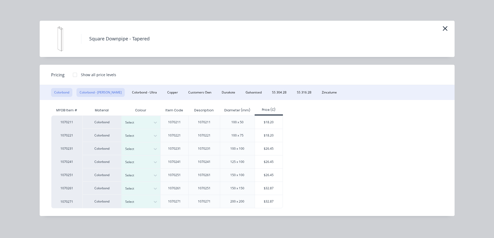
click at [87, 92] on button "Colorbond - Matt" at bounding box center [101, 92] width 48 height 9
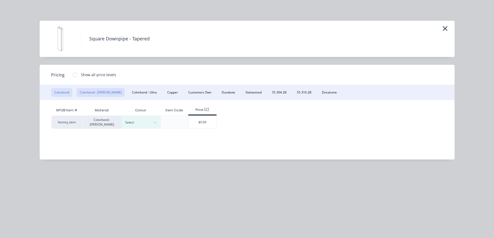
click at [64, 91] on button "Colorbond" at bounding box center [61, 92] width 21 height 9
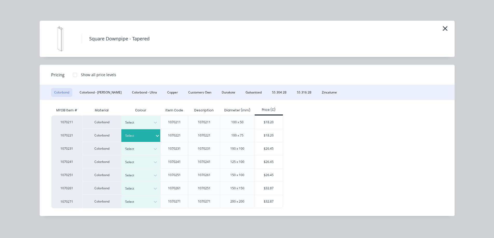
click at [155, 134] on icon at bounding box center [157, 135] width 5 height 5
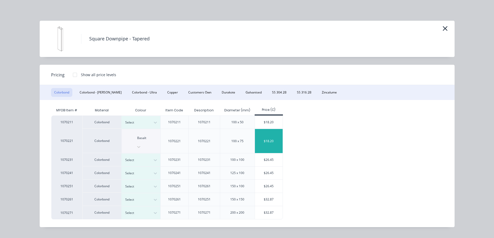
click at [266, 136] on div "$18.20" at bounding box center [269, 141] width 28 height 24
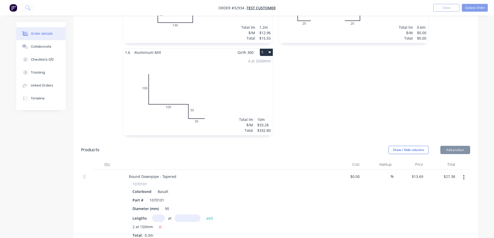
type input "$18.20"
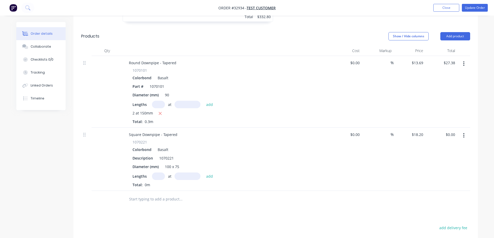
scroll to position [415, 0]
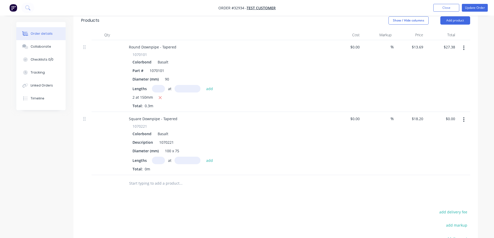
click at [159, 160] on input "text" at bounding box center [158, 161] width 13 height 8
type input "11"
type input "2400"
click at [204, 157] on button "add" at bounding box center [210, 160] width 12 height 7
type input "$480.48"
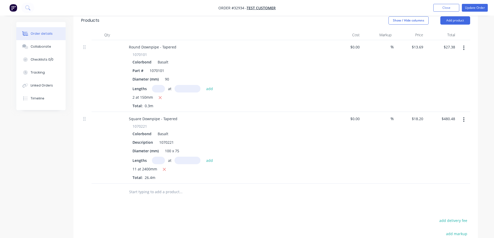
click at [464, 119] on icon "button" at bounding box center [463, 120] width 1 height 6
click at [445, 131] on div "Edit" at bounding box center [446, 134] width 40 height 8
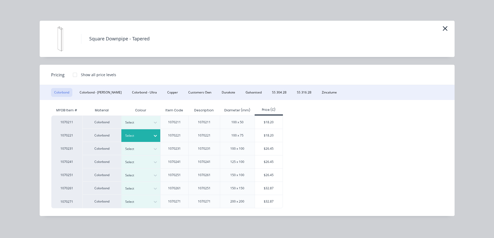
click at [154, 136] on icon at bounding box center [155, 135] width 5 height 5
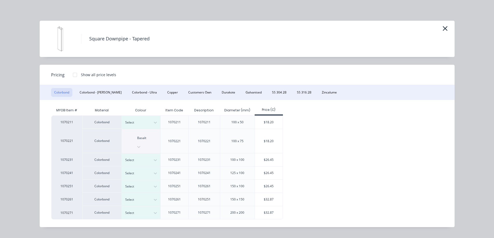
click div
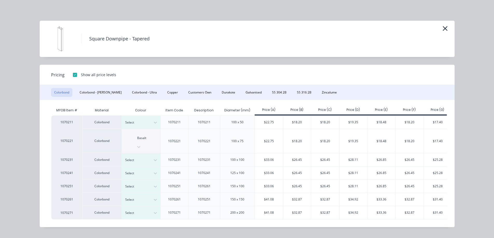
click icon "button"
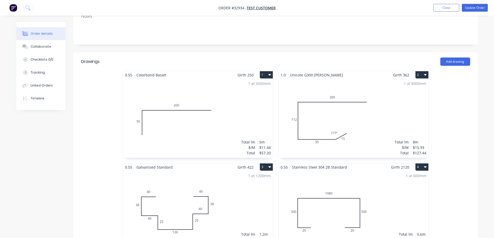
scroll to position [78, 0]
click button "Close"
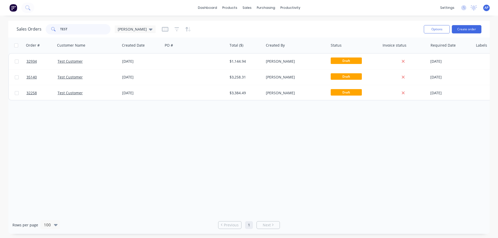
drag, startPoint x: 74, startPoint y: 31, endPoint x: 56, endPoint y: 29, distance: 18.3
click div "TEST"
type input "40583"
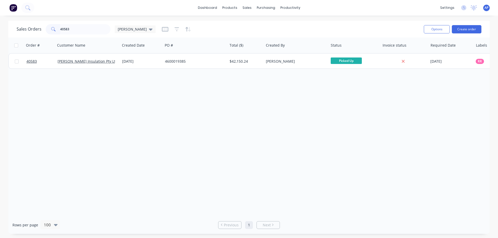
drag, startPoint x: 196, startPoint y: 123, endPoint x: 234, endPoint y: 120, distance: 38.2
click div "Order # Customer Name Created Date PO # Total ($) Created By Status Invoice sta…"
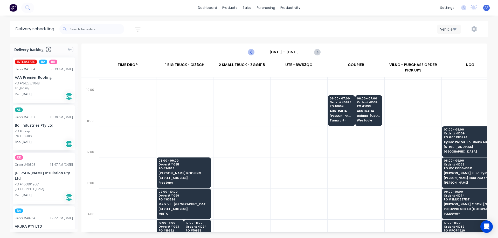
click at [251, 50] on icon "Previous page" at bounding box center [251, 52] width 6 height 6
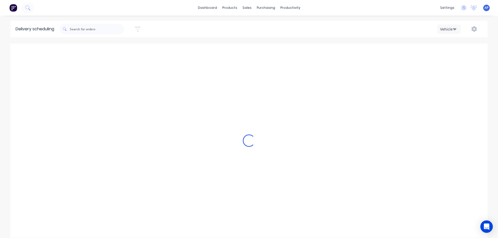
type input "Wednesday - 13/08/25"
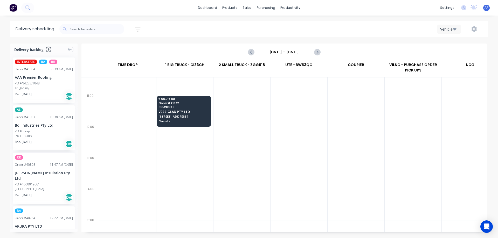
scroll to position [130, 0]
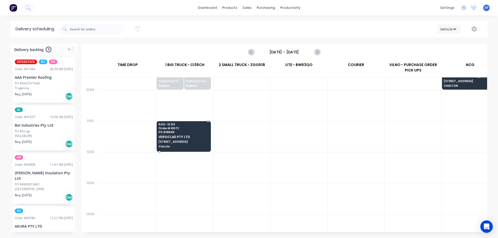
click at [190, 135] on span "VERSICLAD PTY LTD" at bounding box center [183, 136] width 50 height 3
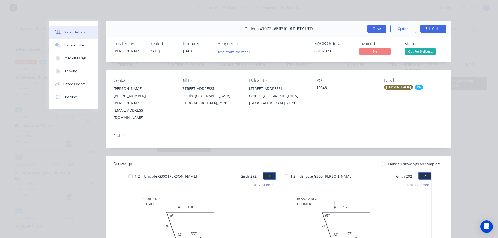
click at [372, 29] on button "Close" at bounding box center [376, 29] width 19 height 8
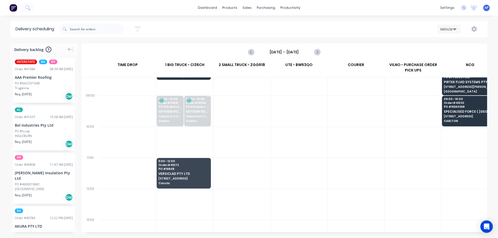
scroll to position [104, 0]
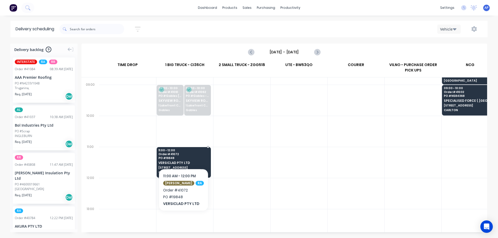
click at [180, 153] on span "Order # 41072" at bounding box center [183, 154] width 50 height 3
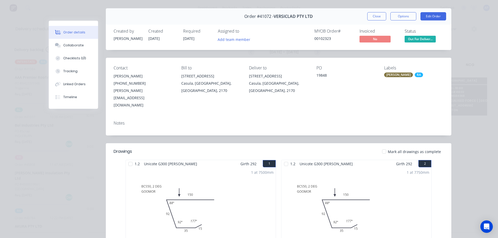
scroll to position [0, 0]
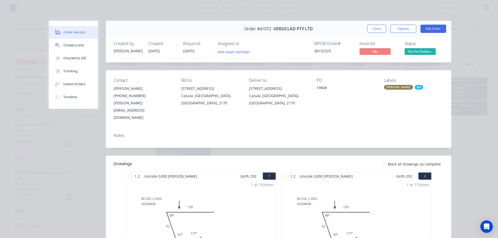
drag, startPoint x: 375, startPoint y: 29, endPoint x: 192, endPoint y: 116, distance: 202.8
click at [375, 29] on button "Close" at bounding box center [376, 29] width 19 height 8
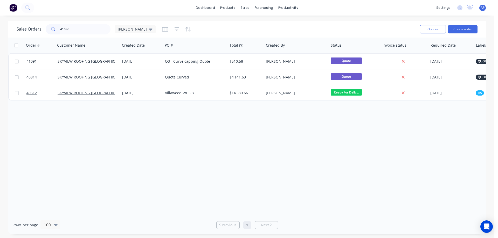
type input "41086"
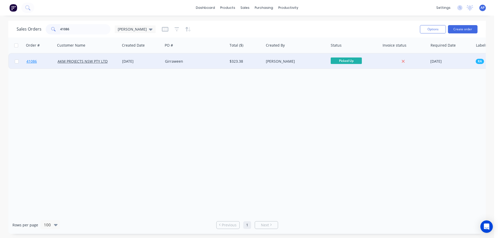
click at [30, 61] on span "41086" at bounding box center [31, 61] width 10 height 5
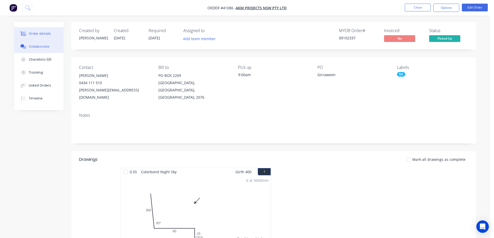
click at [34, 45] on div "Collaborate" at bounding box center [39, 46] width 20 height 5
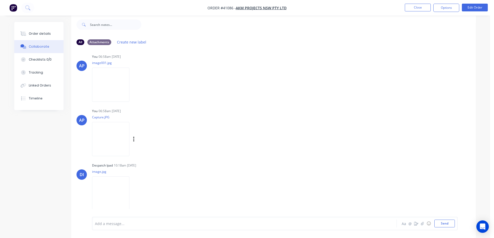
scroll to position [8, 0]
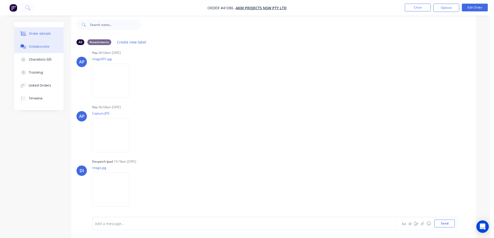
click at [38, 32] on div "Order details" at bounding box center [40, 33] width 22 height 5
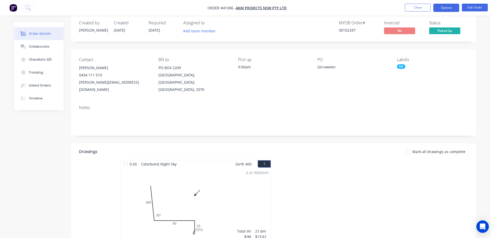
click at [443, 7] on button "Options" at bounding box center [446, 8] width 26 height 8
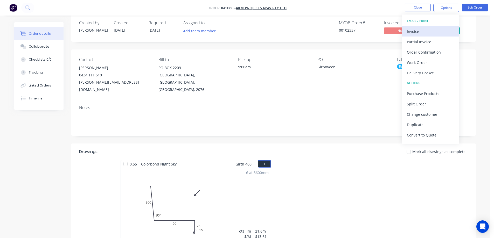
click at [425, 29] on div "Invoice" at bounding box center [431, 32] width 48 height 8
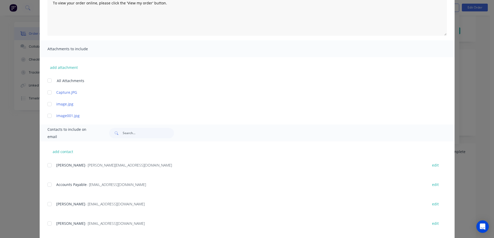
scroll to position [78, 0]
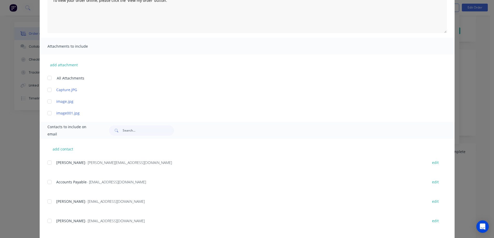
click at [48, 183] on div at bounding box center [49, 182] width 10 height 10
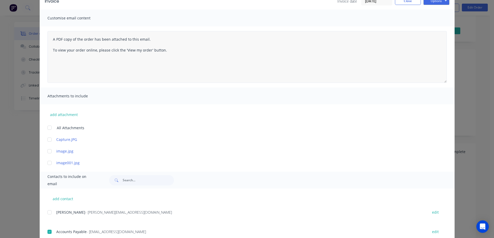
scroll to position [0, 0]
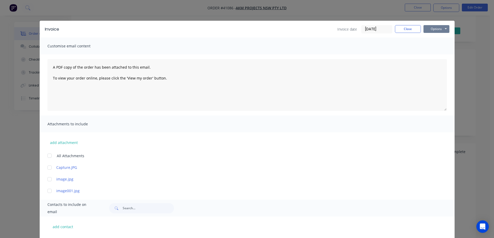
click at [431, 29] on button "Options" at bounding box center [437, 29] width 26 height 8
click at [431, 56] on button "Email" at bounding box center [440, 55] width 33 height 9
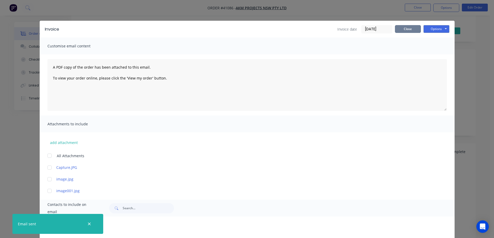
click at [412, 32] on button "Close" at bounding box center [408, 29] width 26 height 8
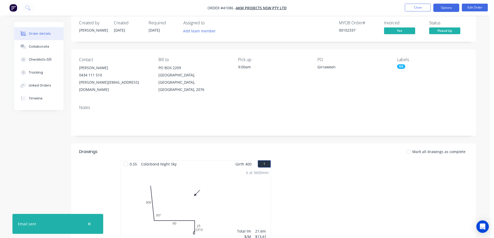
click at [443, 5] on button "Options" at bounding box center [446, 8] width 26 height 8
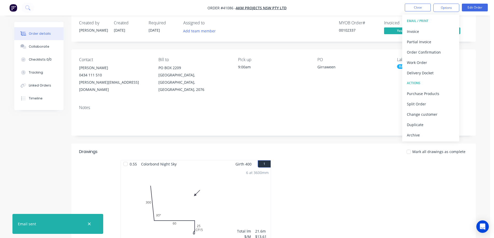
click at [422, 136] on div "Archive" at bounding box center [431, 135] width 48 height 8
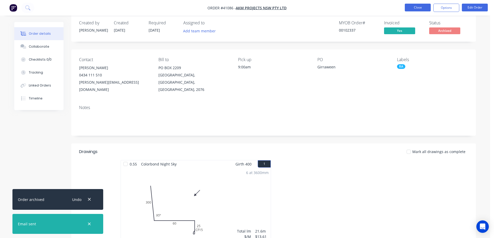
click at [423, 8] on button "Close" at bounding box center [418, 8] width 26 height 8
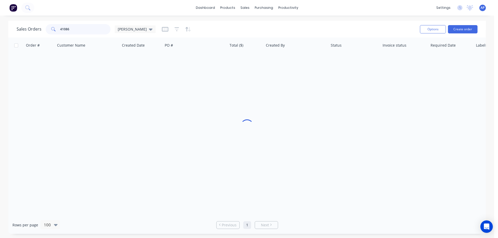
click at [47, 34] on div "41086" at bounding box center [78, 29] width 65 height 10
type input "41050"
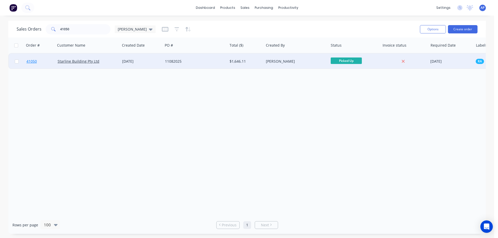
click at [35, 63] on span "41050" at bounding box center [31, 61] width 10 height 5
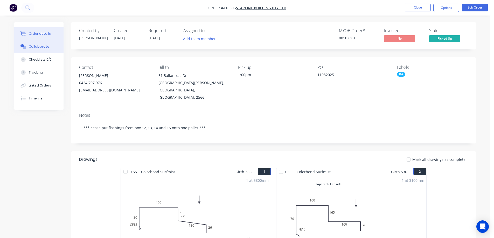
click at [45, 47] on div "Collaborate" at bounding box center [39, 46] width 20 height 5
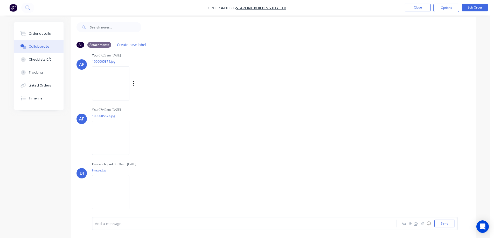
scroll to position [8, 0]
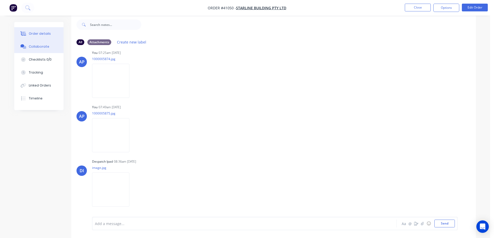
click at [43, 33] on div "Order details" at bounding box center [40, 33] width 22 height 5
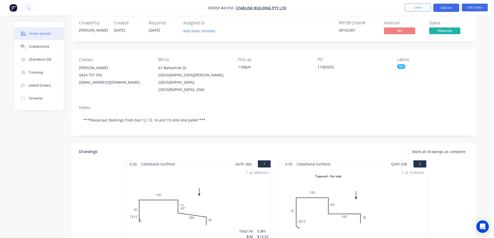
click at [444, 7] on button "Options" at bounding box center [446, 8] width 26 height 8
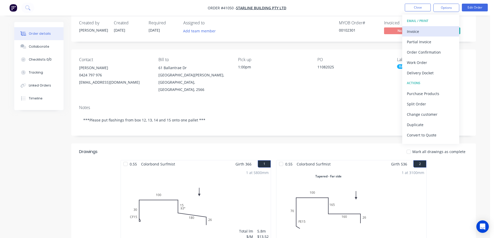
click at [426, 30] on div "Invoice" at bounding box center [431, 32] width 48 height 8
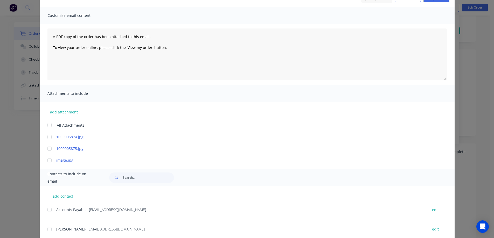
scroll to position [64, 0]
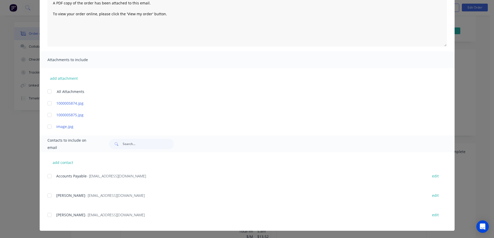
click at [48, 177] on div at bounding box center [49, 176] width 10 height 10
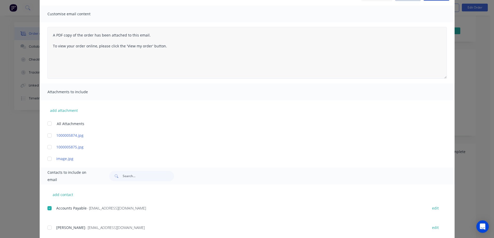
scroll to position [0, 0]
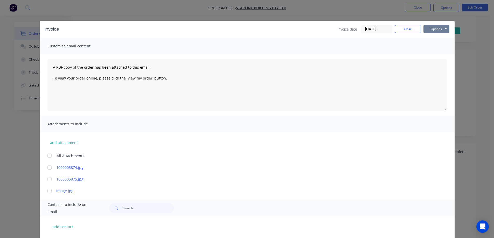
click at [428, 29] on button "Options" at bounding box center [437, 29] width 26 height 8
click at [435, 53] on button "Email" at bounding box center [440, 55] width 33 height 9
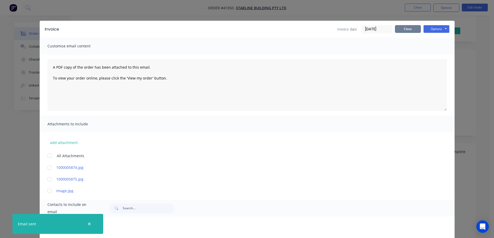
click at [400, 26] on button "Close" at bounding box center [408, 29] width 26 height 8
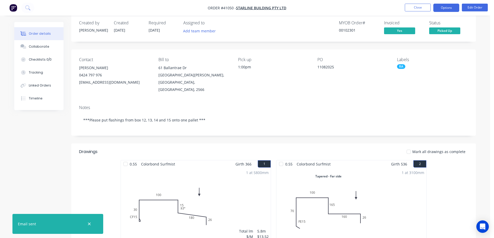
click at [439, 6] on button "Options" at bounding box center [446, 8] width 26 height 8
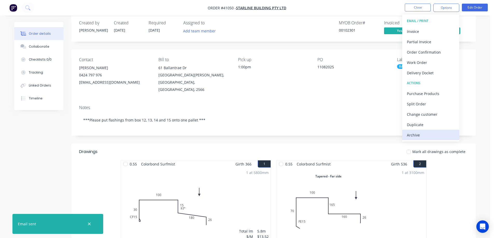
drag, startPoint x: 416, startPoint y: 135, endPoint x: 417, endPoint y: 123, distance: 12.0
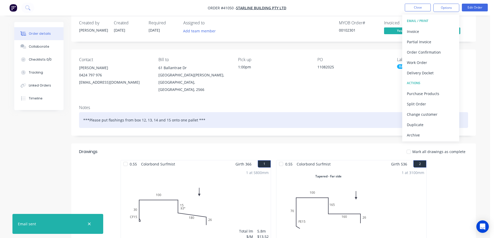
click at [416, 134] on div "Archive" at bounding box center [431, 135] width 48 height 8
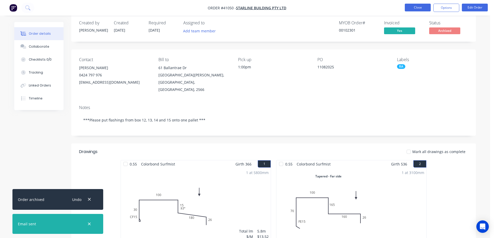
click at [424, 7] on button "Close" at bounding box center [418, 8] width 26 height 8
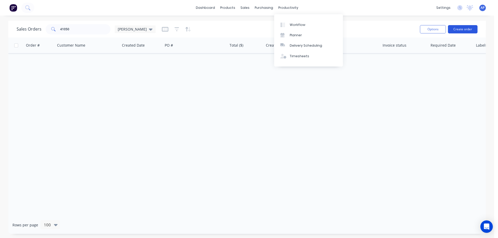
drag, startPoint x: 463, startPoint y: 27, endPoint x: 317, endPoint y: 49, distance: 148.2
click at [463, 27] on button "Create order" at bounding box center [463, 29] width 30 height 8
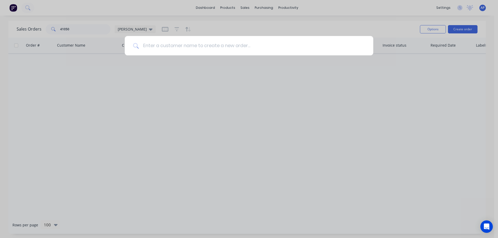
click at [230, 50] on input at bounding box center [252, 45] width 226 height 19
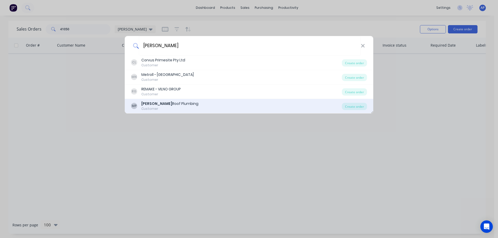
type input "meredith"
click at [170, 103] on div "Meredith Roof Plumbing" at bounding box center [169, 103] width 57 height 5
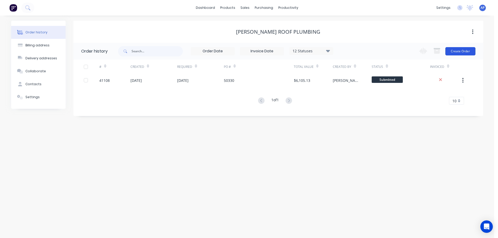
click at [453, 49] on button "Create Order" at bounding box center [460, 51] width 30 height 8
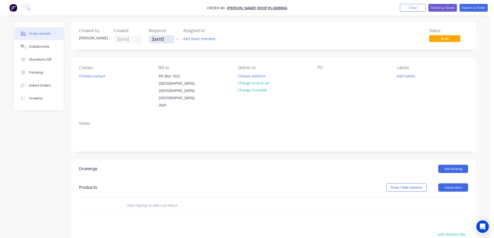
click at [160, 39] on input "[DATE]" at bounding box center [161, 40] width 25 height 8
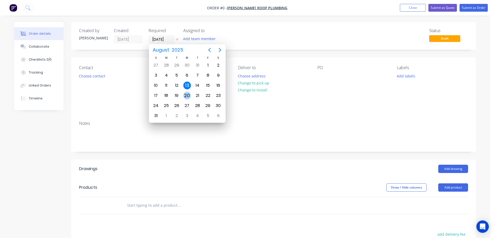
drag, startPoint x: 186, startPoint y: 95, endPoint x: 181, endPoint y: 93, distance: 5.7
click at [186, 94] on div "20" at bounding box center [187, 96] width 8 height 8
type input "[DATE]"
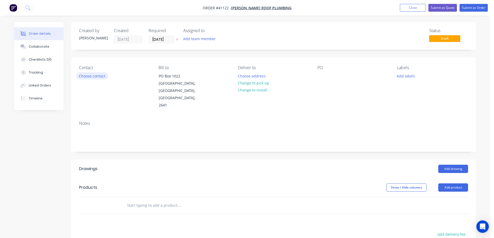
click at [94, 77] on button "Choose contact" at bounding box center [92, 75] width 32 height 7
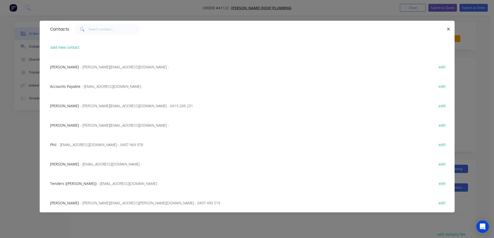
click at [90, 106] on span "- ron@meredithroofing.com.au - 0419 208 231" at bounding box center [136, 105] width 113 height 5
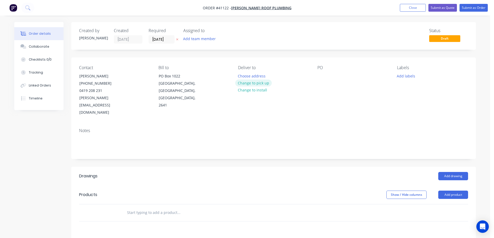
click at [246, 81] on button "Change to pick up" at bounding box center [253, 83] width 37 height 7
click at [249, 75] on div "Pick up Change to delivery Change to install" at bounding box center [273, 90] width 71 height 51
click at [244, 75] on div at bounding box center [242, 76] width 8 height 8
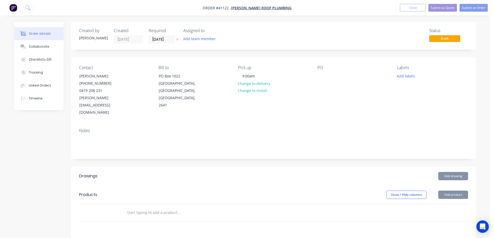
click at [326, 76] on div "PO" at bounding box center [352, 90] width 71 height 51
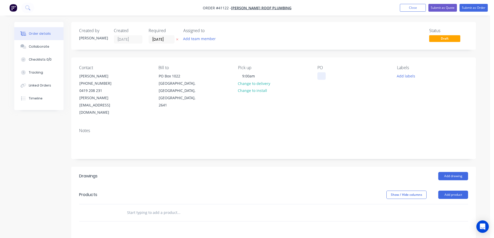
click at [322, 75] on div at bounding box center [321, 76] width 8 height 8
click at [404, 75] on button "Add labels" at bounding box center [406, 75] width 24 height 7
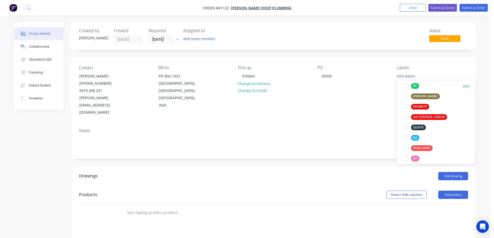
click at [407, 86] on div at bounding box center [406, 86] width 10 height 10
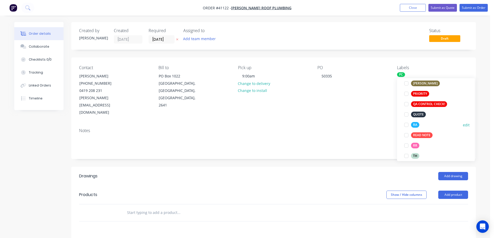
click at [407, 125] on div at bounding box center [406, 125] width 10 height 10
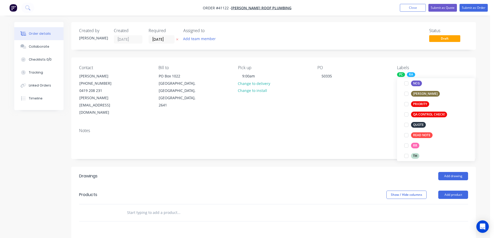
scroll to position [5, 0]
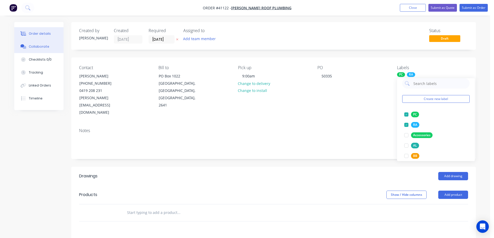
click at [48, 47] on button "Collaborate" at bounding box center [38, 46] width 49 height 13
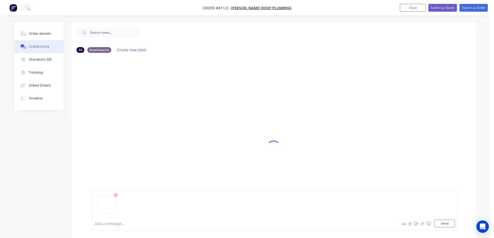
drag, startPoint x: 440, startPoint y: 224, endPoint x: 433, endPoint y: 218, distance: 8.7
click at [440, 223] on button "Send" at bounding box center [444, 224] width 20 height 8
click at [51, 33] on button "Order details" at bounding box center [38, 33] width 49 height 13
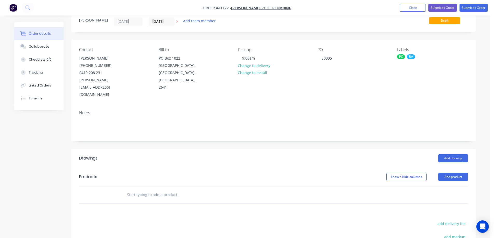
scroll to position [26, 0]
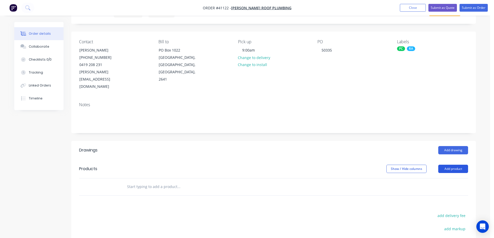
click at [448, 165] on button "Add product" at bounding box center [453, 169] width 30 height 8
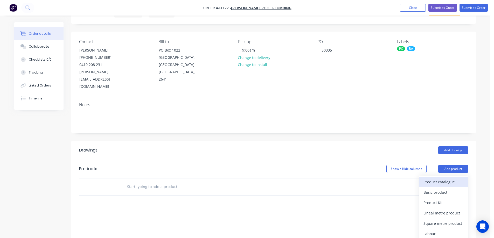
click at [450, 178] on div "Product catalogue" at bounding box center [444, 182] width 40 height 8
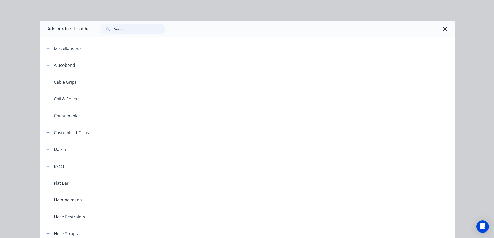
click at [135, 31] on input "text" at bounding box center [139, 29] width 51 height 10
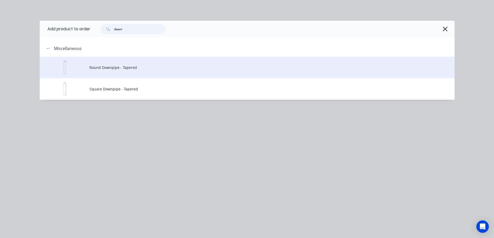
type input "down"
click at [125, 68] on span "Round Downpipe - Tapered" at bounding box center [235, 67] width 292 height 5
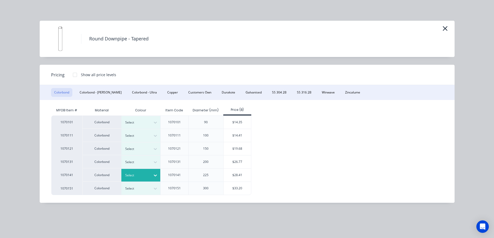
click at [150, 175] on div "Select" at bounding box center [136, 175] width 29 height 7
click at [234, 174] on div "$28.41" at bounding box center [238, 175] width 28 height 13
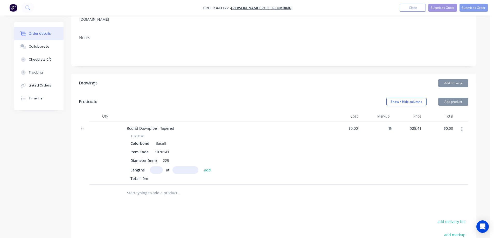
scroll to position [129, 0]
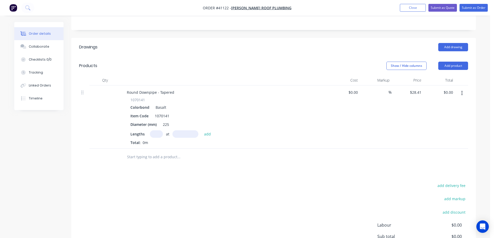
click at [158, 130] on input "text" at bounding box center [156, 134] width 13 height 8
type input "16"
type input "3000"
click at [202, 130] on button "add" at bounding box center [208, 133] width 12 height 7
type input "$1,363.68"
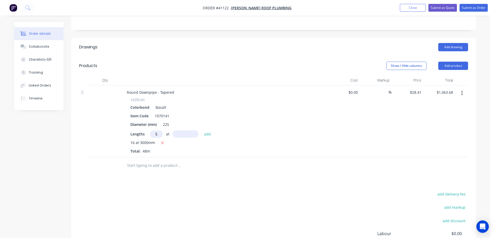
type input "5"
type input "1800"
click at [202, 130] on button "add" at bounding box center [208, 133] width 12 height 7
type input "$1,619.37"
type input "1"
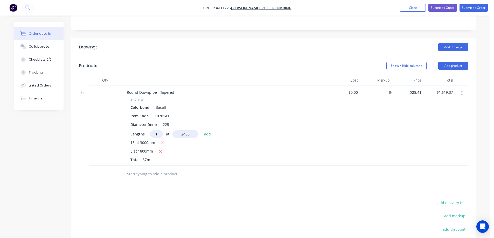
type input "2400"
click at [202, 130] on button "add" at bounding box center [208, 133] width 12 height 7
type input "$1,687.55"
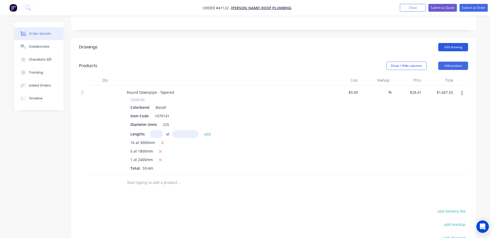
click at [462, 43] on button "Add drawing" at bounding box center [453, 47] width 30 height 8
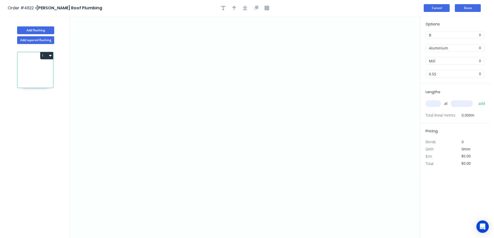
click at [443, 8] on button "Cancel" at bounding box center [437, 8] width 26 height 8
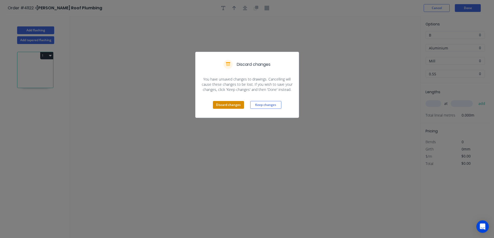
click at [237, 104] on button "Discard changes" at bounding box center [228, 105] width 31 height 8
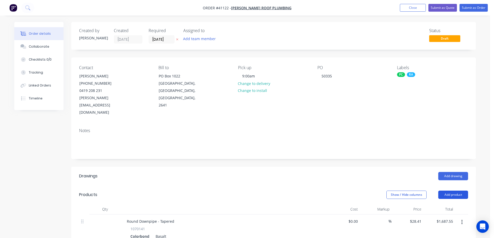
click at [454, 191] on button "Add product" at bounding box center [453, 195] width 30 height 8
click at [450, 204] on div "Product catalogue" at bounding box center [444, 208] width 40 height 8
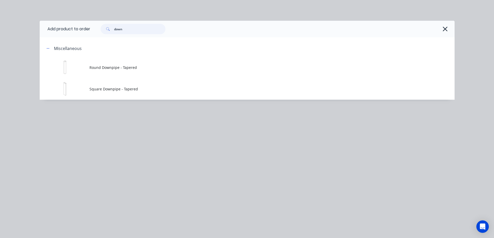
drag, startPoint x: 132, startPoint y: 29, endPoint x: 109, endPoint y: 33, distance: 23.4
click at [109, 33] on div "down" at bounding box center [133, 29] width 65 height 10
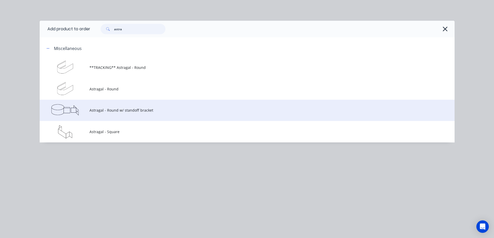
type input "astra"
click at [115, 111] on span "Astragal - Round w/ standoff bracket" at bounding box center [235, 110] width 292 height 5
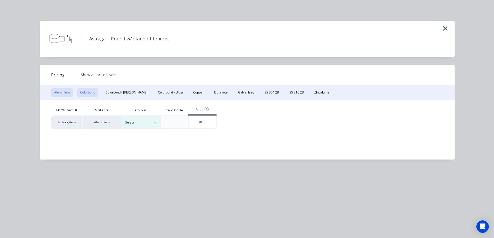
click at [89, 92] on button "Colorbond" at bounding box center [87, 92] width 21 height 9
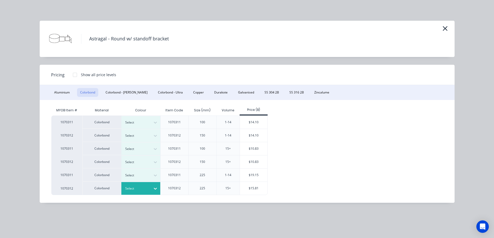
click at [148, 190] on div at bounding box center [136, 189] width 23 height 6
click at [246, 188] on div "$15.81" at bounding box center [254, 188] width 28 height 13
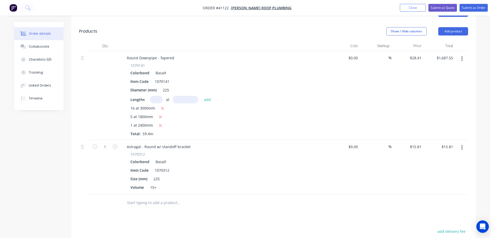
scroll to position [168, 0]
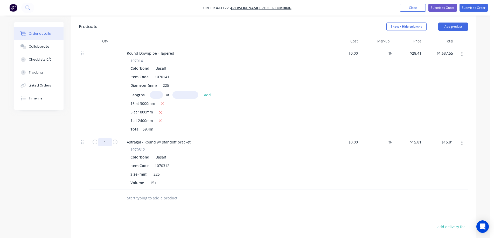
click at [109, 138] on input "1" at bounding box center [104, 142] width 13 height 8
type input "15"
type input "$237.15"
click at [160, 138] on div "Astragal - Round w/ standoff bracket" at bounding box center [159, 142] width 72 height 8
drag, startPoint x: 209, startPoint y: 129, endPoint x: 206, endPoint y: 129, distance: 3.0
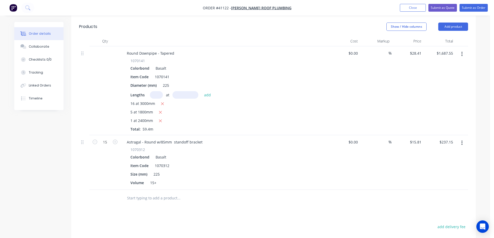
click at [209, 138] on div "Astragal - Round w/85mm standoff bracket" at bounding box center [224, 142] width 203 height 8
click at [203, 138] on div "Astragal - Round w/85mm standoff bracket" at bounding box center [165, 142] width 84 height 8
click at [413, 138] on input "15.81" at bounding box center [418, 142] width 12 height 8
type input "$20.01"
type input "$300.15"
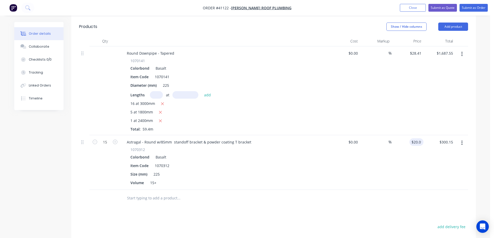
click at [411, 142] on div "$20.01 20.01" at bounding box center [408, 162] width 32 height 55
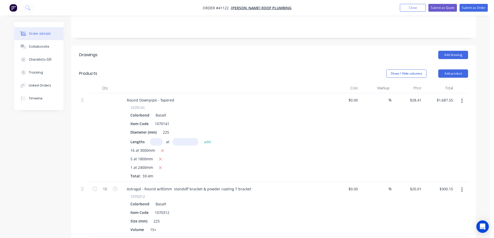
scroll to position [116, 0]
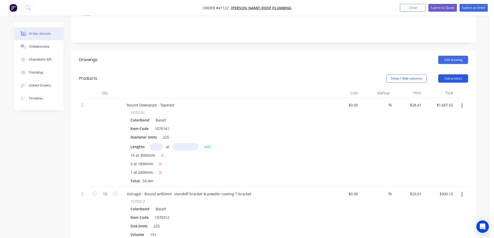
click at [457, 74] on button "Add product" at bounding box center [453, 78] width 30 height 8
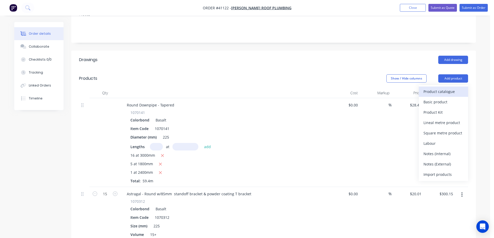
click at [460, 88] on div "Product catalogue" at bounding box center [444, 92] width 40 height 8
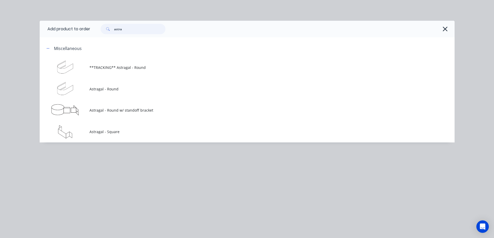
drag, startPoint x: 135, startPoint y: 31, endPoint x: 114, endPoint y: 33, distance: 21.3
click at [114, 33] on div "astra" at bounding box center [133, 29] width 65 height 10
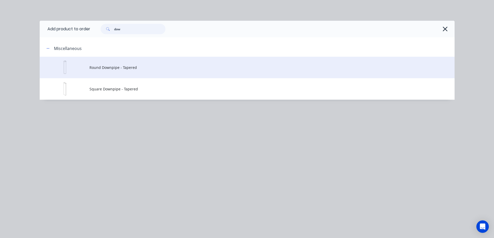
type input "dow"
click at [128, 71] on td "Round Downpipe - Tapered" at bounding box center [271, 68] width 365 height 22
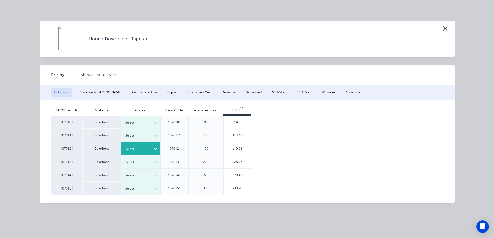
click at [149, 152] on div "Select" at bounding box center [136, 149] width 29 height 7
click at [236, 151] on div "$19.68" at bounding box center [238, 148] width 28 height 13
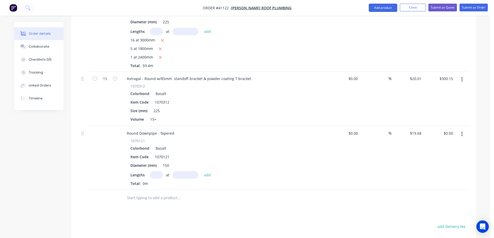
scroll to position [246, 0]
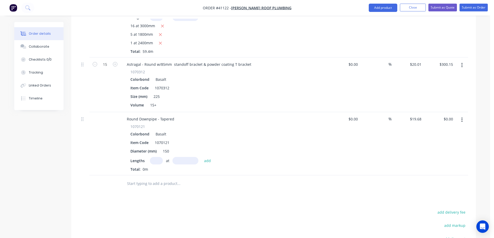
click at [155, 157] on input "text" at bounding box center [156, 161] width 13 height 8
type input "2"
type input "1800"
click at [202, 157] on button "add" at bounding box center [208, 160] width 12 height 7
type input "$70.85"
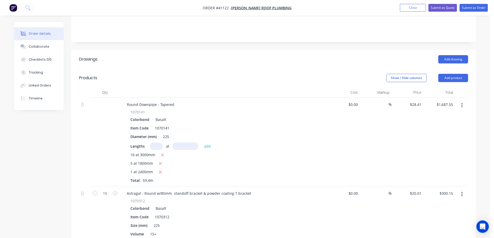
scroll to position [116, 0]
click at [458, 74] on button "Add product" at bounding box center [453, 78] width 30 height 8
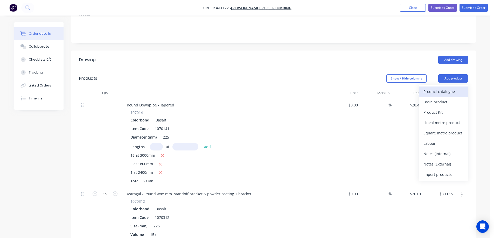
click at [456, 88] on div "Product catalogue" at bounding box center [444, 92] width 40 height 8
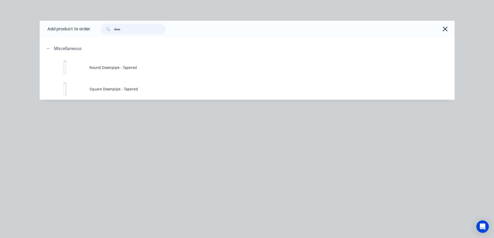
drag, startPoint x: 124, startPoint y: 28, endPoint x: 115, endPoint y: 30, distance: 9.1
click at [115, 30] on input "dow" at bounding box center [139, 29] width 51 height 10
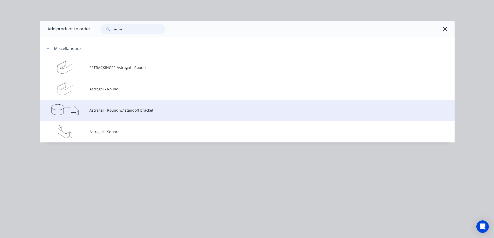
type input "astra"
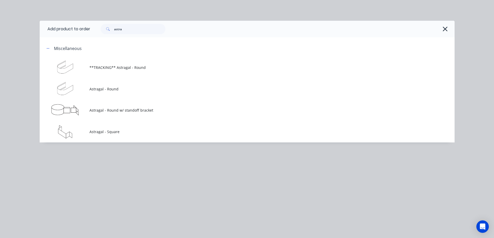
click at [127, 111] on span "Astragal - Round w/ standoff bracket" at bounding box center [235, 110] width 292 height 5
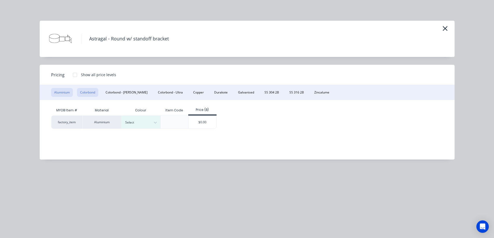
click at [87, 92] on button "Colorbond" at bounding box center [87, 92] width 21 height 9
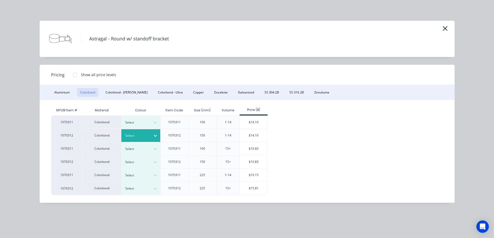
scroll to position [168, 0]
click at [155, 138] on icon at bounding box center [155, 135] width 5 height 5
click at [248, 137] on div "$14.10" at bounding box center [254, 135] width 28 height 13
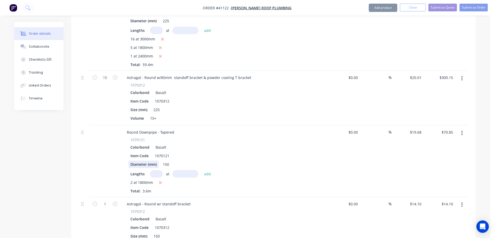
scroll to position [246, 0]
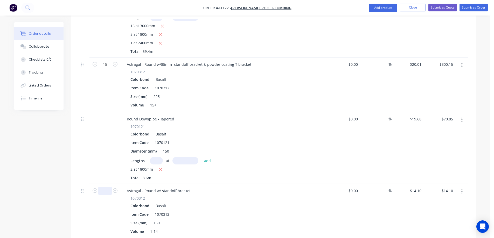
click at [107, 68] on input "1" at bounding box center [104, 65] width 13 height 8
type input "2"
type input "$28.20"
click at [160, 187] on div "Astragal - Round w/ standoff bracket" at bounding box center [159, 191] width 72 height 8
drag, startPoint x: 250, startPoint y: 50, endPoint x: 201, endPoint y: 52, distance: 49.3
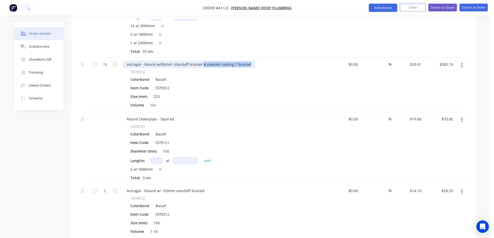
click at [201, 61] on div "Astragal - Round w/85mm standoff bracket & powder coating T bracket" at bounding box center [189, 65] width 133 height 8
copy div "& powder coating T bracket"
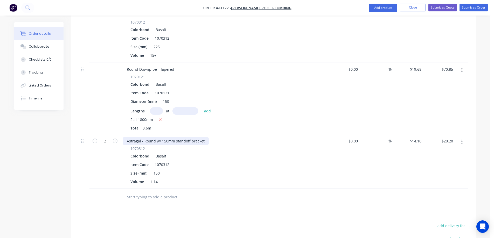
scroll to position [298, 0]
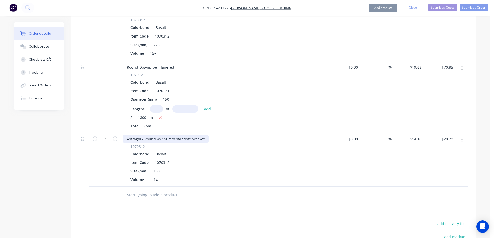
click at [205, 135] on div "Astragal - Round w/ 150mm standoff bracket" at bounding box center [166, 139] width 86 height 8
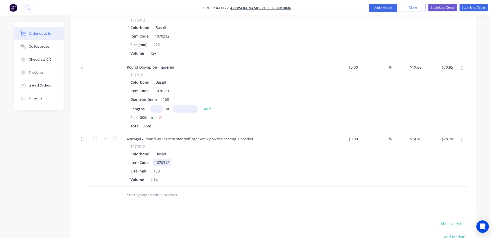
click at [235, 159] on div "Item Code 1070312" at bounding box center [223, 163] width 190 height 8
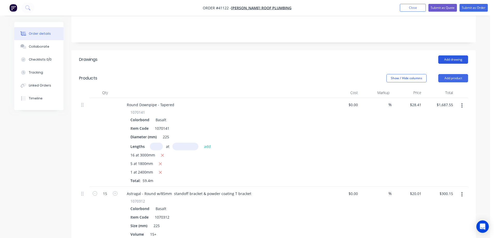
scroll to position [116, 0]
drag, startPoint x: 457, startPoint y: 62, endPoint x: 460, endPoint y: 62, distance: 3.1
click at [458, 74] on button "Add product" at bounding box center [453, 78] width 30 height 8
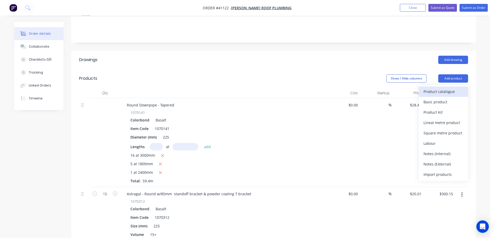
click at [457, 88] on div "Product catalogue" at bounding box center [444, 92] width 40 height 8
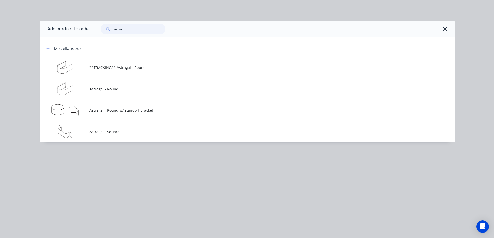
drag, startPoint x: 125, startPoint y: 32, endPoint x: 101, endPoint y: 33, distance: 24.1
click at [101, 33] on div "astra" at bounding box center [130, 29] width 70 height 10
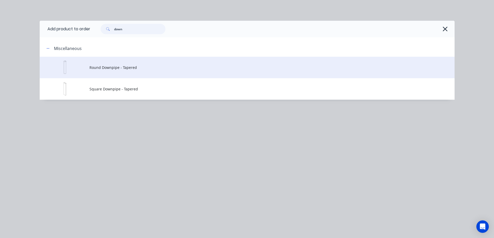
type input "down"
click at [126, 71] on td "Round Downpipe - Tapered" at bounding box center [271, 68] width 365 height 22
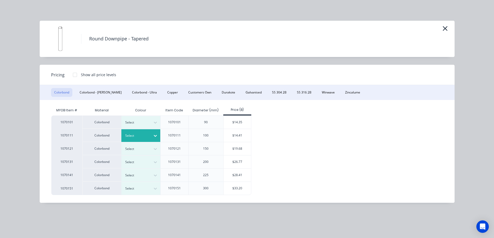
click at [154, 134] on icon at bounding box center [155, 135] width 5 height 5
drag, startPoint x: 146, startPoint y: 150, endPoint x: 196, endPoint y: 148, distance: 50.1
click at [235, 136] on div "$14.41" at bounding box center [238, 135] width 28 height 13
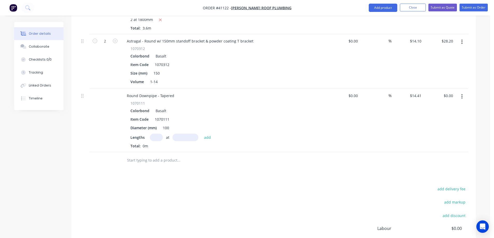
scroll to position [402, 0]
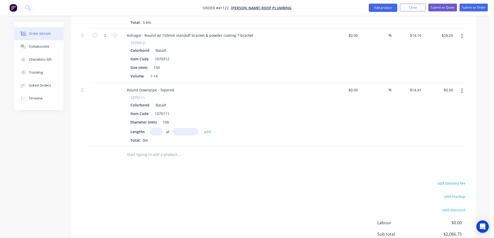
click at [153, 128] on input "text" at bounding box center [156, 132] width 13 height 8
type input "3"
type input "3000"
click at [202, 128] on button "add" at bounding box center [208, 131] width 12 height 7
type input "$129.69"
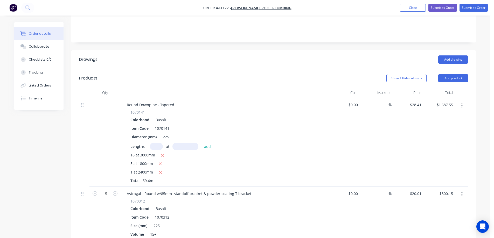
scroll to position [116, 0]
click at [451, 74] on button "Add product" at bounding box center [453, 78] width 30 height 8
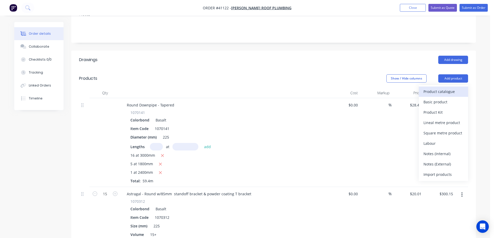
click at [452, 88] on div "Product catalogue" at bounding box center [444, 92] width 40 height 8
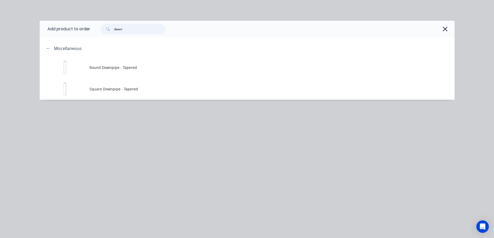
drag, startPoint x: 128, startPoint y: 28, endPoint x: 115, endPoint y: 30, distance: 13.7
click at [115, 30] on input "down" at bounding box center [139, 29] width 51 height 10
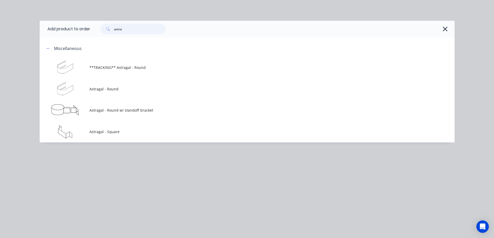
type input "astra"
click at [124, 109] on span "Astragal - Round w/ standoff bracket" at bounding box center [235, 110] width 292 height 5
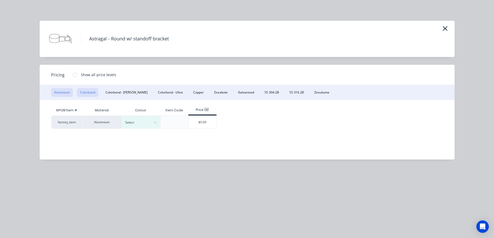
click at [88, 93] on button "Colorbond" at bounding box center [87, 92] width 21 height 9
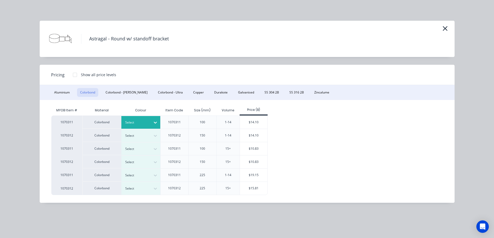
drag, startPoint x: 151, startPoint y: 124, endPoint x: 148, endPoint y: 126, distance: 3.9
click at [151, 124] on div at bounding box center [155, 123] width 9 height 8
drag, startPoint x: 249, startPoint y: 123, endPoint x: 242, endPoint y: 125, distance: 7.2
click at [249, 123] on div "$14.10" at bounding box center [254, 122] width 28 height 13
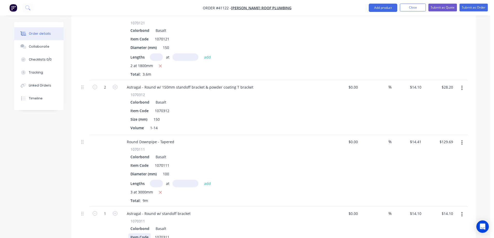
scroll to position [428, 0]
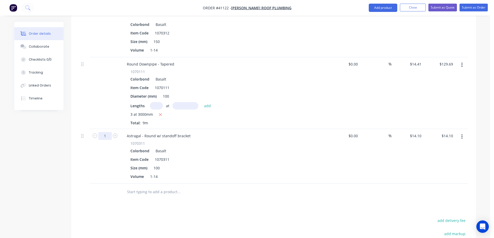
type input "4"
type input "$56.40"
click at [159, 132] on div "Astragal - Round w/ standoff bracket" at bounding box center [159, 136] width 72 height 8
click at [205, 132] on div "Astragal - Round w/120mm standoff bracket" at bounding box center [166, 136] width 86 height 8
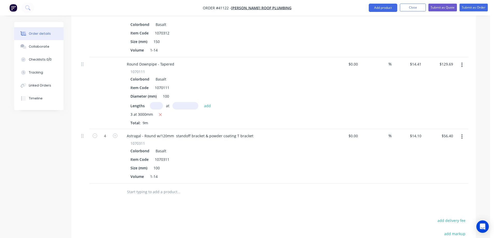
click at [230, 147] on div "Colorbond Basalt" at bounding box center [224, 151] width 188 height 8
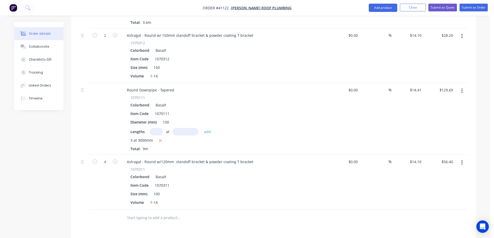
scroll to position [376, 0]
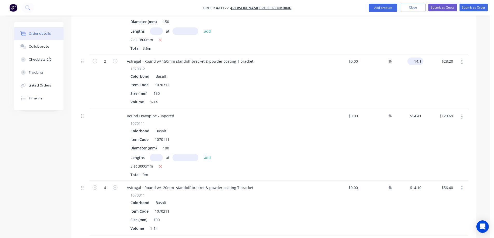
click at [418, 58] on input "14.1" at bounding box center [417, 62] width 14 height 8
type input "$18.30"
type input "$36.60"
click at [417, 60] on div "$18.30 18.30" at bounding box center [408, 81] width 32 height 55
click at [411, 181] on div "14.1 14.1" at bounding box center [408, 208] width 32 height 55
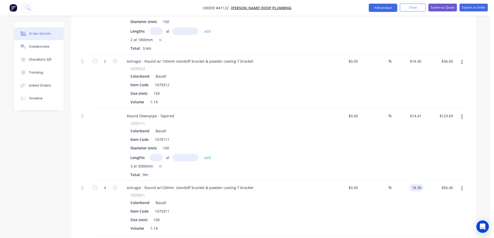
type input "$18.30"
type input "$73.20"
click at [410, 149] on div "$14.41 $14.41" at bounding box center [408, 145] width 32 height 72
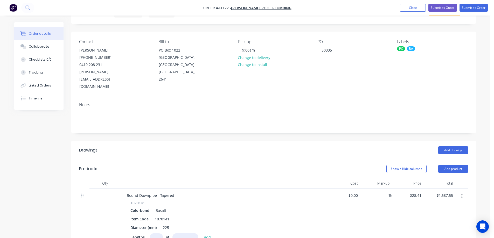
scroll to position [0, 0]
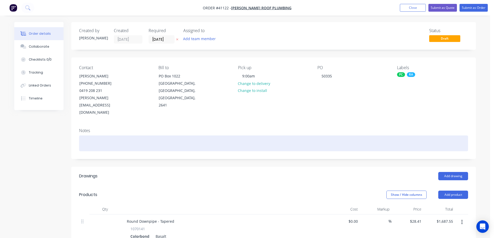
click at [117, 136] on div at bounding box center [273, 144] width 389 height 16
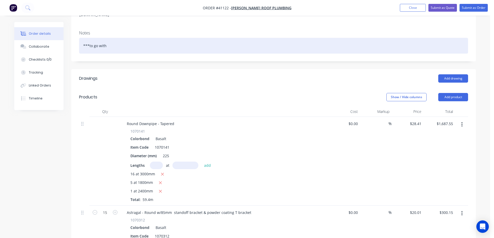
scroll to position [130, 0]
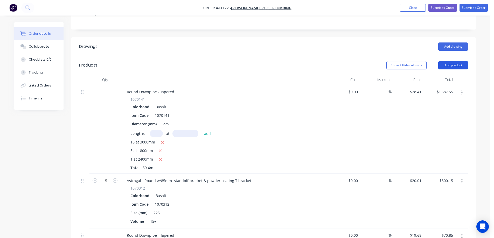
click at [446, 61] on button "Add product" at bounding box center [453, 65] width 30 height 8
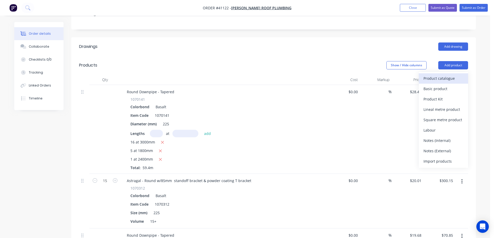
click at [442, 75] on div "Product catalogue" at bounding box center [444, 79] width 40 height 8
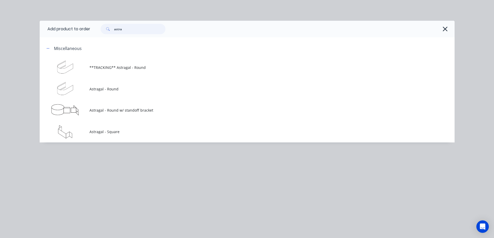
drag, startPoint x: 133, startPoint y: 33, endPoint x: 112, endPoint y: 35, distance: 21.9
click at [112, 35] on div "astra" at bounding box center [272, 29] width 364 height 17
type input "p"
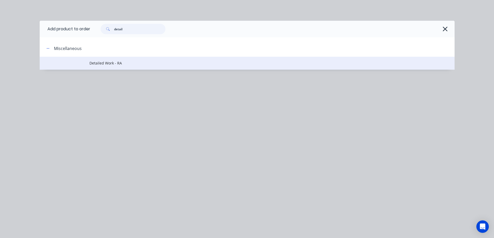
type input "detail"
click at [120, 61] on span "Detailed Work - RA" at bounding box center [235, 62] width 292 height 5
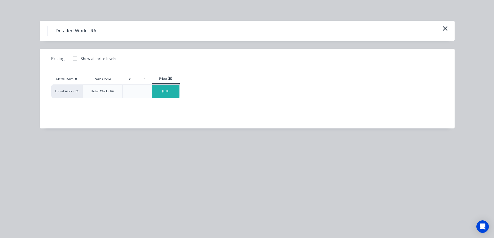
click at [158, 89] on div "$0.00" at bounding box center [166, 91] width 28 height 13
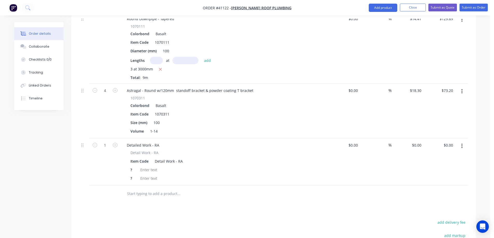
scroll to position [545, 0]
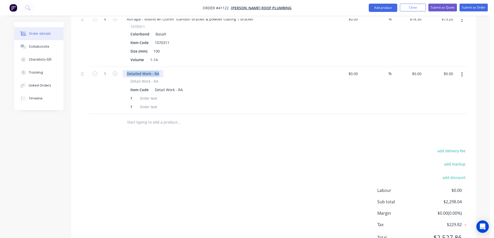
drag, startPoint x: 158, startPoint y: 60, endPoint x: 125, endPoint y: 65, distance: 33.5
click at [125, 67] on div "Detailed Work - RA Detail Work - RA Item Code Detail Work - RA ? ?" at bounding box center [224, 90] width 207 height 47
drag, startPoint x: 133, startPoint y: 93, endPoint x: 127, endPoint y: 94, distance: 6.0
click at [127, 94] on div "Detail Work - RA Item Code Detail Work - RA ? ?" at bounding box center [224, 95] width 203 height 32
drag, startPoint x: 132, startPoint y: 85, endPoint x: 129, endPoint y: 85, distance: 2.9
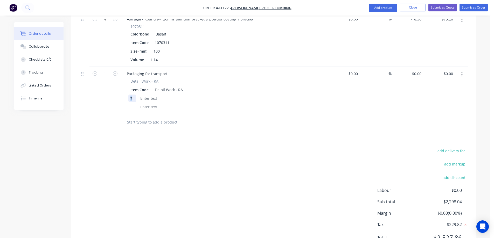
click at [129, 95] on div "?" at bounding box center [132, 99] width 8 height 8
drag, startPoint x: 184, startPoint y: 75, endPoint x: 153, endPoint y: 76, distance: 30.9
click at [153, 86] on div "Detail Work - RA" at bounding box center [169, 90] width 32 height 8
drag, startPoint x: 150, startPoint y: 75, endPoint x: 125, endPoint y: 76, distance: 24.9
click at [125, 79] on div "Detail Work - RA Item Code" at bounding box center [224, 95] width 203 height 32
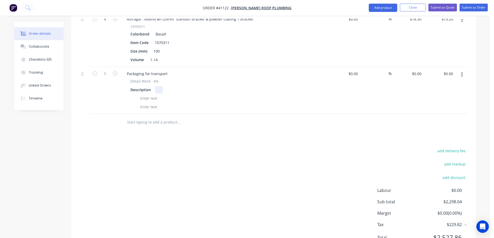
click at [159, 86] on div at bounding box center [159, 90] width 8 height 8
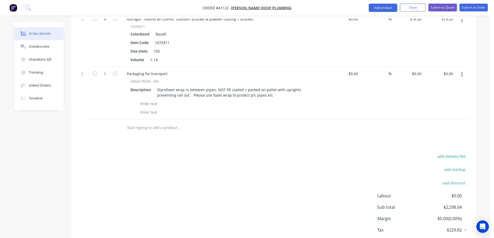
click at [249, 153] on div "add delivery fee add markup add discount Labour $0.00 Sub total $2,298.04 Margi…" at bounding box center [273, 203] width 389 height 100
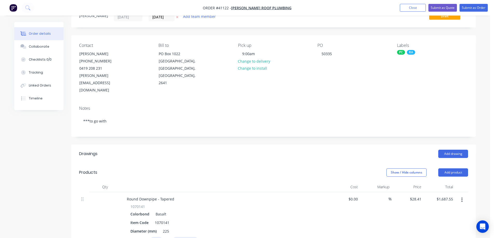
scroll to position [0, 0]
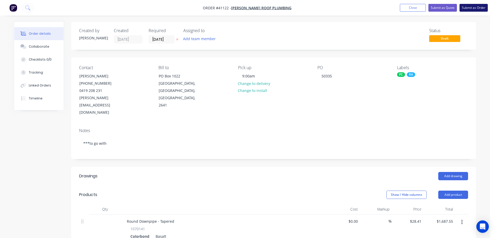
click at [469, 8] on button "Submit as Order" at bounding box center [474, 8] width 28 height 8
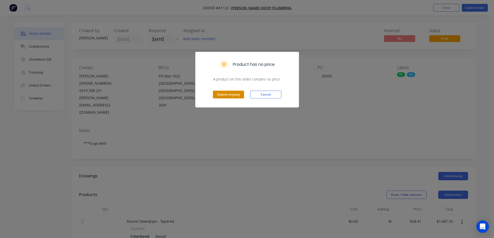
click at [238, 94] on button "Submit anyway" at bounding box center [228, 95] width 31 height 8
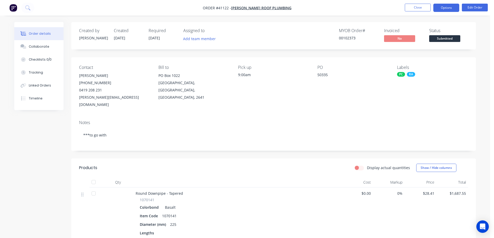
click at [444, 9] on button "Options" at bounding box center [446, 8] width 26 height 8
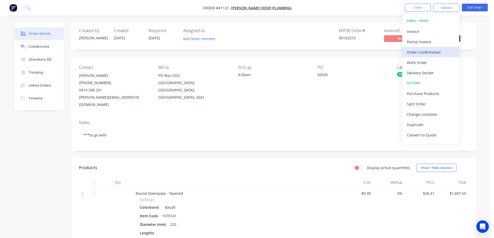
click at [438, 51] on div "Order Confirmation" at bounding box center [431, 52] width 48 height 8
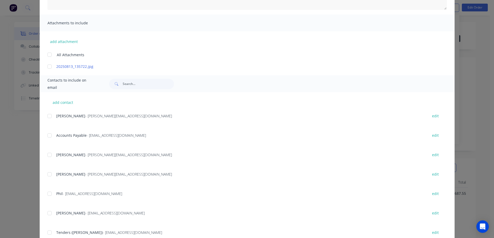
scroll to position [104, 0]
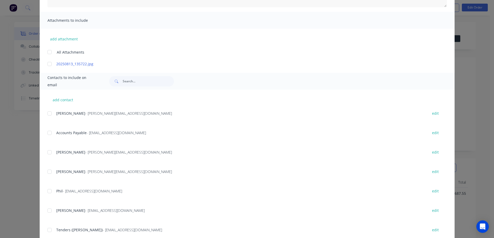
drag, startPoint x: 47, startPoint y: 151, endPoint x: 168, endPoint y: 137, distance: 121.7
click at [48, 150] on div at bounding box center [49, 152] width 10 height 10
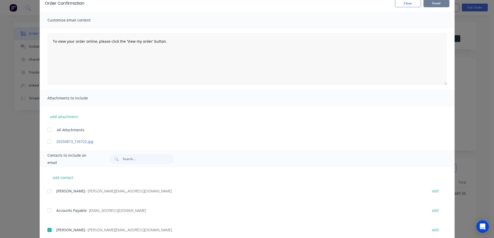
click at [434, 4] on button "Email" at bounding box center [437, 3] width 26 height 8
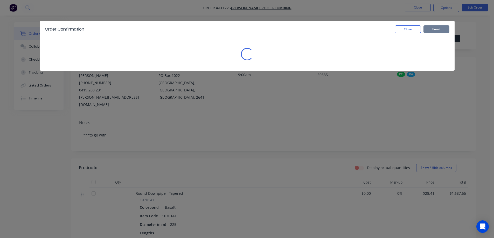
scroll to position [0, 0]
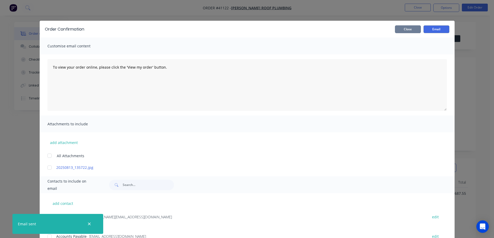
drag, startPoint x: 408, startPoint y: 28, endPoint x: 428, endPoint y: 17, distance: 22.9
click at [408, 28] on button "Close" at bounding box center [408, 29] width 26 height 8
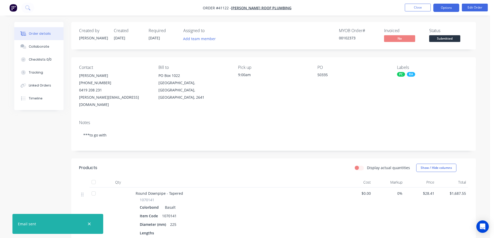
click at [442, 6] on button "Options" at bounding box center [446, 8] width 26 height 8
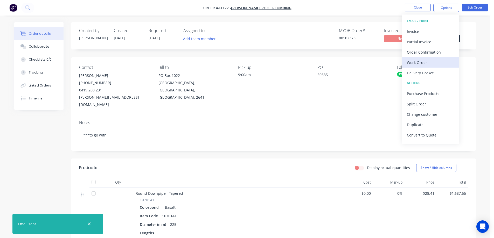
click at [424, 62] on div "Work Order" at bounding box center [431, 63] width 48 height 8
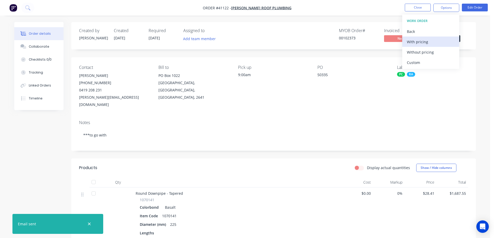
click at [431, 42] on div "With pricing" at bounding box center [431, 42] width 48 height 8
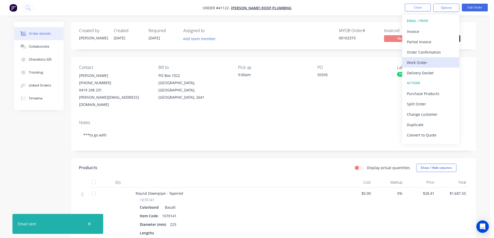
click at [419, 63] on div "Work Order" at bounding box center [431, 63] width 48 height 8
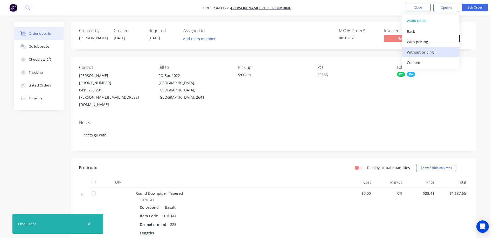
click at [428, 51] on div "Without pricing" at bounding box center [431, 52] width 48 height 8
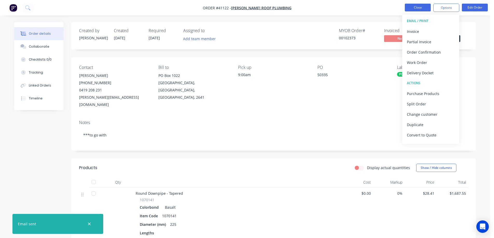
click at [418, 8] on button "Close" at bounding box center [418, 8] width 26 height 8
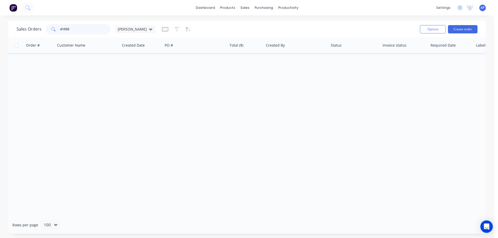
drag, startPoint x: 85, startPoint y: 31, endPoint x: 59, endPoint y: 33, distance: 25.8
click at [59, 33] on div "41050" at bounding box center [78, 29] width 65 height 10
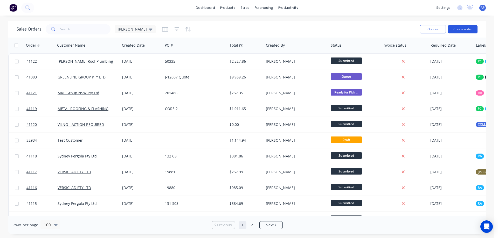
click at [454, 27] on button "Create order" at bounding box center [463, 29] width 30 height 8
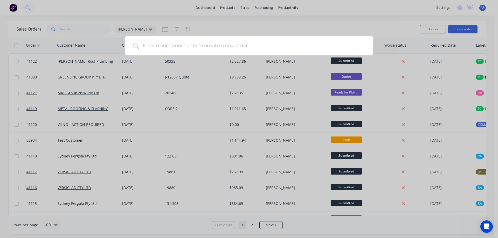
click at [198, 44] on input at bounding box center [252, 45] width 226 height 19
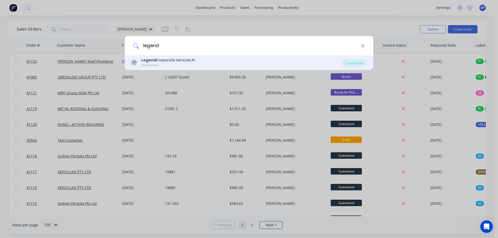
type input "legend"
click at [173, 60] on div "Legend Corporate Services PL" at bounding box center [168, 60] width 54 height 5
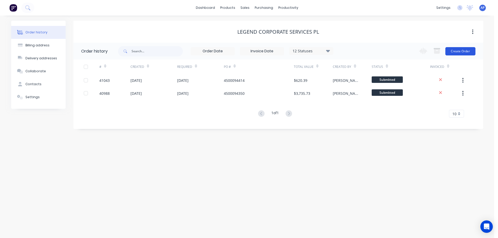
click at [455, 52] on button "Create Order" at bounding box center [460, 51] width 30 height 8
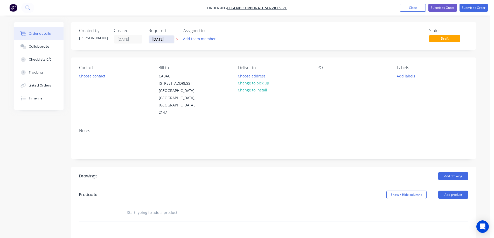
click at [157, 40] on input "[DATE]" at bounding box center [161, 40] width 25 height 8
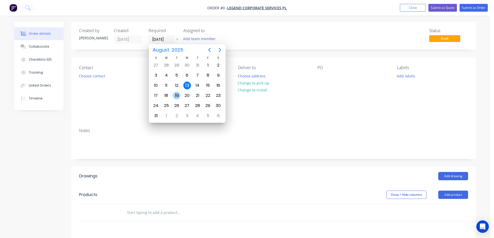
click at [176, 96] on div "19" at bounding box center [177, 96] width 8 height 8
type input "19/08/25"
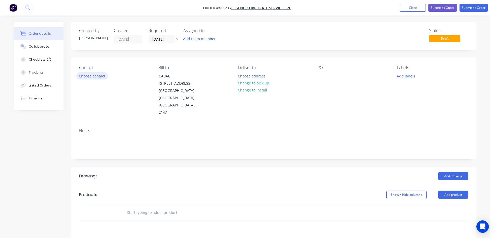
click at [100, 78] on button "Choose contact" at bounding box center [92, 75] width 32 height 7
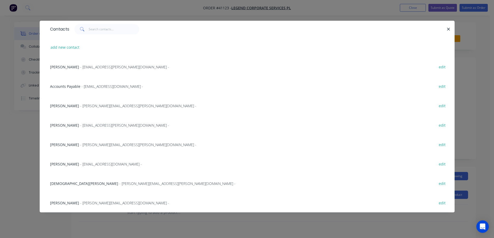
drag, startPoint x: 93, startPoint y: 205, endPoint x: 108, endPoint y: 188, distance: 23.2
click at [94, 204] on span "- Nicole.Pattinson@legend.com.au -" at bounding box center [124, 203] width 89 height 5
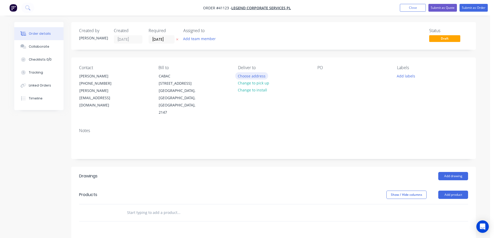
click at [245, 77] on button "Choose address" at bounding box center [251, 75] width 33 height 7
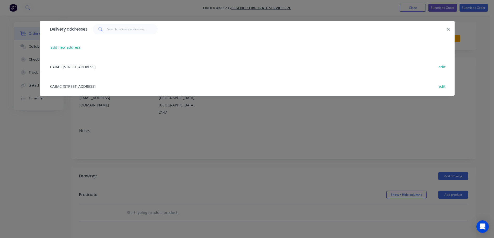
click at [163, 68] on div "CABAC 8 Distribution Place, SEVEN HILLS, New South Wales, Australia, 2147 edit" at bounding box center [246, 66] width 399 height 19
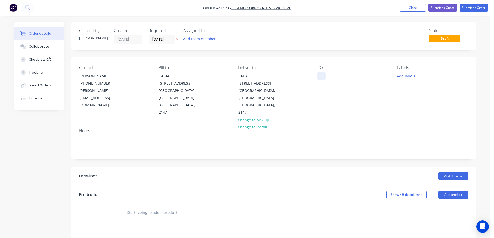
click at [323, 74] on div at bounding box center [321, 76] width 8 height 8
click at [322, 75] on div at bounding box center [321, 76] width 8 height 8
paste div
click at [407, 76] on button "Add labels" at bounding box center [406, 75] width 24 height 7
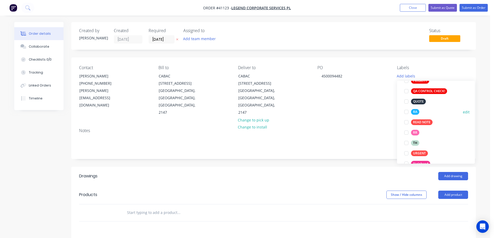
click at [407, 112] on div at bounding box center [406, 112] width 10 height 10
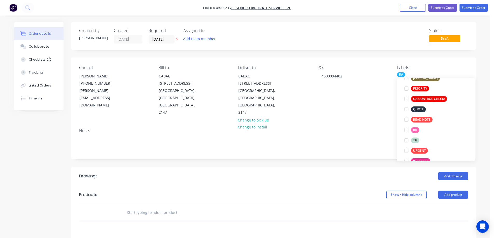
scroll to position [10, 0]
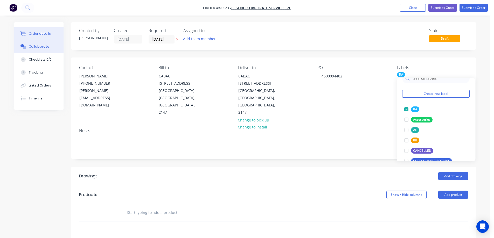
click at [48, 47] on button "Collaborate" at bounding box center [38, 46] width 49 height 13
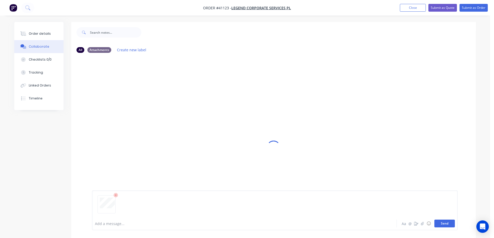
click at [442, 221] on button "Send" at bounding box center [444, 224] width 20 height 8
click at [49, 32] on button "Order details" at bounding box center [38, 33] width 49 height 13
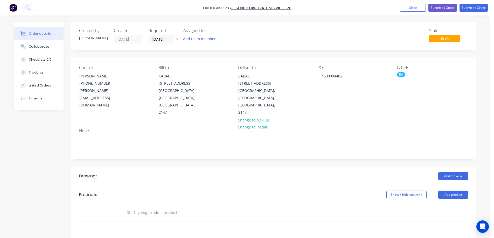
click at [402, 73] on div "RA" at bounding box center [401, 74] width 8 height 5
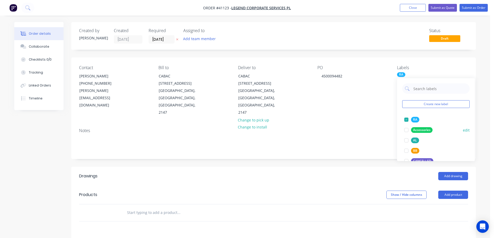
click at [408, 119] on div at bounding box center [406, 120] width 10 height 10
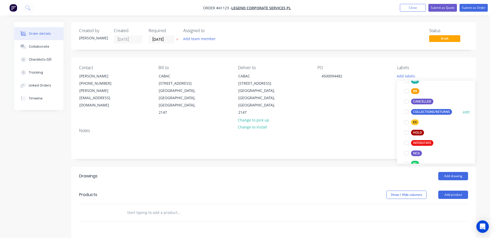
scroll to position [78, 0]
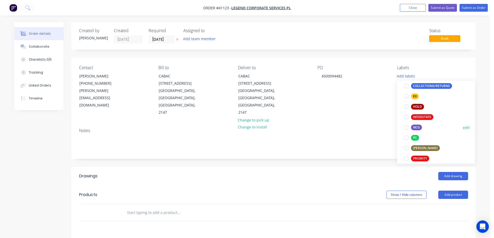
drag, startPoint x: 407, startPoint y: 127, endPoint x: 387, endPoint y: 123, distance: 20.0
click at [406, 127] on div at bounding box center [406, 127] width 10 height 10
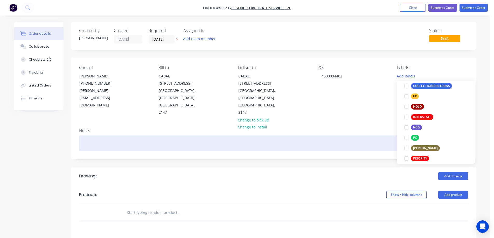
scroll to position [0, 0]
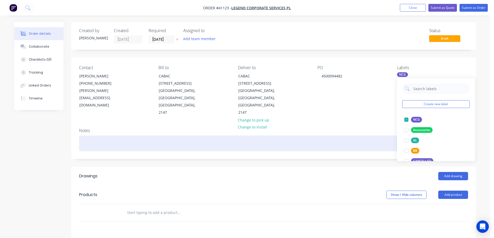
click at [385, 136] on div at bounding box center [273, 144] width 389 height 16
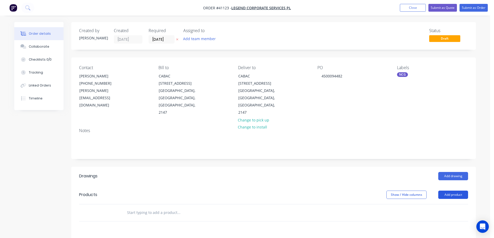
drag, startPoint x: 451, startPoint y: 180, endPoint x: 455, endPoint y: 180, distance: 3.7
click at [451, 191] on button "Add product" at bounding box center [453, 195] width 30 height 8
click at [454, 204] on div "Product catalogue" at bounding box center [444, 208] width 40 height 8
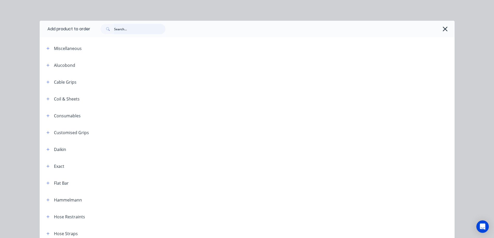
click at [130, 32] on input "text" at bounding box center [139, 29] width 51 height 10
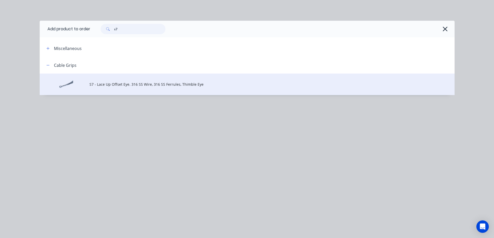
type input "s7"
click at [144, 83] on span "S7 - Lace Up Offset Eye. 316 SS Wire, 316 SS Ferrules, Thimble Eye" at bounding box center [235, 84] width 292 height 5
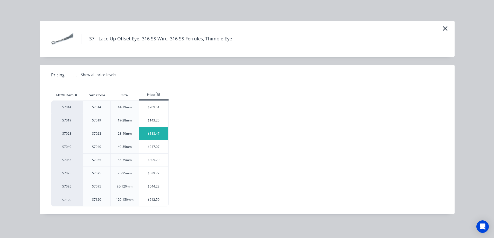
click at [150, 132] on div "$188.47" at bounding box center [153, 133] width 29 height 13
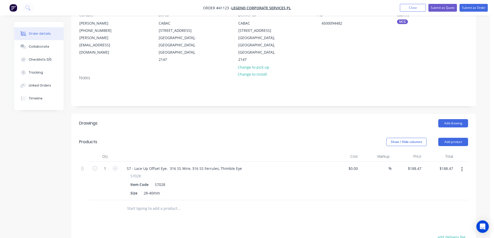
scroll to position [104, 0]
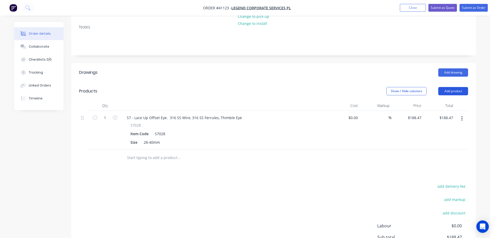
click at [445, 87] on button "Add product" at bounding box center [453, 91] width 30 height 8
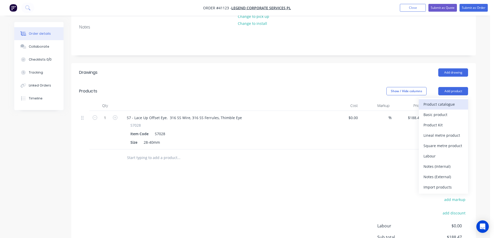
click at [442, 101] on div "Product catalogue" at bounding box center [444, 105] width 40 height 8
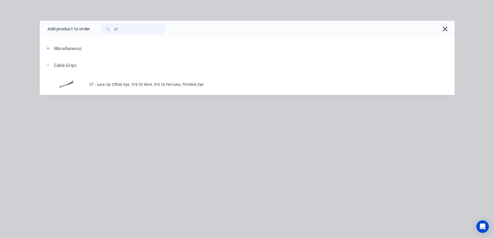
drag, startPoint x: 121, startPoint y: 30, endPoint x: 110, endPoint y: 32, distance: 11.1
click at [110, 32] on div "s7" at bounding box center [133, 29] width 65 height 10
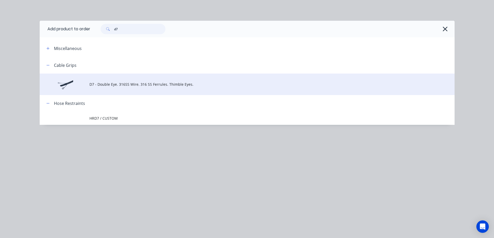
type input "d7"
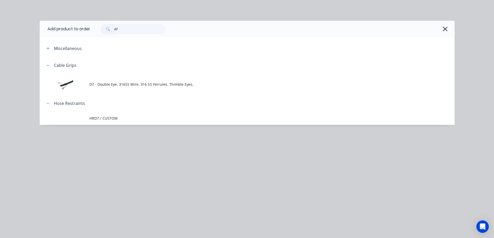
drag, startPoint x: 125, startPoint y: 85, endPoint x: 131, endPoint y: 81, distance: 7.2
click at [126, 85] on span "D7 - Double Eye. 316SS Wire. 316 SS Ferrules. Thimble Eyes." at bounding box center [235, 84] width 292 height 5
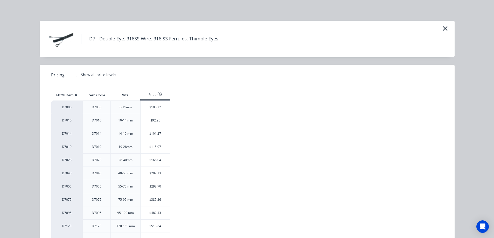
click at [149, 171] on div "$202.13" at bounding box center [155, 173] width 29 height 13
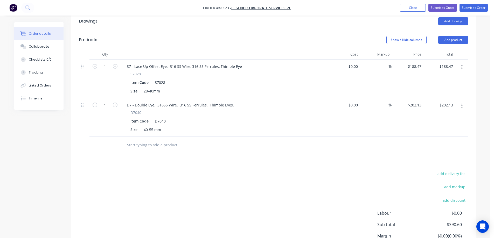
scroll to position [156, 0]
click at [458, 35] on button "Add product" at bounding box center [453, 39] width 30 height 8
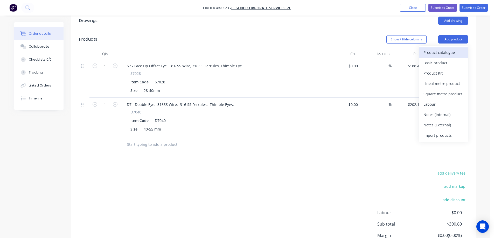
click at [452, 49] on div "Product catalogue" at bounding box center [444, 53] width 40 height 8
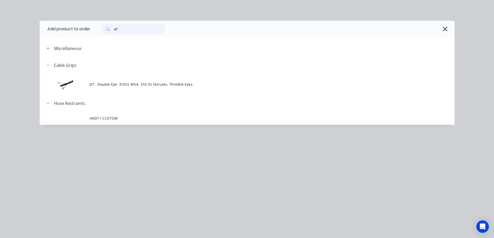
drag, startPoint x: 126, startPoint y: 31, endPoint x: 114, endPoint y: 32, distance: 12.2
click at [114, 32] on div "d7" at bounding box center [133, 29] width 65 height 10
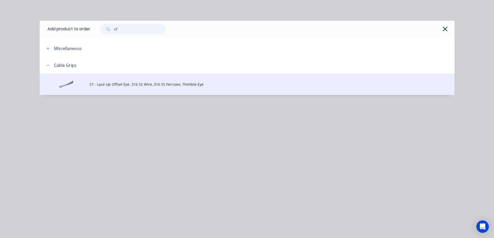
type input "s7"
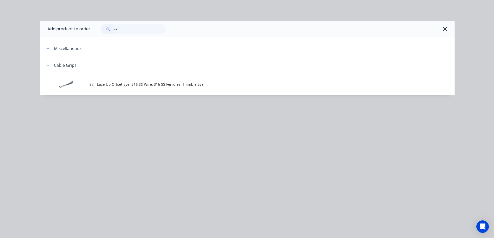
drag, startPoint x: 154, startPoint y: 84, endPoint x: 160, endPoint y: 80, distance: 7.8
click at [154, 84] on span "S7 - Lace Up Offset Eye. 316 SS Wire, 316 SS Ferrules, Thimble Eye" at bounding box center [235, 84] width 292 height 5
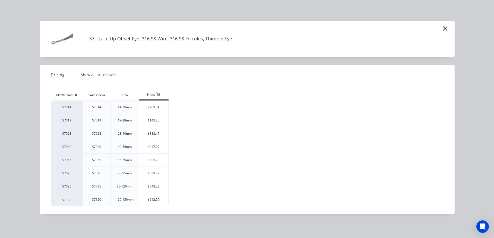
click at [151, 161] on div "$305.79" at bounding box center [153, 160] width 29 height 13
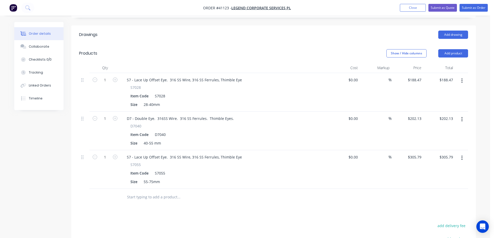
scroll to position [130, 0]
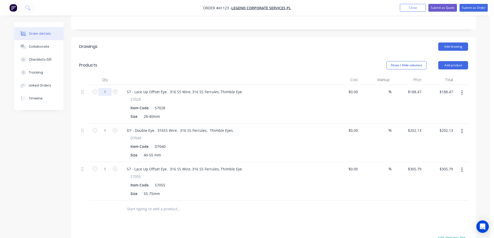
click at [105, 88] on input "1" at bounding box center [104, 92] width 13 height 8
type input "2"
type input "$376.94"
click at [213, 104] on div "Item Code S7028" at bounding box center [223, 108] width 190 height 8
click at [106, 96] on input "1" at bounding box center [104, 92] width 13 height 8
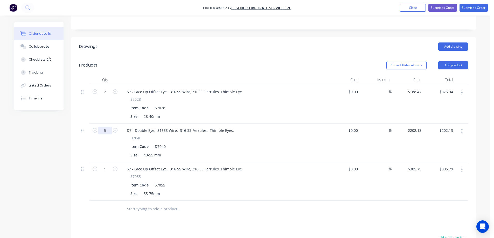
type input "5"
type input "$1,010.65"
drag, startPoint x: 251, startPoint y: 131, endPoint x: 172, endPoint y: 141, distance: 78.7
click at [249, 143] on div "Item Code D7040" at bounding box center [223, 147] width 190 height 8
click at [107, 96] on input "1" at bounding box center [104, 92] width 13 height 8
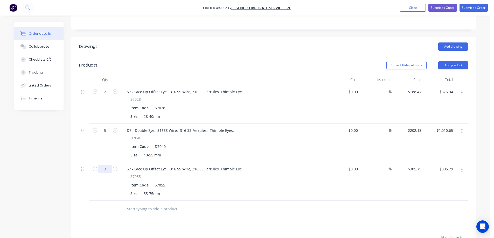
type input "3"
type input "$917.37"
click at [243, 182] on div "Item Code S7055" at bounding box center [223, 186] width 190 height 8
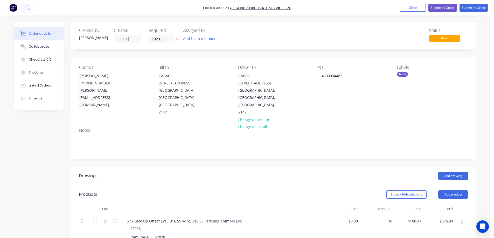
scroll to position [0, 0]
click at [158, 40] on input "19/08/25" at bounding box center [161, 40] width 25 height 8
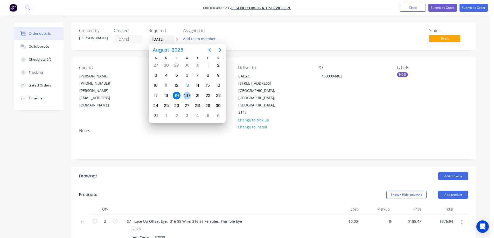
click at [189, 94] on div "20" at bounding box center [187, 96] width 8 height 8
type input "[DATE]"
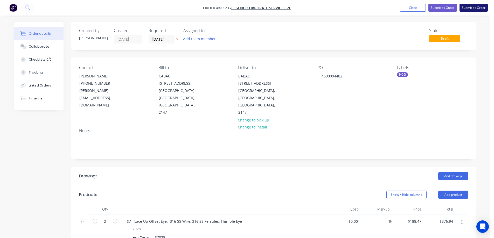
click at [468, 7] on button "Submit as Order" at bounding box center [474, 8] width 28 height 8
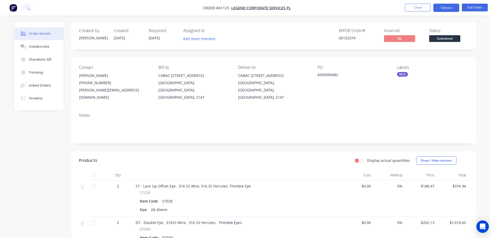
click at [446, 6] on button "Options" at bounding box center [446, 8] width 26 height 8
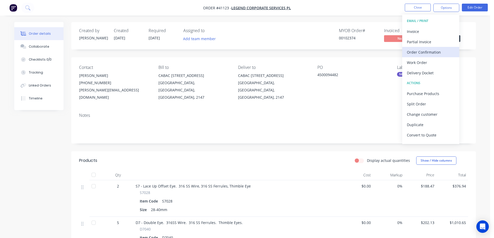
click at [437, 50] on div "Order Confirmation" at bounding box center [431, 52] width 48 height 8
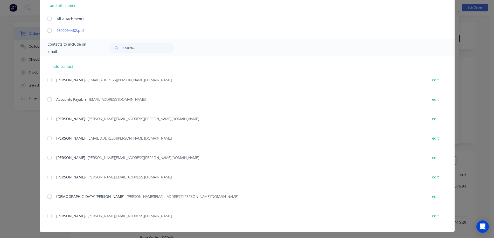
scroll to position [138, 0]
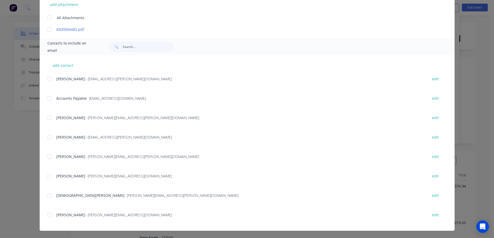
click at [48, 214] on div at bounding box center [49, 215] width 10 height 10
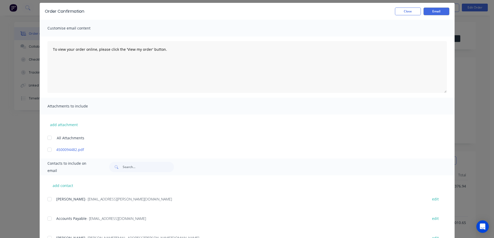
scroll to position [0, 0]
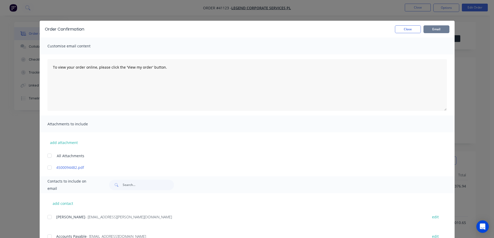
click at [439, 28] on button "Email" at bounding box center [437, 29] width 26 height 8
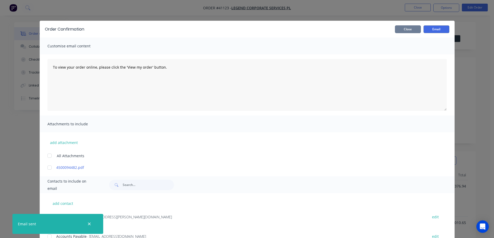
drag, startPoint x: 416, startPoint y: 29, endPoint x: 423, endPoint y: 25, distance: 8.0
click at [417, 28] on button "Close" at bounding box center [408, 29] width 26 height 8
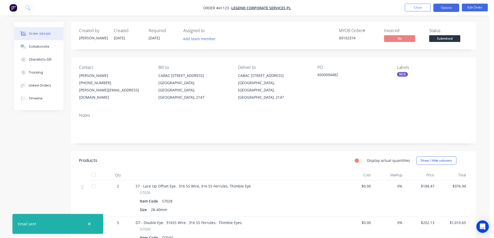
click at [441, 7] on button "Options" at bounding box center [446, 8] width 26 height 8
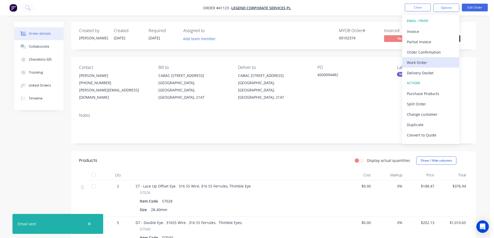
click at [425, 61] on div "Work Order" at bounding box center [431, 63] width 48 height 8
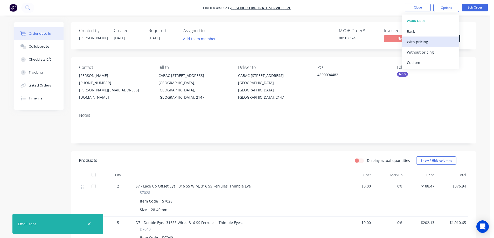
click at [433, 39] on div "With pricing" at bounding box center [431, 42] width 48 height 8
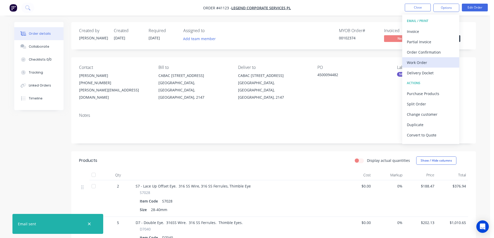
click at [413, 63] on div "Work Order" at bounding box center [431, 63] width 48 height 8
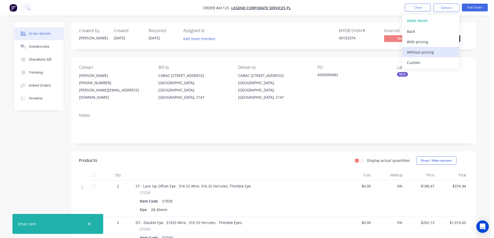
click at [421, 53] on div "Without pricing" at bounding box center [431, 52] width 48 height 8
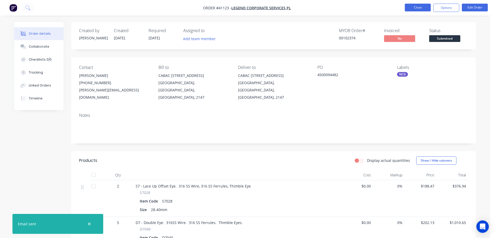
click at [420, 6] on button "Close" at bounding box center [418, 8] width 26 height 8
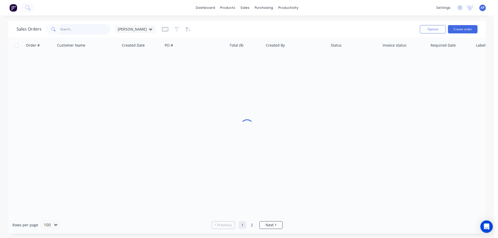
click at [85, 30] on input "text" at bounding box center [85, 29] width 51 height 10
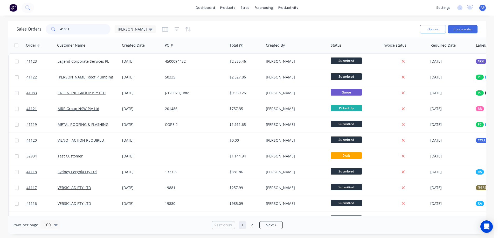
type input "41051"
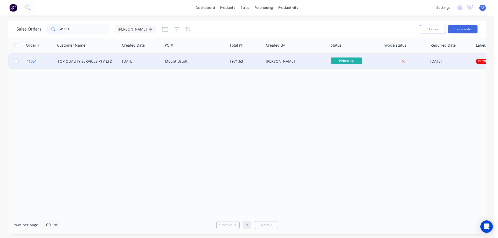
click at [33, 62] on span "41051" at bounding box center [31, 61] width 10 height 5
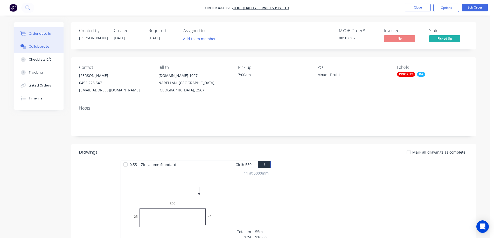
click at [48, 46] on button "Collaborate" at bounding box center [38, 46] width 49 height 13
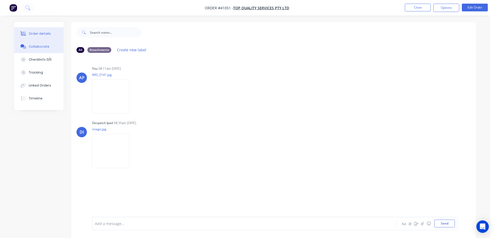
click at [38, 32] on div "Order details" at bounding box center [40, 33] width 22 height 5
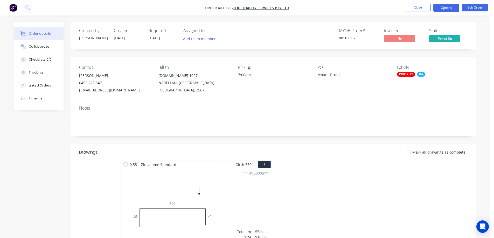
click at [444, 6] on button "Options" at bounding box center [446, 8] width 26 height 8
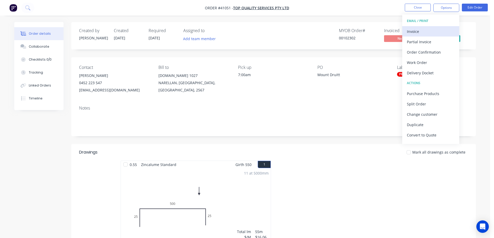
click at [430, 31] on div "Invoice" at bounding box center [431, 32] width 48 height 8
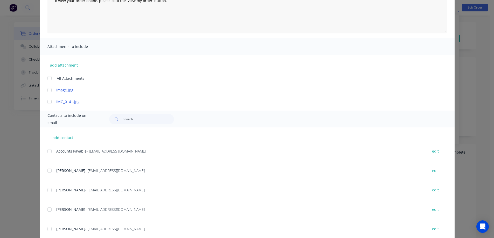
scroll to position [78, 0]
click at [50, 150] on div at bounding box center [49, 151] width 10 height 10
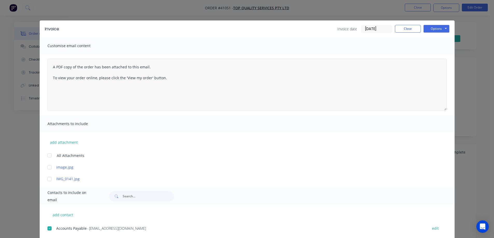
scroll to position [0, 0]
click at [439, 27] on button "Options" at bounding box center [437, 29] width 26 height 8
click at [445, 54] on button "Email" at bounding box center [440, 55] width 33 height 9
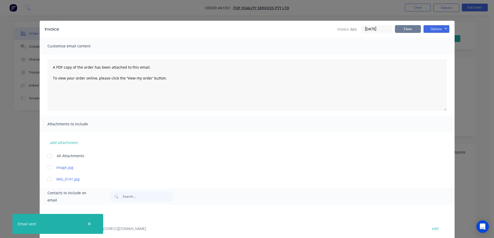
click at [407, 28] on button "Close" at bounding box center [408, 29] width 26 height 8
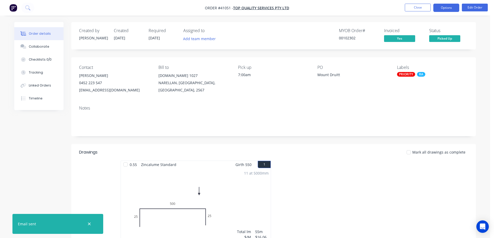
click at [438, 7] on button "Options" at bounding box center [446, 8] width 26 height 8
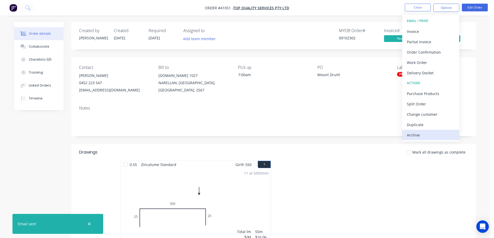
click at [417, 134] on div "Archive" at bounding box center [431, 135] width 48 height 8
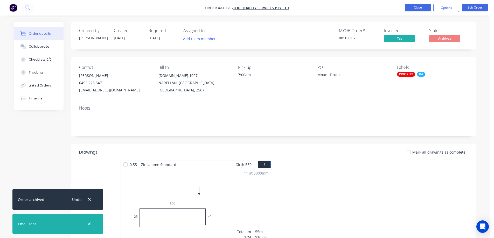
click at [416, 6] on button "Close" at bounding box center [418, 8] width 26 height 8
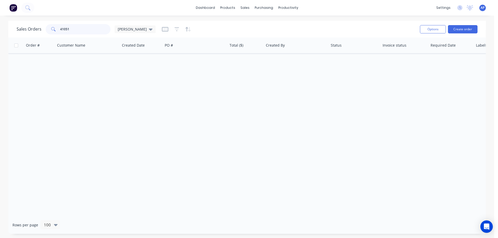
drag, startPoint x: 77, startPoint y: 32, endPoint x: 50, endPoint y: 32, distance: 26.7
click at [50, 32] on div "41051" at bounding box center [78, 29] width 65 height 10
type input "41078"
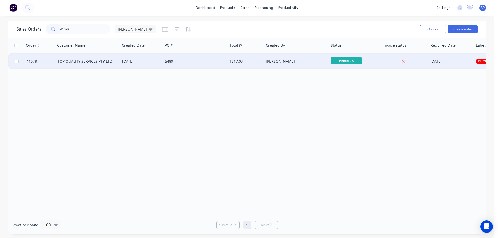
click at [152, 65] on div "[DATE]" at bounding box center [141, 62] width 43 height 16
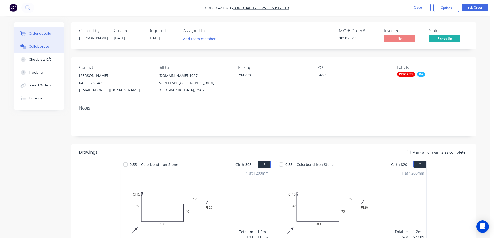
click at [48, 48] on button "Collaborate" at bounding box center [38, 46] width 49 height 13
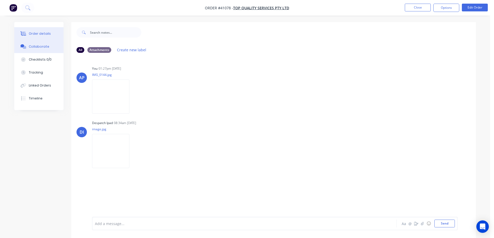
drag, startPoint x: 46, startPoint y: 34, endPoint x: 252, endPoint y: 16, distance: 206.7
click at [47, 34] on div "Order details" at bounding box center [40, 33] width 22 height 5
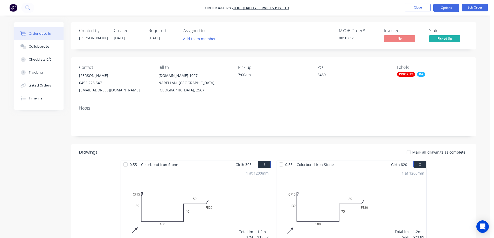
click at [440, 8] on button "Options" at bounding box center [446, 8] width 26 height 8
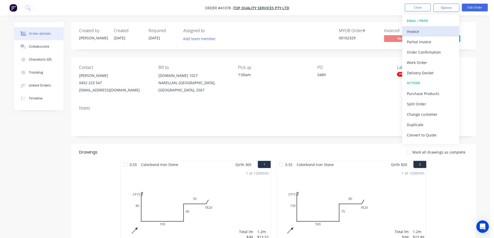
click at [430, 29] on div "Invoice" at bounding box center [431, 32] width 48 height 8
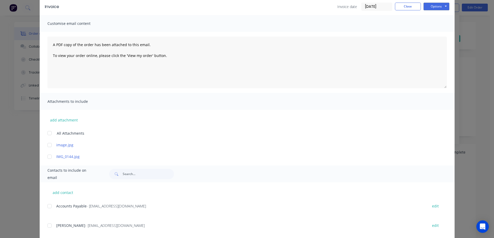
scroll to position [52, 0]
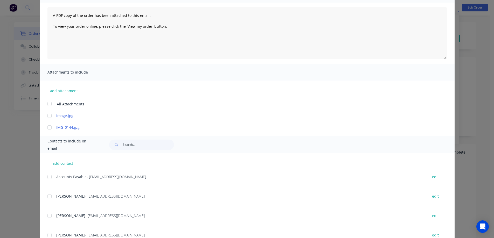
click at [48, 176] on div at bounding box center [49, 177] width 10 height 10
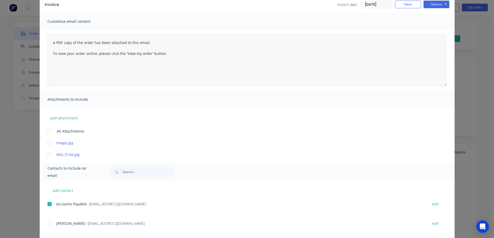
scroll to position [0, 0]
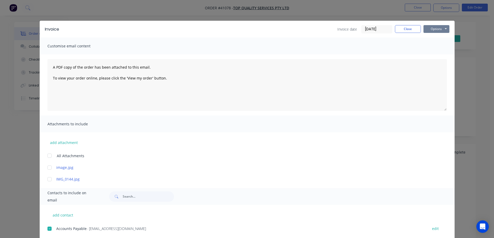
click at [429, 30] on button "Options" at bounding box center [437, 29] width 26 height 8
click at [439, 53] on button "Email" at bounding box center [440, 55] width 33 height 9
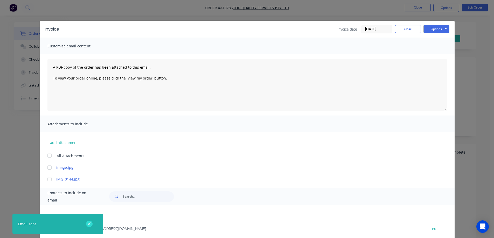
click at [91, 224] on icon "button" at bounding box center [89, 224] width 3 height 5
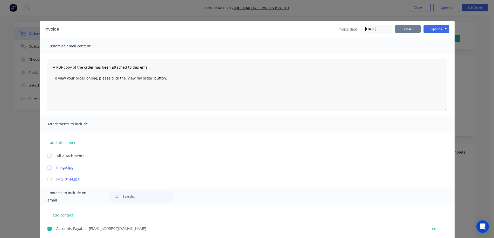
click at [415, 28] on button "Close" at bounding box center [408, 29] width 26 height 8
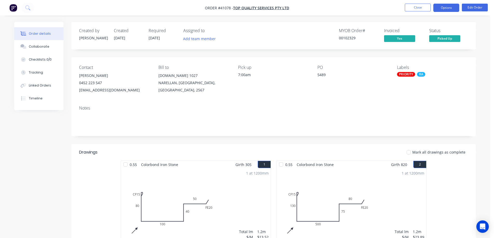
click at [444, 6] on button "Options" at bounding box center [446, 8] width 26 height 8
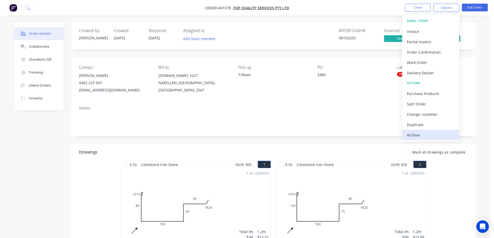
click at [418, 132] on div "Archive" at bounding box center [431, 135] width 48 height 8
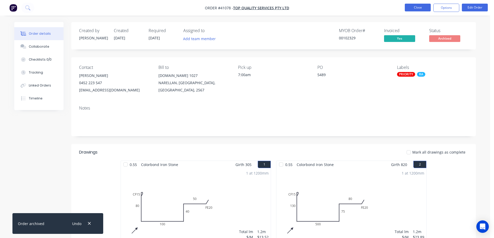
click at [422, 6] on button "Close" at bounding box center [418, 8] width 26 height 8
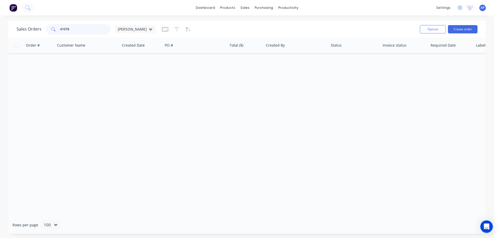
drag, startPoint x: 78, startPoint y: 30, endPoint x: 55, endPoint y: 32, distance: 22.9
click at [55, 32] on div "41078" at bounding box center [78, 29] width 65 height 10
type input "41071"
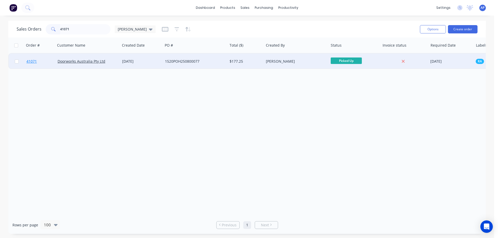
click at [31, 60] on span "41071" at bounding box center [31, 61] width 10 height 5
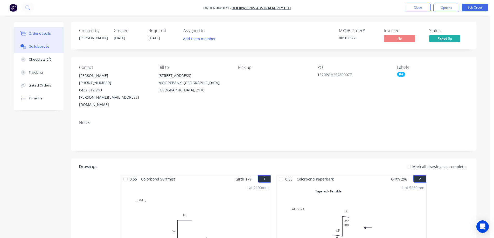
click at [48, 47] on button "Collaborate" at bounding box center [38, 46] width 49 height 13
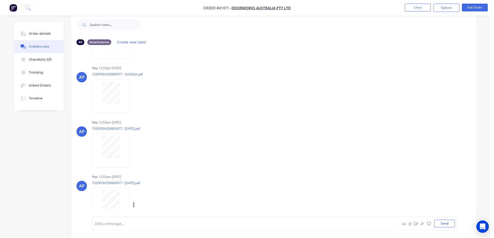
scroll to position [117, 0]
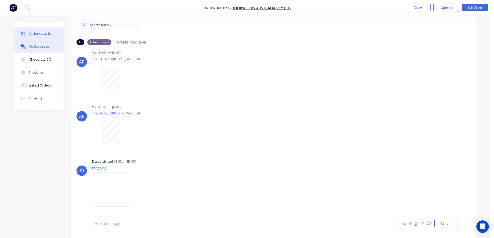
click at [36, 31] on button "Order details" at bounding box center [38, 33] width 49 height 13
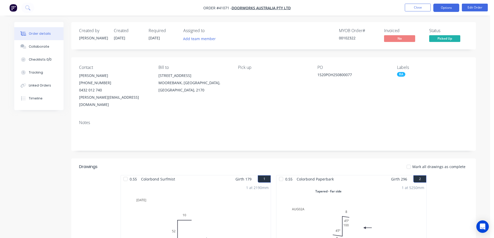
click at [439, 7] on button "Options" at bounding box center [446, 8] width 26 height 8
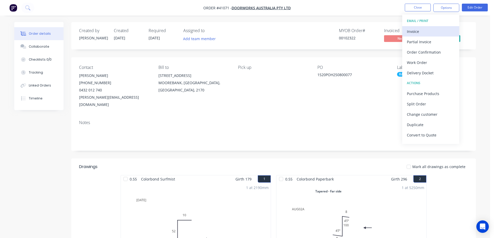
click at [424, 31] on div "Invoice" at bounding box center [431, 32] width 48 height 8
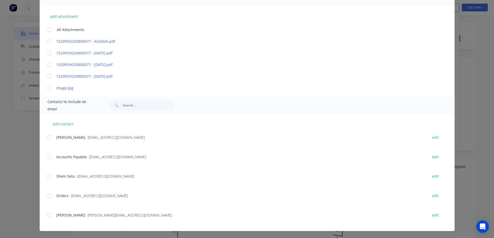
scroll to position [127, 0]
click at [49, 156] on div at bounding box center [49, 157] width 10 height 10
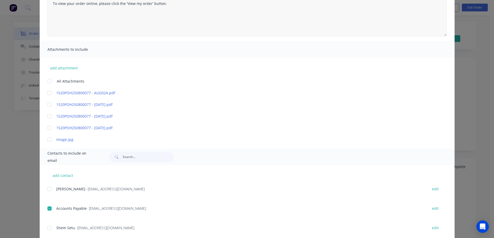
scroll to position [23, 0]
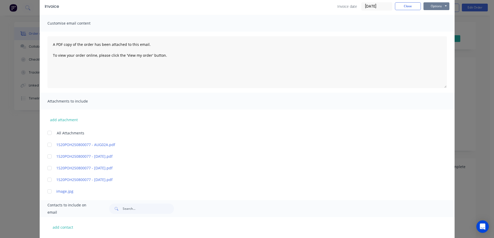
click at [434, 6] on button "Options" at bounding box center [437, 6] width 26 height 8
click at [432, 34] on button "Email" at bounding box center [440, 32] width 33 height 9
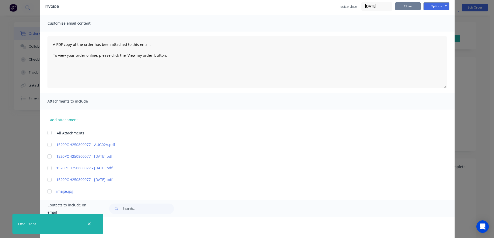
click at [414, 7] on button "Close" at bounding box center [408, 6] width 26 height 8
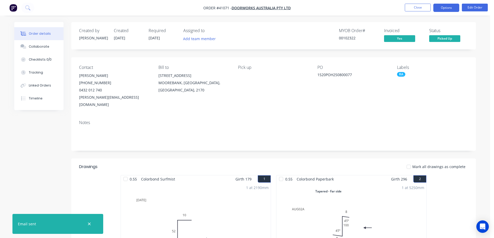
click at [435, 6] on button "Options" at bounding box center [446, 8] width 26 height 8
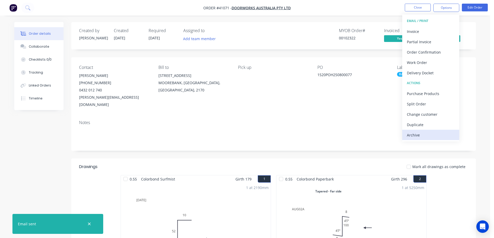
click at [412, 140] on button "Archive" at bounding box center [430, 135] width 57 height 10
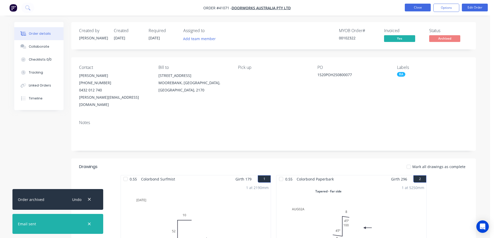
click at [427, 6] on button "Close" at bounding box center [418, 8] width 26 height 8
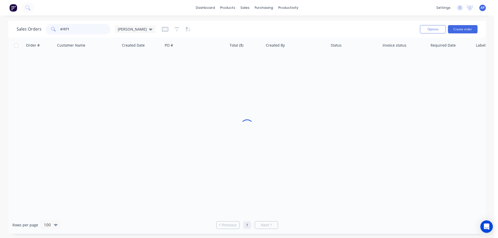
drag, startPoint x: 67, startPoint y: 31, endPoint x: 52, endPoint y: 31, distance: 14.5
click at [52, 31] on div "41071" at bounding box center [78, 29] width 65 height 10
type input "40744"
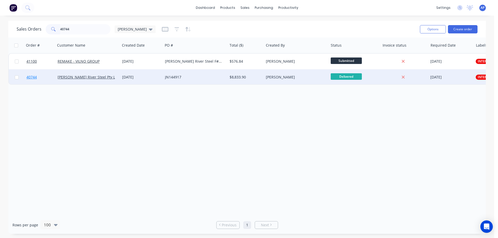
click at [33, 78] on span "40744" at bounding box center [31, 77] width 10 height 5
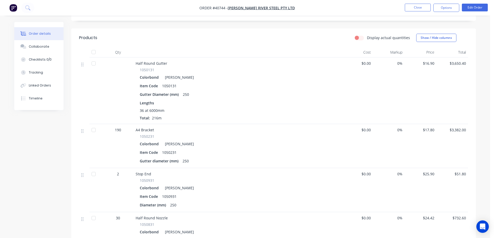
scroll to position [38, 0]
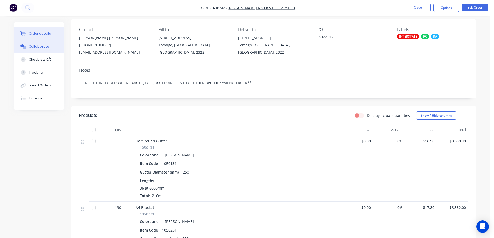
click at [38, 46] on div "Collaborate" at bounding box center [39, 46] width 20 height 5
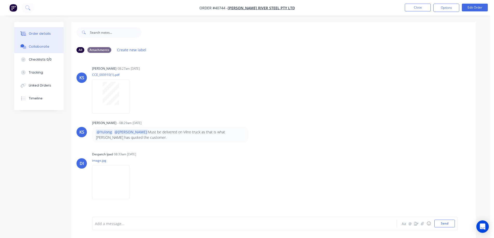
click at [43, 32] on div "Order details" at bounding box center [40, 33] width 22 height 5
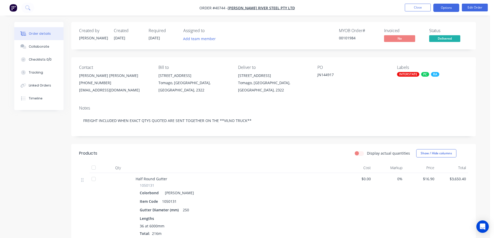
click at [445, 8] on button "Options" at bounding box center [446, 8] width 26 height 8
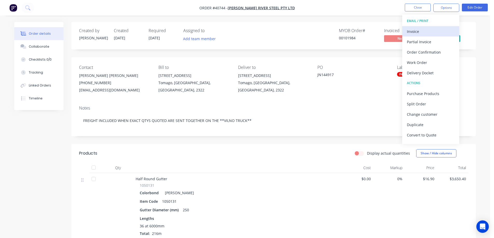
click at [423, 29] on div "Invoice" at bounding box center [431, 32] width 48 height 8
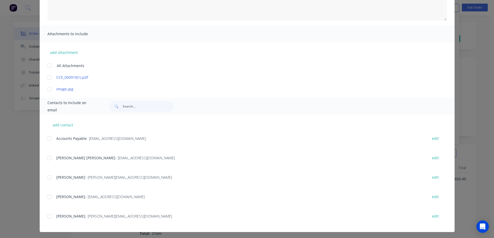
scroll to position [92, 0]
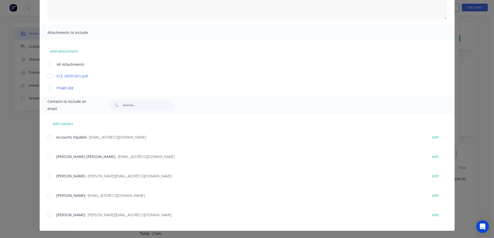
click at [48, 137] on div at bounding box center [49, 137] width 10 height 10
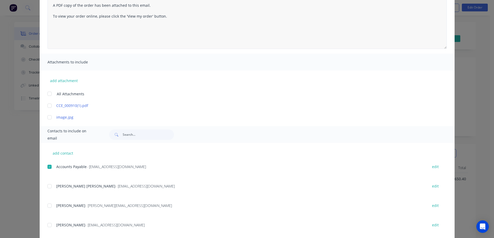
scroll to position [0, 0]
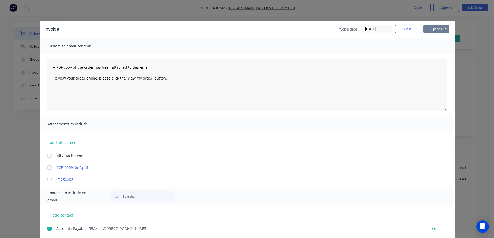
click at [431, 28] on button "Options" at bounding box center [437, 29] width 26 height 8
click at [434, 53] on button "Email" at bounding box center [440, 55] width 33 height 9
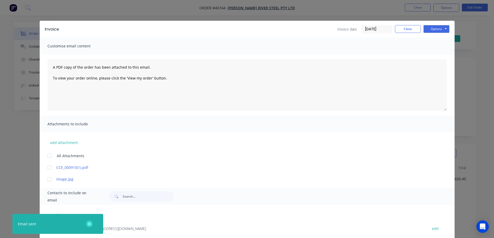
click at [92, 224] on button "button" at bounding box center [89, 224] width 6 height 6
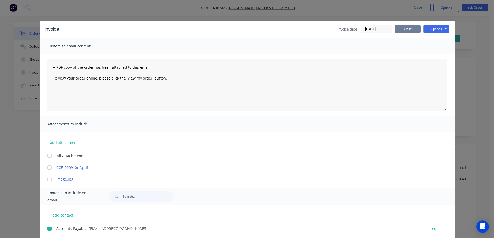
click at [407, 29] on button "Close" at bounding box center [408, 29] width 26 height 8
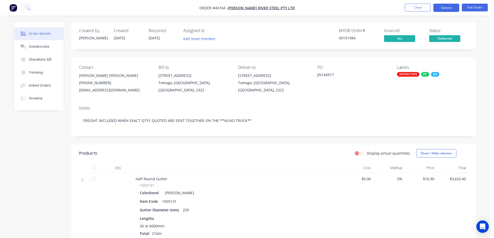
click at [439, 5] on button "Options" at bounding box center [446, 8] width 26 height 8
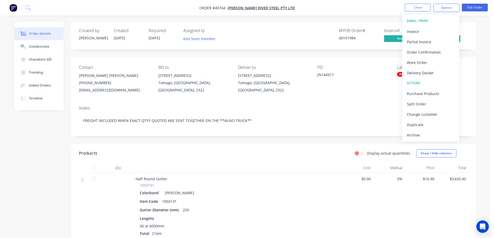
click at [420, 134] on div "Archive" at bounding box center [431, 135] width 48 height 8
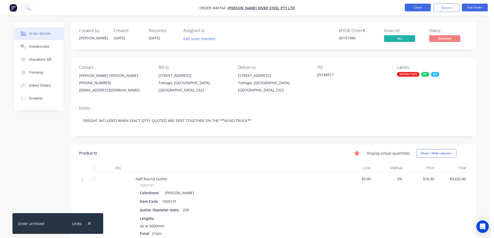
click at [418, 4] on button "Close" at bounding box center [418, 8] width 26 height 8
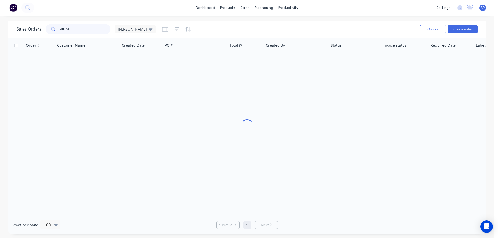
drag, startPoint x: 52, startPoint y: 35, endPoint x: 46, endPoint y: 35, distance: 6.0
click at [46, 35] on div "Sales Orders 40744 Angela" at bounding box center [216, 29] width 399 height 13
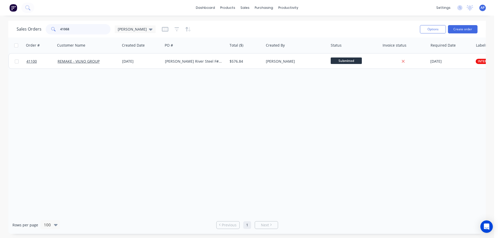
type input "41068"
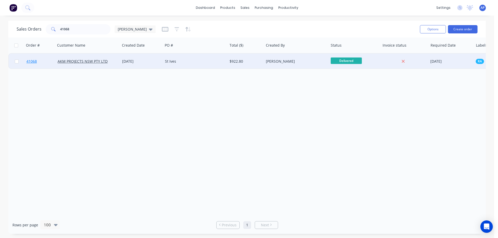
click at [31, 62] on span "41068" at bounding box center [31, 61] width 10 height 5
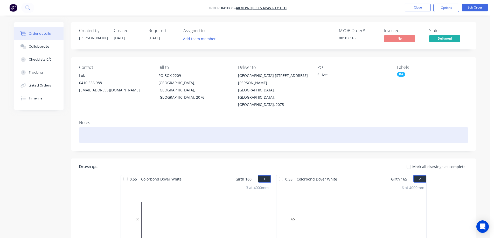
scroll to position [26, 0]
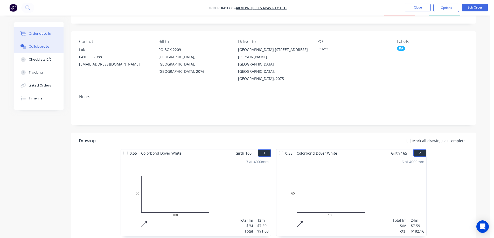
click at [49, 47] on button "Collaborate" at bounding box center [38, 46] width 49 height 13
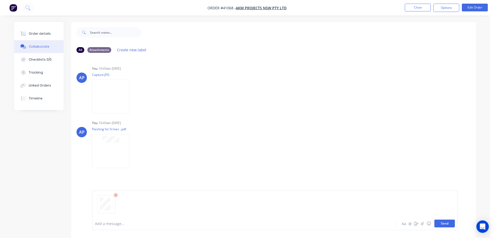
click at [443, 221] on button "Send" at bounding box center [444, 224] width 20 height 8
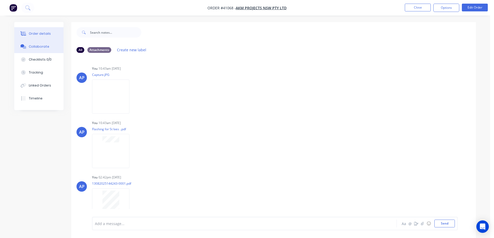
click at [47, 33] on div "Order details" at bounding box center [40, 33] width 22 height 5
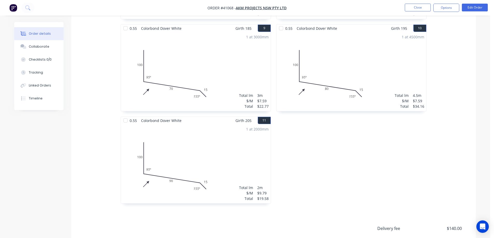
scroll to position [450, 0]
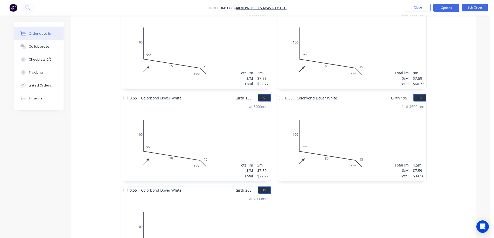
click at [437, 8] on button "Options" at bounding box center [446, 8] width 26 height 8
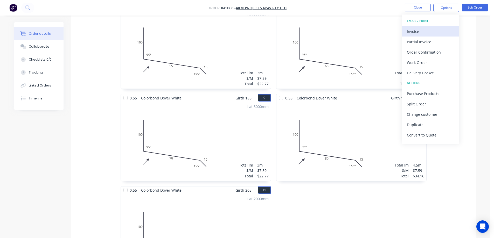
click at [425, 28] on div "Invoice" at bounding box center [431, 32] width 48 height 8
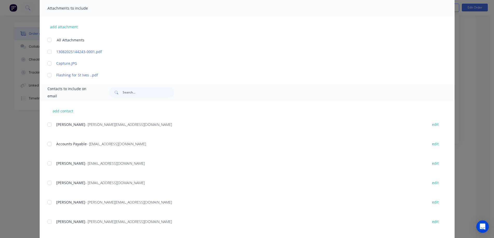
scroll to position [125, 0]
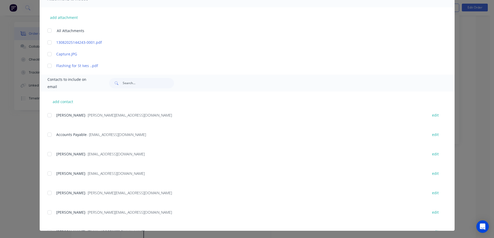
drag, startPoint x: 47, startPoint y: 134, endPoint x: 64, endPoint y: 133, distance: 16.4
click at [48, 133] on div at bounding box center [49, 135] width 10 height 10
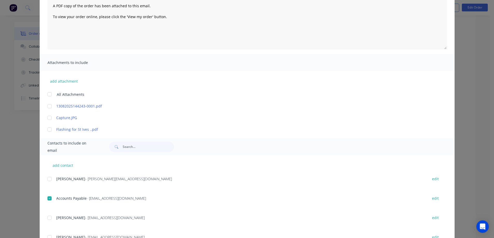
scroll to position [0, 0]
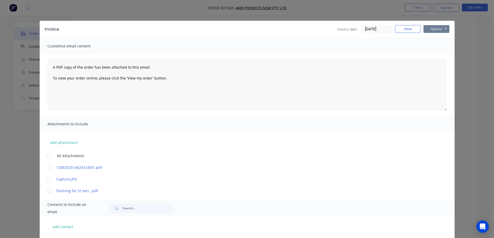
click at [428, 27] on button "Options" at bounding box center [437, 29] width 26 height 8
click at [437, 55] on button "Email" at bounding box center [440, 55] width 33 height 9
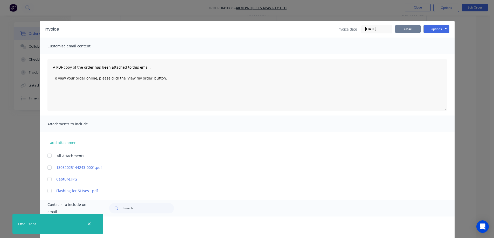
click at [408, 27] on button "Close" at bounding box center [408, 29] width 26 height 8
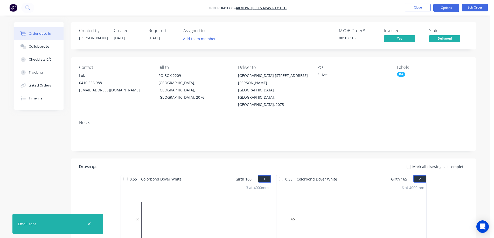
click at [441, 5] on button "Options" at bounding box center [446, 8] width 26 height 8
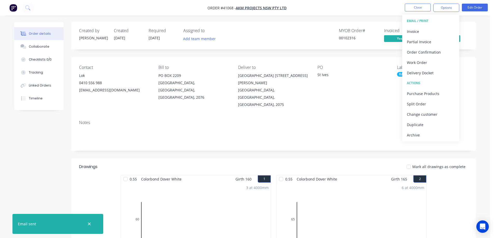
click at [417, 132] on div "Archive" at bounding box center [431, 135] width 48 height 8
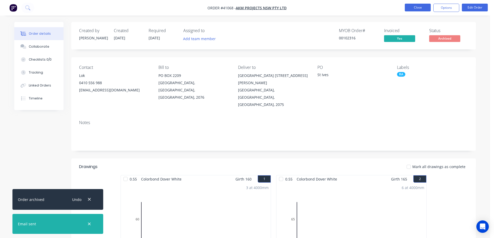
click at [426, 8] on button "Close" at bounding box center [418, 8] width 26 height 8
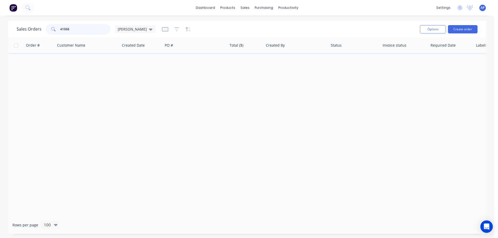
drag, startPoint x: 74, startPoint y: 28, endPoint x: 49, endPoint y: 30, distance: 24.9
click at [49, 30] on div "41068" at bounding box center [78, 29] width 65 height 10
type input "41013"
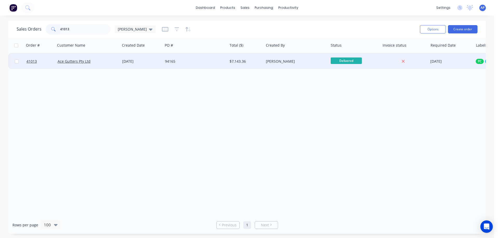
click at [148, 60] on div "07 Aug 2025" at bounding box center [141, 61] width 39 height 5
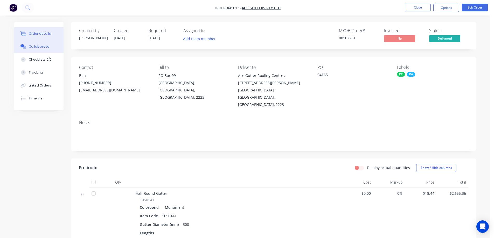
click at [43, 44] on button "Collaborate" at bounding box center [38, 46] width 49 height 13
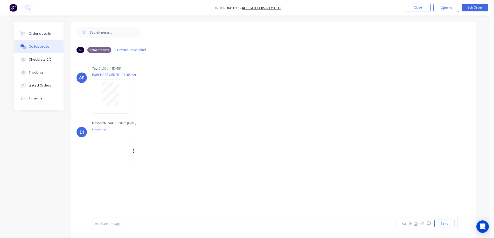
click at [108, 149] on img at bounding box center [110, 151] width 37 height 34
click at [42, 32] on div "Order details" at bounding box center [40, 33] width 22 height 5
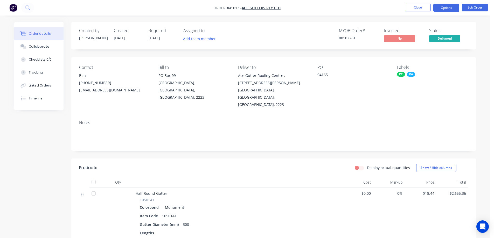
click at [442, 7] on button "Options" at bounding box center [446, 8] width 26 height 8
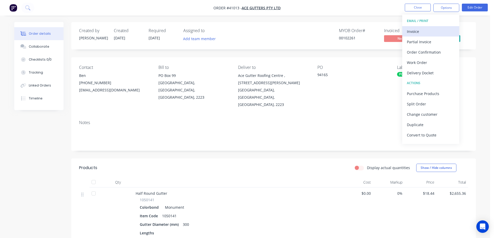
click at [429, 33] on div "Invoice" at bounding box center [431, 32] width 48 height 8
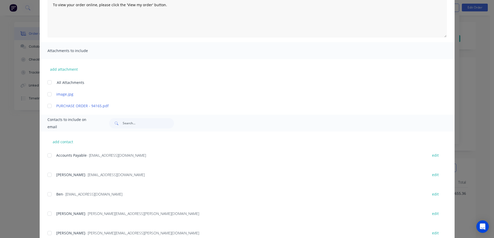
scroll to position [78, 0]
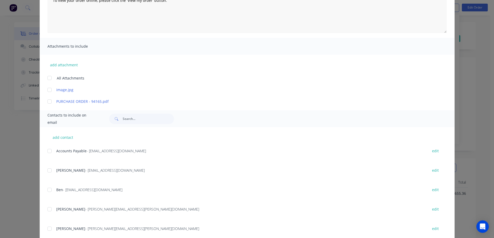
click at [47, 151] on div at bounding box center [49, 151] width 10 height 10
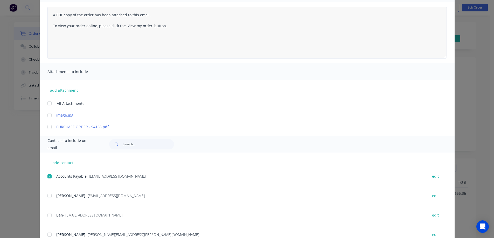
scroll to position [0, 0]
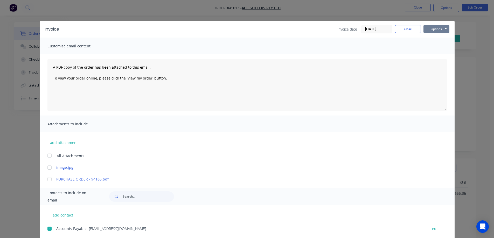
click at [427, 26] on button "Options" at bounding box center [437, 29] width 26 height 8
click at [436, 54] on button "Email" at bounding box center [440, 55] width 33 height 9
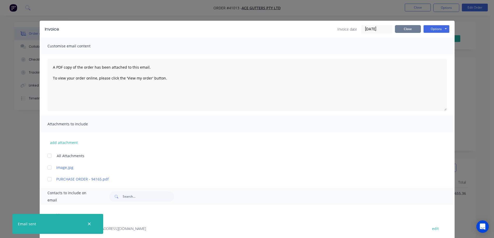
click at [410, 29] on button "Close" at bounding box center [408, 29] width 26 height 8
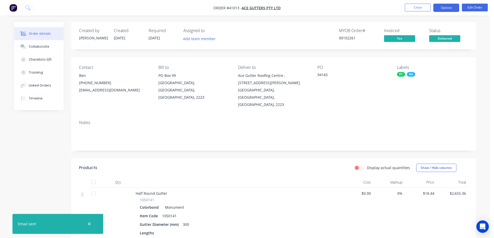
click at [445, 7] on button "Options" at bounding box center [446, 8] width 26 height 8
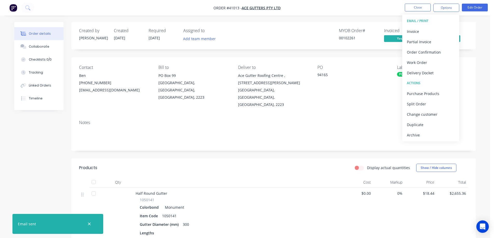
drag, startPoint x: 422, startPoint y: 136, endPoint x: 428, endPoint y: 85, distance: 50.9
click at [422, 135] on div "Archive" at bounding box center [431, 135] width 48 height 8
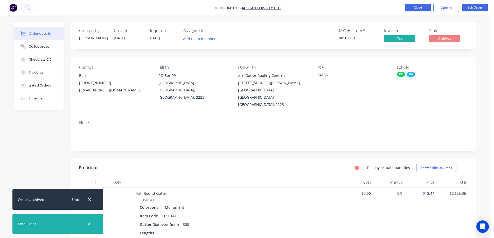
click at [421, 6] on button "Close" at bounding box center [418, 8] width 26 height 8
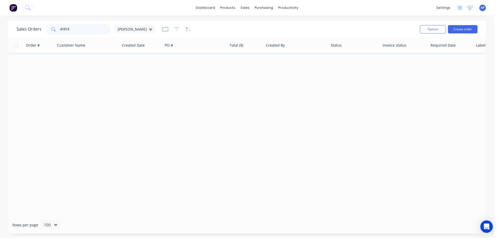
drag, startPoint x: 71, startPoint y: 29, endPoint x: 55, endPoint y: 33, distance: 16.0
click at [55, 33] on div "41013" at bounding box center [78, 29] width 65 height 10
type input "41064"
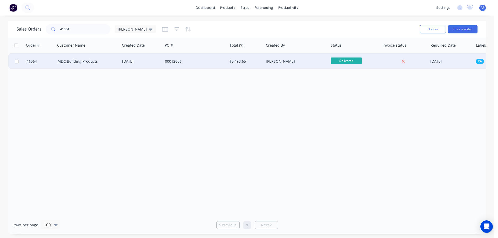
click at [106, 64] on div "MDC Building Products" at bounding box center [88, 62] width 65 height 16
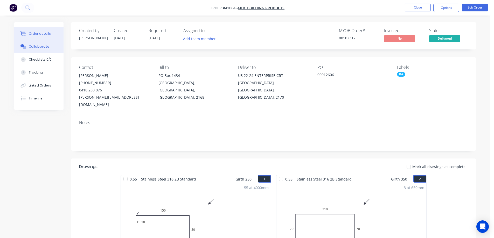
click at [37, 43] on button "Collaborate" at bounding box center [38, 46] width 49 height 13
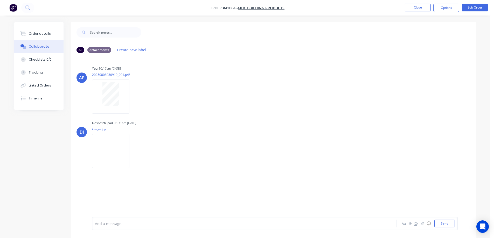
click at [47, 34] on div "Order details" at bounding box center [40, 33] width 22 height 5
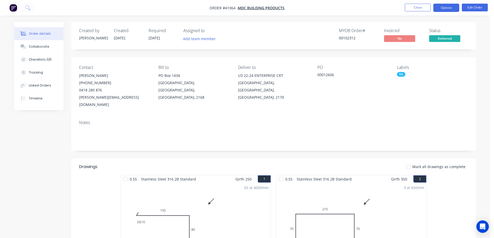
click at [435, 8] on button "Options" at bounding box center [446, 8] width 26 height 8
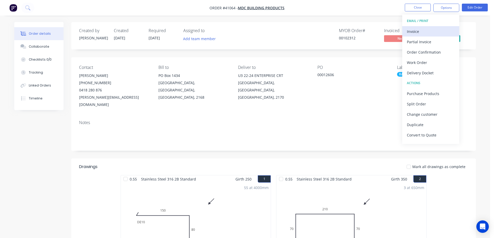
click at [422, 32] on div "Invoice" at bounding box center [431, 32] width 48 height 8
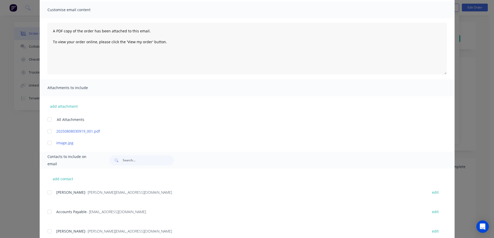
scroll to position [92, 0]
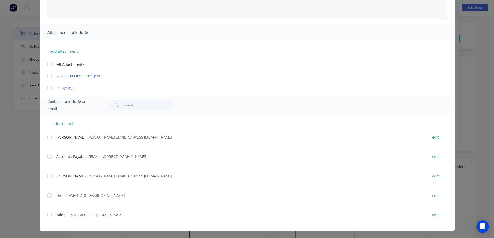
drag, startPoint x: 47, startPoint y: 157, endPoint x: 53, endPoint y: 156, distance: 6.0
click at [50, 156] on div at bounding box center [49, 157] width 10 height 10
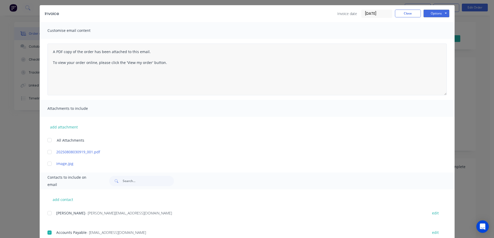
scroll to position [14, 0]
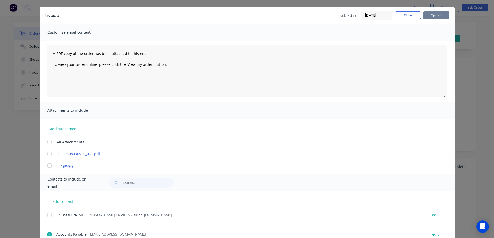
click at [430, 15] on button "Options" at bounding box center [437, 15] width 26 height 8
click at [438, 42] on button "Email" at bounding box center [440, 41] width 33 height 9
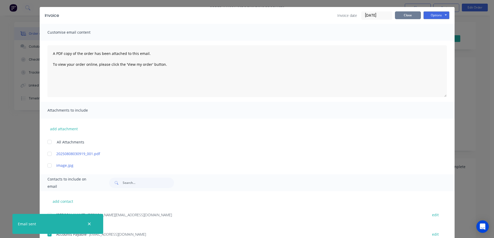
click at [404, 16] on button "Close" at bounding box center [408, 15] width 26 height 8
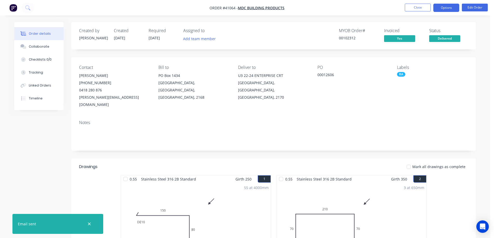
click at [440, 7] on button "Options" at bounding box center [446, 8] width 26 height 8
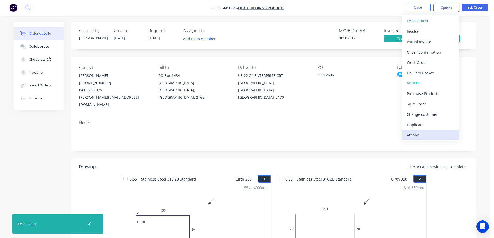
click at [428, 135] on div "Archive" at bounding box center [431, 135] width 48 height 8
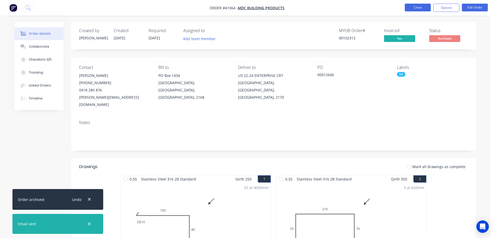
click at [425, 6] on button "Close" at bounding box center [418, 8] width 26 height 8
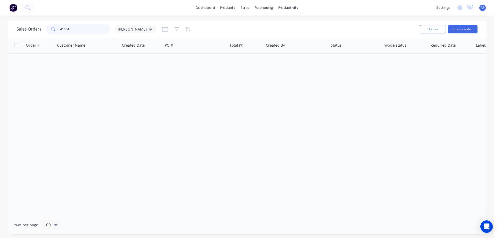
click at [57, 32] on div "41064" at bounding box center [78, 29] width 65 height 10
type input "41069"
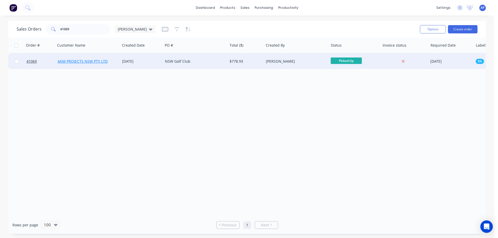
click at [82, 63] on link "AKM PROJECTS NSW PTY LTD" at bounding box center [83, 61] width 50 height 5
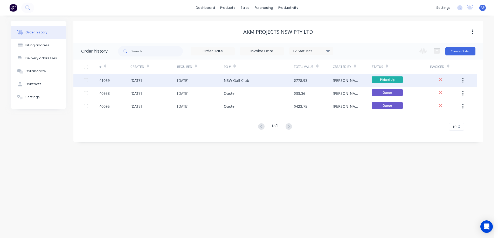
click at [142, 80] on div "[DATE]" at bounding box center [135, 80] width 11 height 5
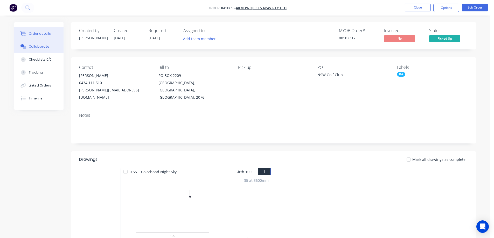
click at [44, 46] on div "Collaborate" at bounding box center [39, 46] width 20 height 5
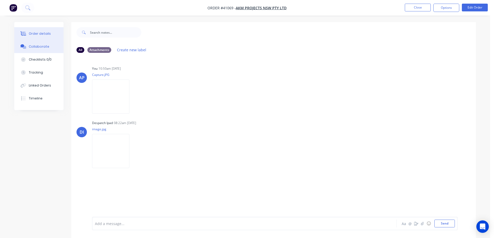
click at [49, 33] on button "Order details" at bounding box center [38, 33] width 49 height 13
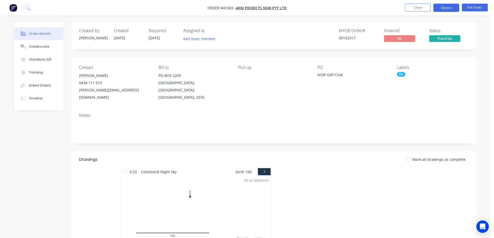
click at [441, 8] on button "Options" at bounding box center [446, 8] width 26 height 8
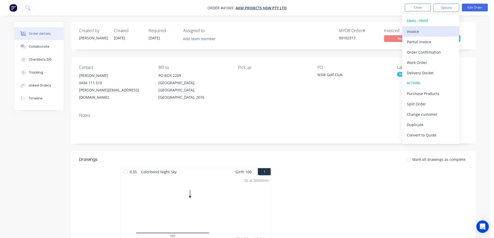
click at [424, 30] on div "Invoice" at bounding box center [431, 32] width 48 height 8
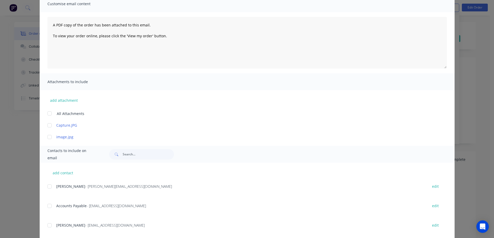
scroll to position [104, 0]
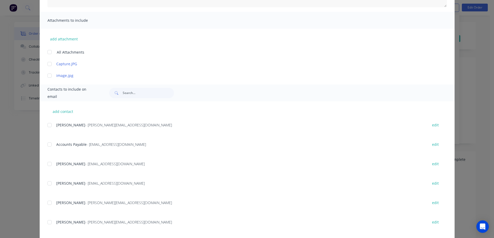
click at [50, 143] on div at bounding box center [49, 145] width 10 height 10
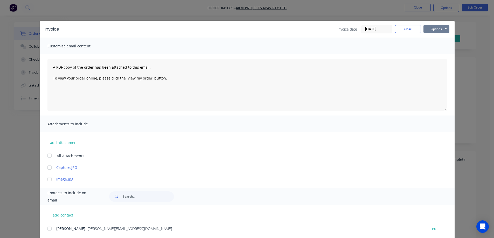
click at [427, 29] on button "Options" at bounding box center [437, 29] width 26 height 8
click at [427, 56] on button "Email" at bounding box center [440, 55] width 33 height 9
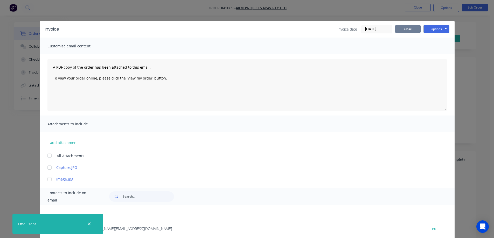
click at [406, 31] on button "Close" at bounding box center [408, 29] width 26 height 8
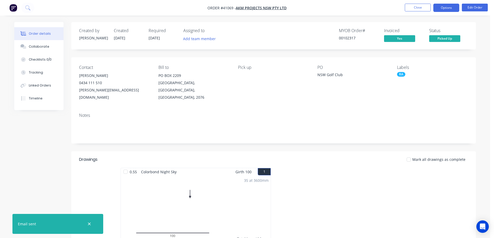
click at [440, 9] on button "Options" at bounding box center [446, 8] width 26 height 8
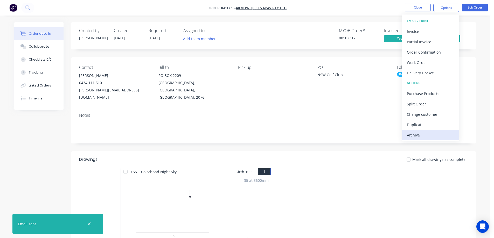
drag, startPoint x: 424, startPoint y: 135, endPoint x: 425, endPoint y: 84, distance: 51.6
click at [424, 134] on div "Archive" at bounding box center [431, 135] width 48 height 8
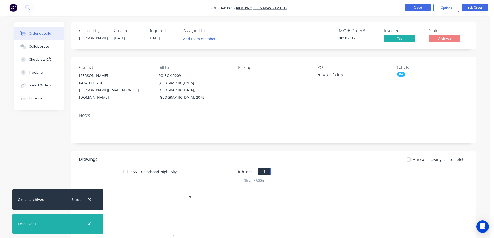
click at [424, 9] on button "Close" at bounding box center [418, 8] width 26 height 8
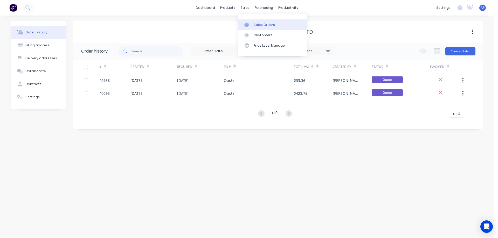
click at [260, 24] on div "Sales Orders" at bounding box center [264, 25] width 21 height 5
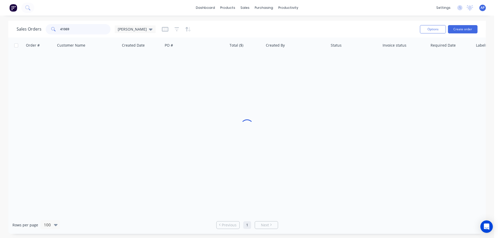
drag, startPoint x: 89, startPoint y: 28, endPoint x: 60, endPoint y: 32, distance: 29.5
click at [60, 32] on input "41069" at bounding box center [85, 29] width 51 height 10
type input "41049"
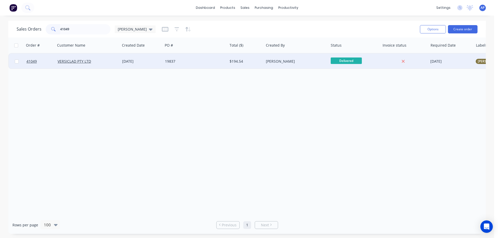
click at [187, 59] on div "19837" at bounding box center [194, 61] width 58 height 5
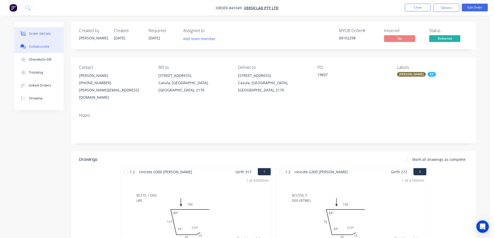
click at [52, 49] on button "Collaborate" at bounding box center [38, 46] width 49 height 13
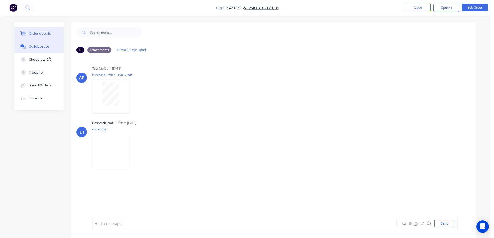
click at [52, 35] on button "Order details" at bounding box center [38, 33] width 49 height 13
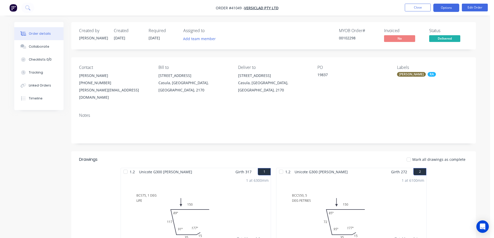
click at [440, 8] on button "Options" at bounding box center [446, 8] width 26 height 8
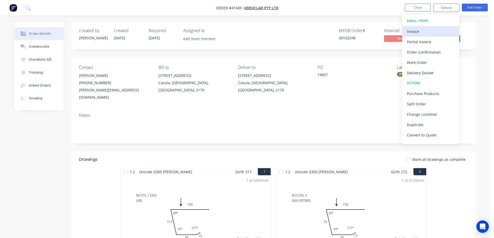
click at [422, 31] on div "Invoice" at bounding box center [431, 32] width 48 height 8
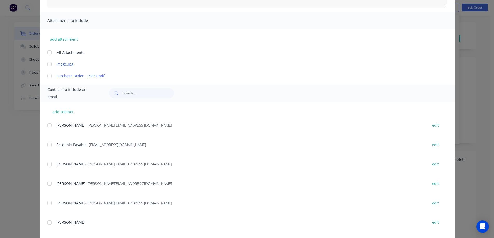
scroll to position [104, 0]
click at [47, 145] on div at bounding box center [49, 145] width 10 height 10
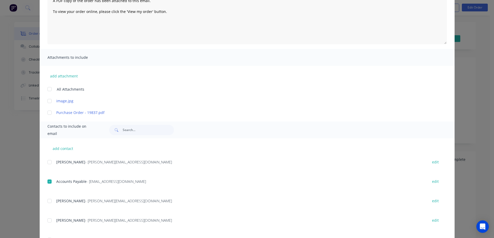
scroll to position [0, 0]
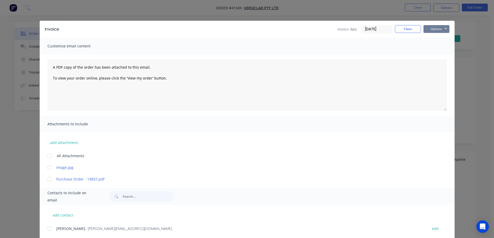
click at [426, 30] on button "Options" at bounding box center [437, 29] width 26 height 8
click at [428, 54] on button "Email" at bounding box center [440, 55] width 33 height 9
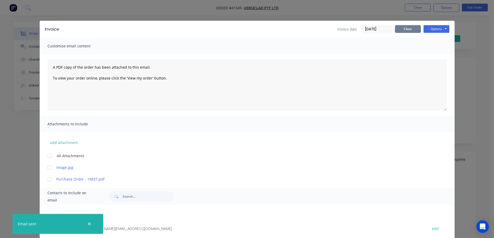
click at [412, 29] on button "Close" at bounding box center [408, 29] width 26 height 8
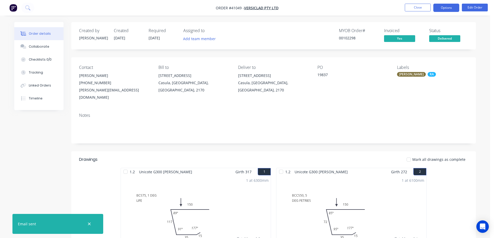
click at [441, 8] on button "Options" at bounding box center [446, 8] width 26 height 8
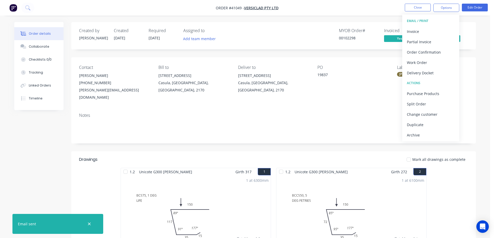
drag, startPoint x: 423, startPoint y: 135, endPoint x: 429, endPoint y: 77, distance: 58.1
click at [423, 135] on div "Archive" at bounding box center [431, 135] width 48 height 8
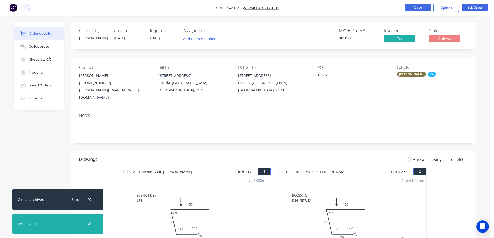
click at [421, 6] on button "Close" at bounding box center [418, 8] width 26 height 8
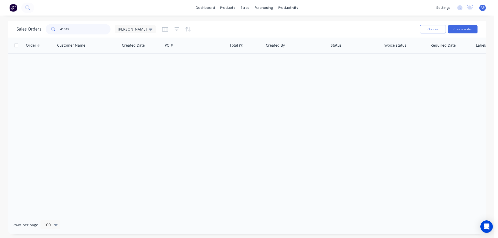
drag, startPoint x: 78, startPoint y: 30, endPoint x: 57, endPoint y: 32, distance: 20.9
click at [57, 32] on div "41049" at bounding box center [78, 29] width 65 height 10
type input "41065"
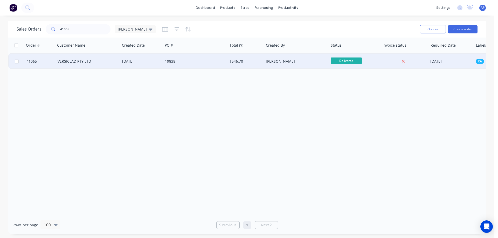
click at [118, 62] on div "VERSICLAD PTY LTD" at bounding box center [88, 61] width 60 height 5
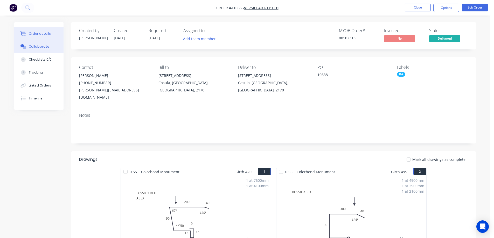
click at [48, 48] on button "Collaborate" at bounding box center [38, 46] width 49 height 13
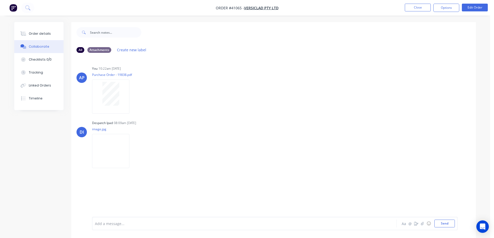
drag, startPoint x: 46, startPoint y: 35, endPoint x: 185, endPoint y: 12, distance: 140.1
click at [46, 35] on div "Order details" at bounding box center [40, 33] width 22 height 5
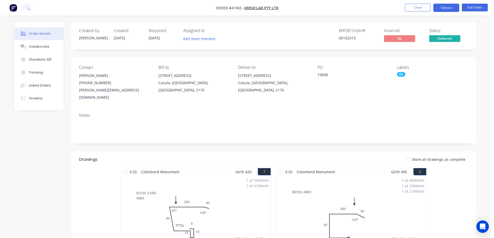
click at [438, 7] on button "Options" at bounding box center [446, 8] width 26 height 8
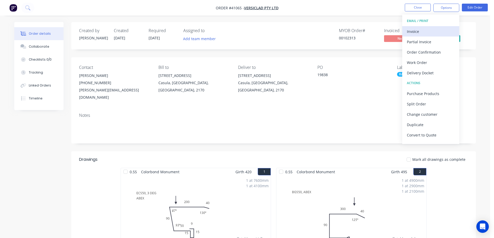
click at [424, 30] on div "Invoice" at bounding box center [431, 32] width 48 height 8
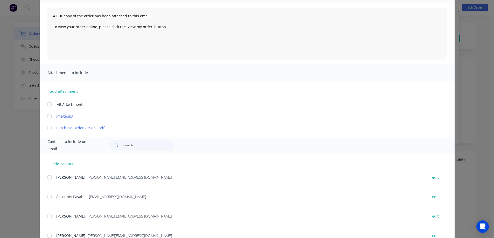
scroll to position [52, 0]
click at [48, 196] on div at bounding box center [49, 196] width 10 height 10
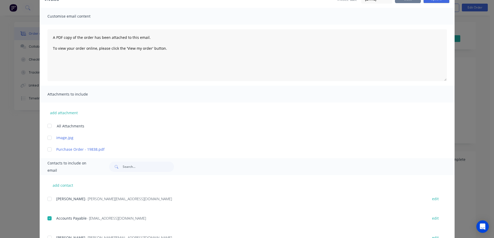
scroll to position [0, 0]
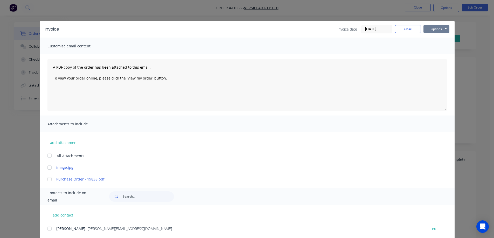
click at [427, 28] on button "Options" at bounding box center [437, 29] width 26 height 8
click at [432, 54] on button "Email" at bounding box center [440, 55] width 33 height 9
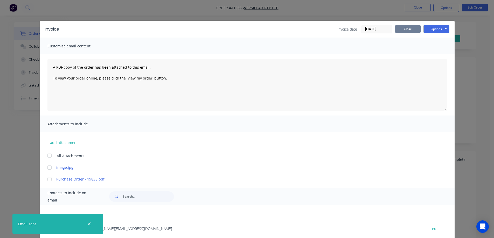
click at [408, 30] on button "Close" at bounding box center [408, 29] width 26 height 8
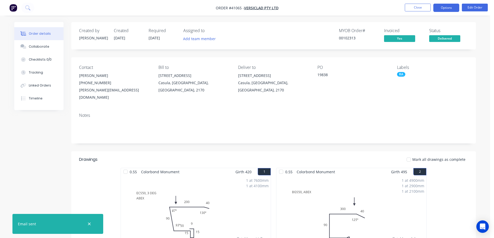
click at [440, 9] on button "Options" at bounding box center [446, 8] width 26 height 8
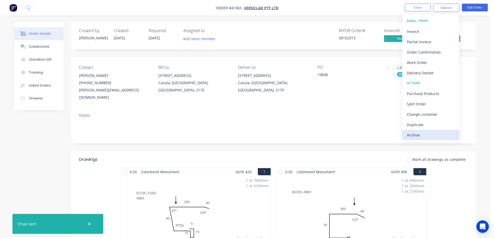
click at [423, 135] on div "Archive" at bounding box center [431, 135] width 48 height 8
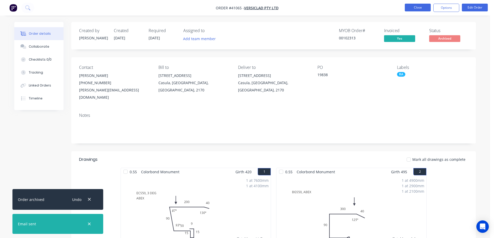
click at [423, 9] on button "Close" at bounding box center [418, 8] width 26 height 8
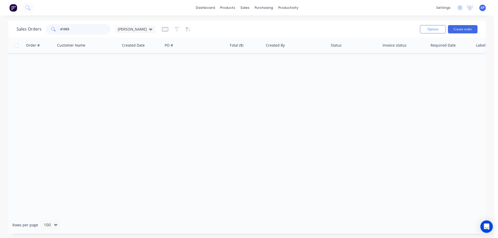
drag, startPoint x: 72, startPoint y: 31, endPoint x: 61, endPoint y: 31, distance: 10.6
click at [60, 32] on input "41065" at bounding box center [85, 29] width 51 height 10
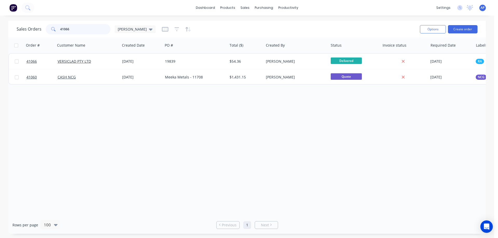
type input "41066"
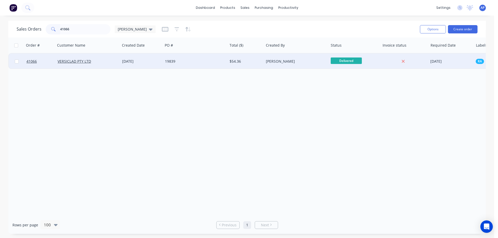
click at [112, 60] on div "VERSICLAD PTY LTD" at bounding box center [87, 61] width 58 height 5
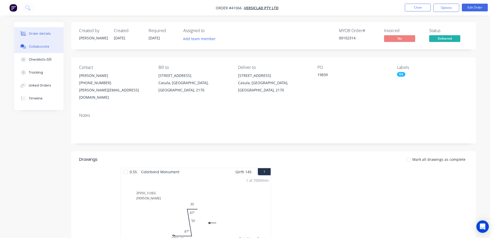
click at [43, 49] on button "Collaborate" at bounding box center [38, 46] width 49 height 13
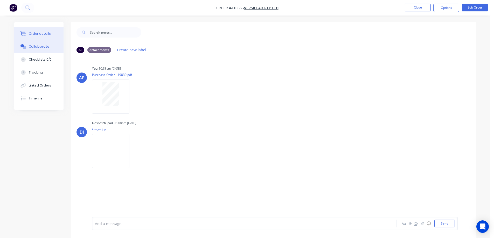
drag, startPoint x: 49, startPoint y: 33, endPoint x: 53, endPoint y: 33, distance: 4.2
click at [49, 33] on button "Order details" at bounding box center [38, 33] width 49 height 13
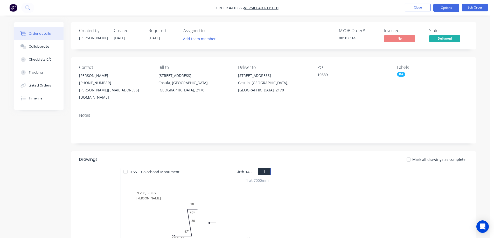
click at [442, 8] on button "Options" at bounding box center [446, 8] width 26 height 8
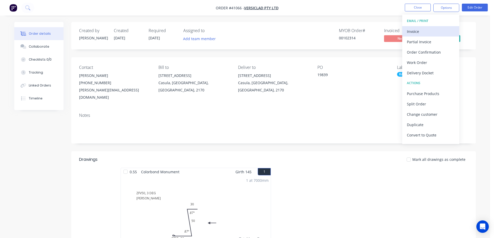
click at [434, 31] on div "Invoice" at bounding box center [431, 32] width 48 height 8
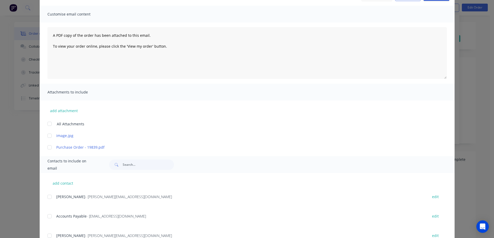
scroll to position [78, 0]
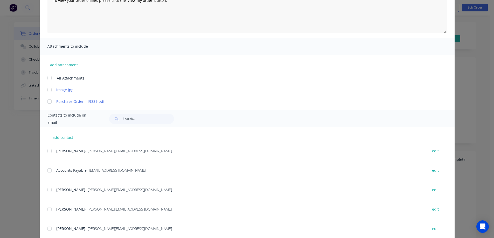
drag, startPoint x: 46, startPoint y: 172, endPoint x: 77, endPoint y: 165, distance: 31.7
click at [46, 172] on div at bounding box center [49, 170] width 10 height 10
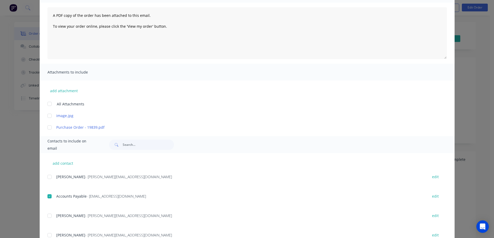
scroll to position [0, 0]
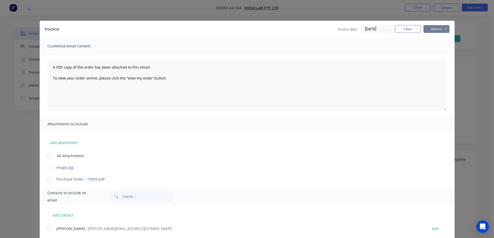
click at [429, 29] on button "Options" at bounding box center [437, 29] width 26 height 8
click at [433, 56] on button "Email" at bounding box center [440, 55] width 33 height 9
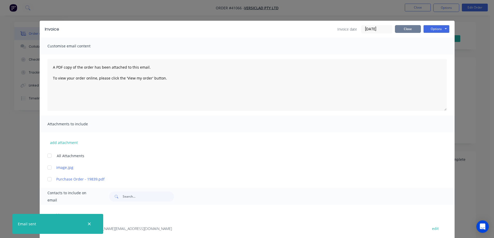
click at [410, 29] on button "Close" at bounding box center [408, 29] width 26 height 8
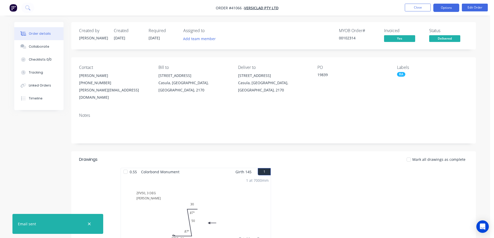
click at [438, 8] on button "Options" at bounding box center [446, 8] width 26 height 8
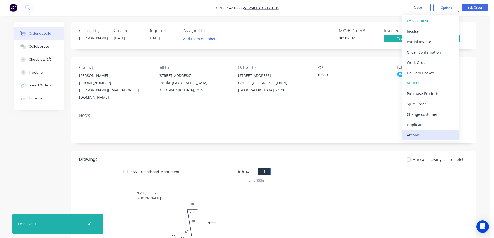
click at [421, 135] on div "Archive" at bounding box center [431, 135] width 48 height 8
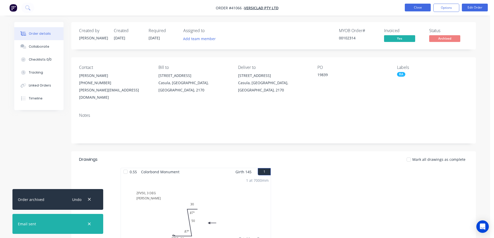
click at [422, 6] on button "Close" at bounding box center [418, 8] width 26 height 8
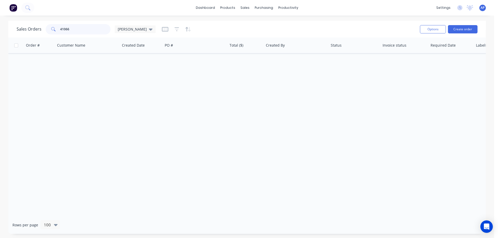
drag, startPoint x: 73, startPoint y: 28, endPoint x: 59, endPoint y: 31, distance: 14.6
click at [59, 31] on div "41066" at bounding box center [78, 29] width 65 height 10
type input "41077"
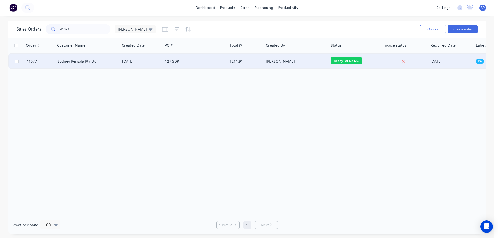
click at [105, 61] on div "Sydney Pergola Pty Ltd" at bounding box center [87, 61] width 58 height 5
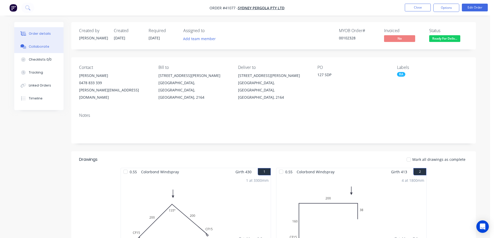
click at [42, 45] on div "Collaborate" at bounding box center [39, 46] width 20 height 5
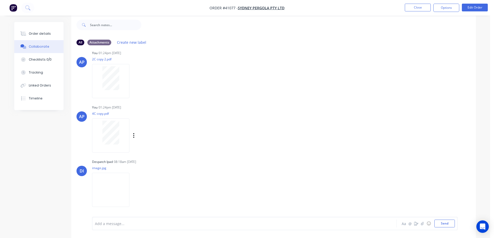
scroll to position [8, 0]
click at [43, 33] on div "Order details" at bounding box center [40, 33] width 22 height 5
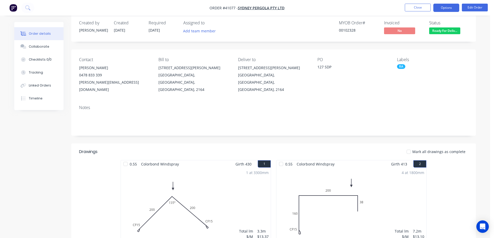
click at [439, 6] on button "Options" at bounding box center [446, 8] width 26 height 8
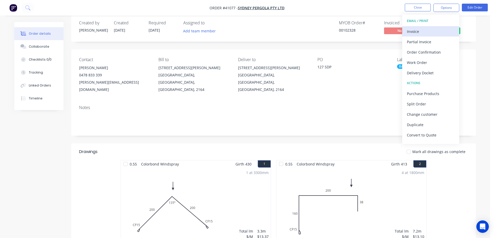
click at [422, 30] on div "Invoice" at bounding box center [431, 32] width 48 height 8
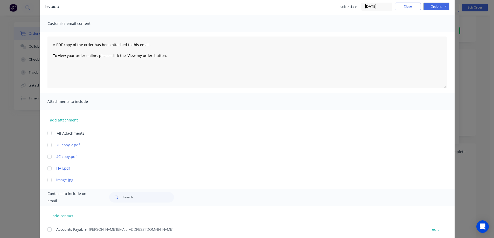
scroll to position [52, 0]
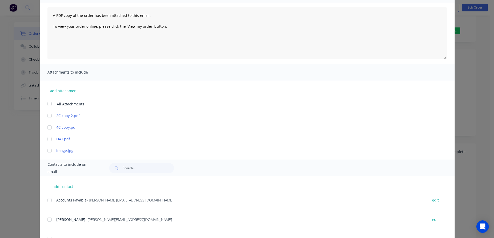
drag, startPoint x: 48, startPoint y: 200, endPoint x: 128, endPoint y: 188, distance: 81.1
click at [48, 200] on div at bounding box center [49, 200] width 10 height 10
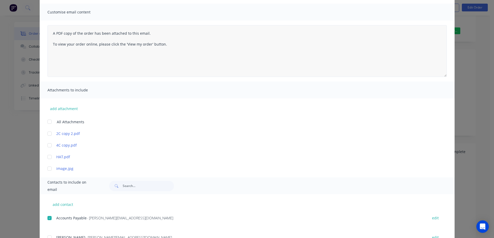
scroll to position [26, 0]
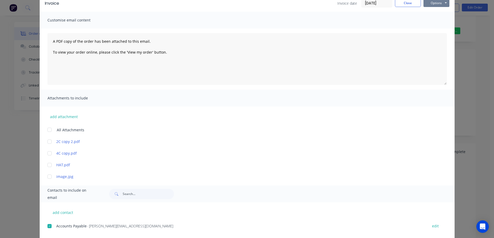
click at [428, 3] on button "Options" at bounding box center [437, 3] width 26 height 8
click at [438, 27] on button "Email" at bounding box center [440, 29] width 33 height 9
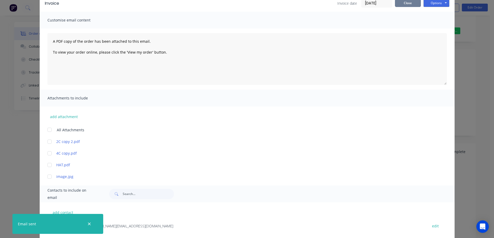
click at [409, 2] on button "Close" at bounding box center [408, 3] width 26 height 8
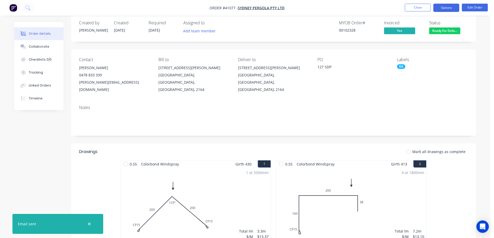
click at [446, 8] on button "Options" at bounding box center [446, 8] width 26 height 8
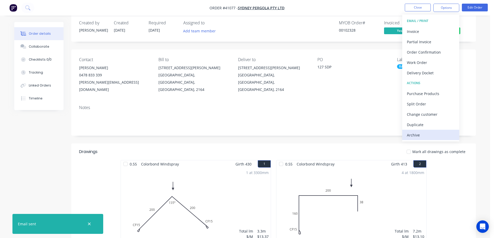
click at [433, 134] on div "Archive" at bounding box center [431, 135] width 48 height 8
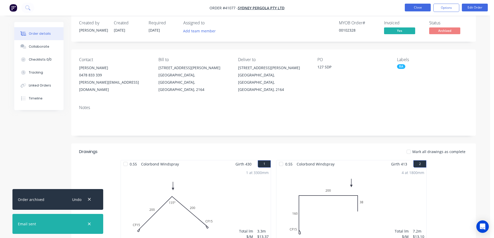
click at [413, 6] on button "Close" at bounding box center [418, 8] width 26 height 8
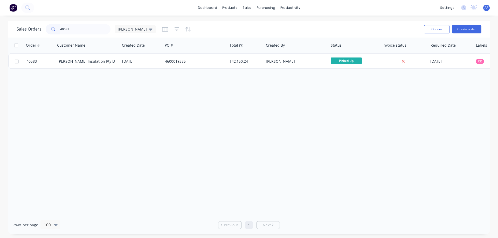
click at [57, 29] on div "40583" at bounding box center [78, 29] width 65 height 10
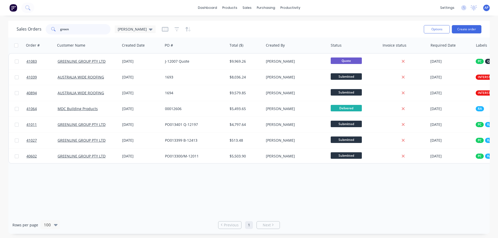
drag, startPoint x: 67, startPoint y: 30, endPoint x: 51, endPoint y: 34, distance: 17.0
click at [51, 34] on div "Sales Orders [PERSON_NAME]" at bounding box center [218, 29] width 403 height 13
type input "41099"
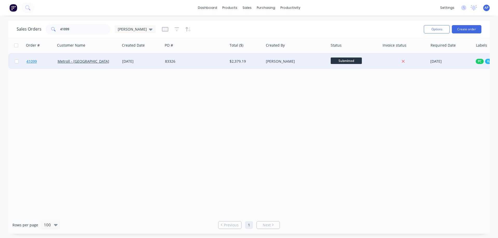
click at [30, 63] on span "41099" at bounding box center [31, 61] width 10 height 5
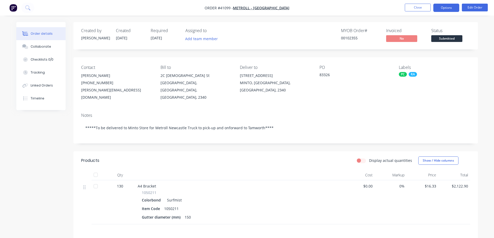
click at [446, 7] on button "Options" at bounding box center [446, 8] width 26 height 8
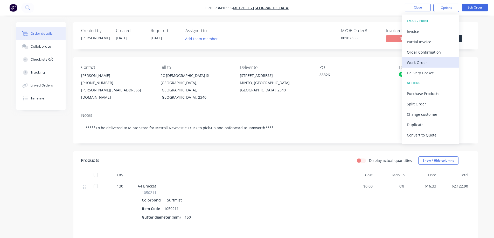
click at [422, 61] on div "Work Order" at bounding box center [431, 63] width 48 height 8
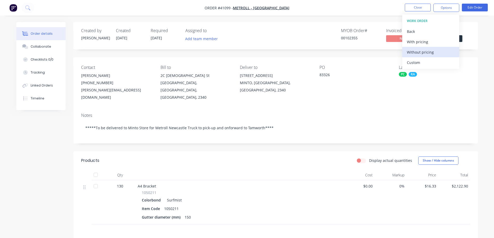
click at [434, 52] on div "Without pricing" at bounding box center [431, 52] width 48 height 8
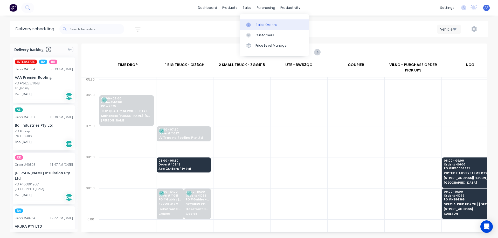
click at [268, 24] on div "Sales Orders" at bounding box center [265, 25] width 21 height 5
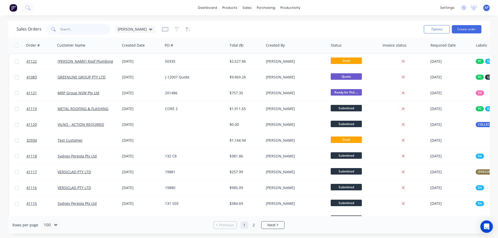
click at [64, 27] on input "text" at bounding box center [85, 29] width 51 height 10
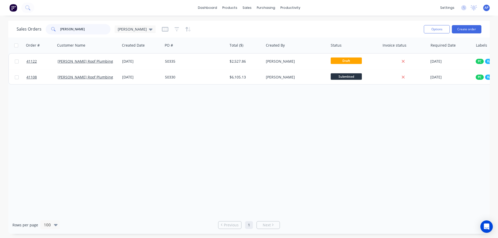
type input "[PERSON_NAME]"
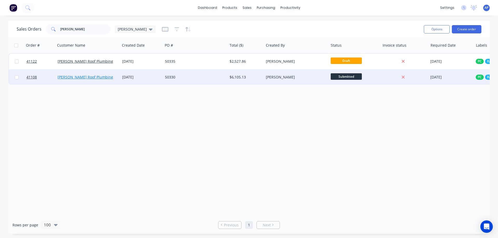
click at [84, 78] on link "[PERSON_NAME] Roof Plumbing" at bounding box center [86, 77] width 56 height 5
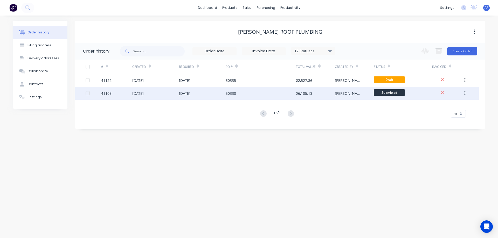
click at [158, 94] on div "[DATE]" at bounding box center [155, 93] width 47 height 13
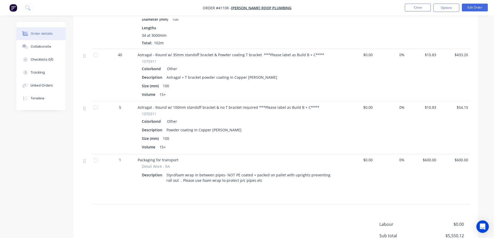
scroll to position [764, 0]
click at [167, 172] on div "Styrofoam wrap in between pipes- NOT PE coated + packed on pallet with uprights…" at bounding box center [250, 178] width 172 height 13
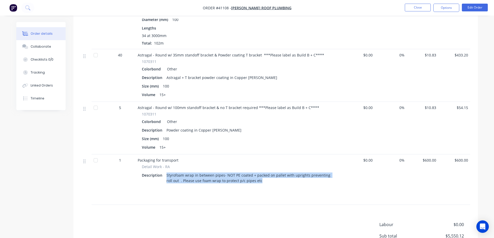
drag, startPoint x: 168, startPoint y: 168, endPoint x: 238, endPoint y: 170, distance: 70.6
click at [265, 175] on div "Styrofoam wrap in between pipes- NOT PE coated + packed on pallet with uprights…" at bounding box center [250, 178] width 172 height 13
copy div "Styrofoam wrap in between pipes- NOT PE coated + packed on pallet with uprights…"
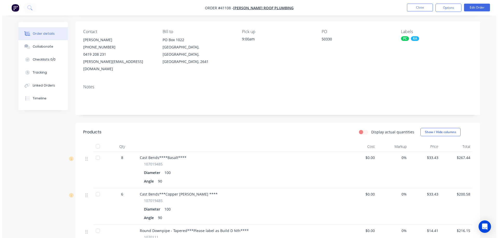
scroll to position [0, 0]
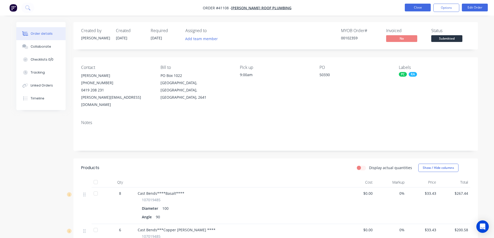
click at [412, 7] on button "Close" at bounding box center [418, 8] width 26 height 8
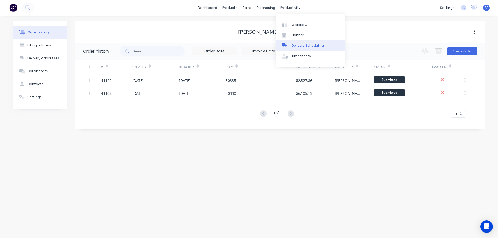
click at [311, 45] on div "Delivery Scheduling" at bounding box center [308, 45] width 32 height 5
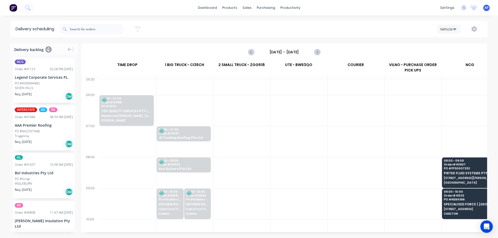
scroll to position [0, 0]
click at [269, 50] on input "[DATE] - [DATE]" at bounding box center [284, 52] width 51 height 8
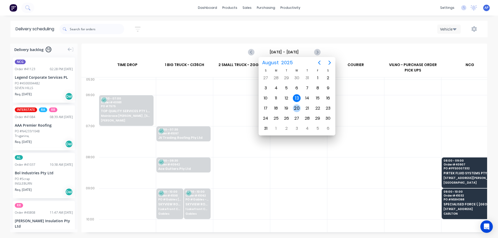
click at [296, 108] on div "20" at bounding box center [297, 109] width 8 height 8
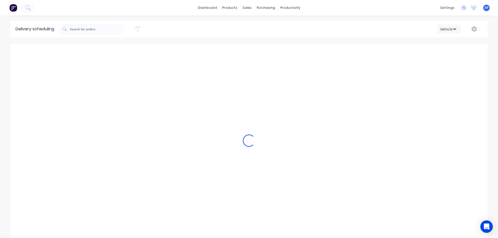
type input "[DATE] - [DATE]"
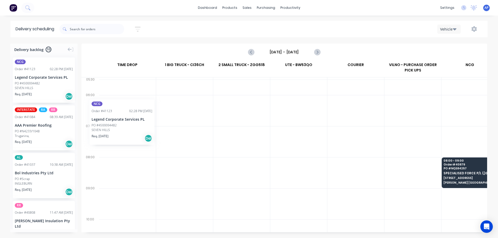
scroll to position [0, 0]
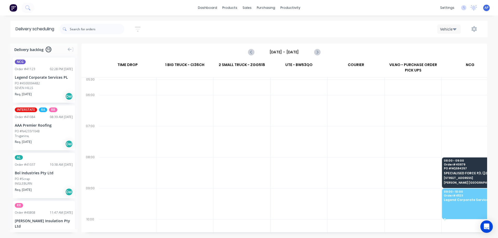
drag, startPoint x: 54, startPoint y: 86, endPoint x: 407, endPoint y: 188, distance: 366.8
